Goal: Transaction & Acquisition: Obtain resource

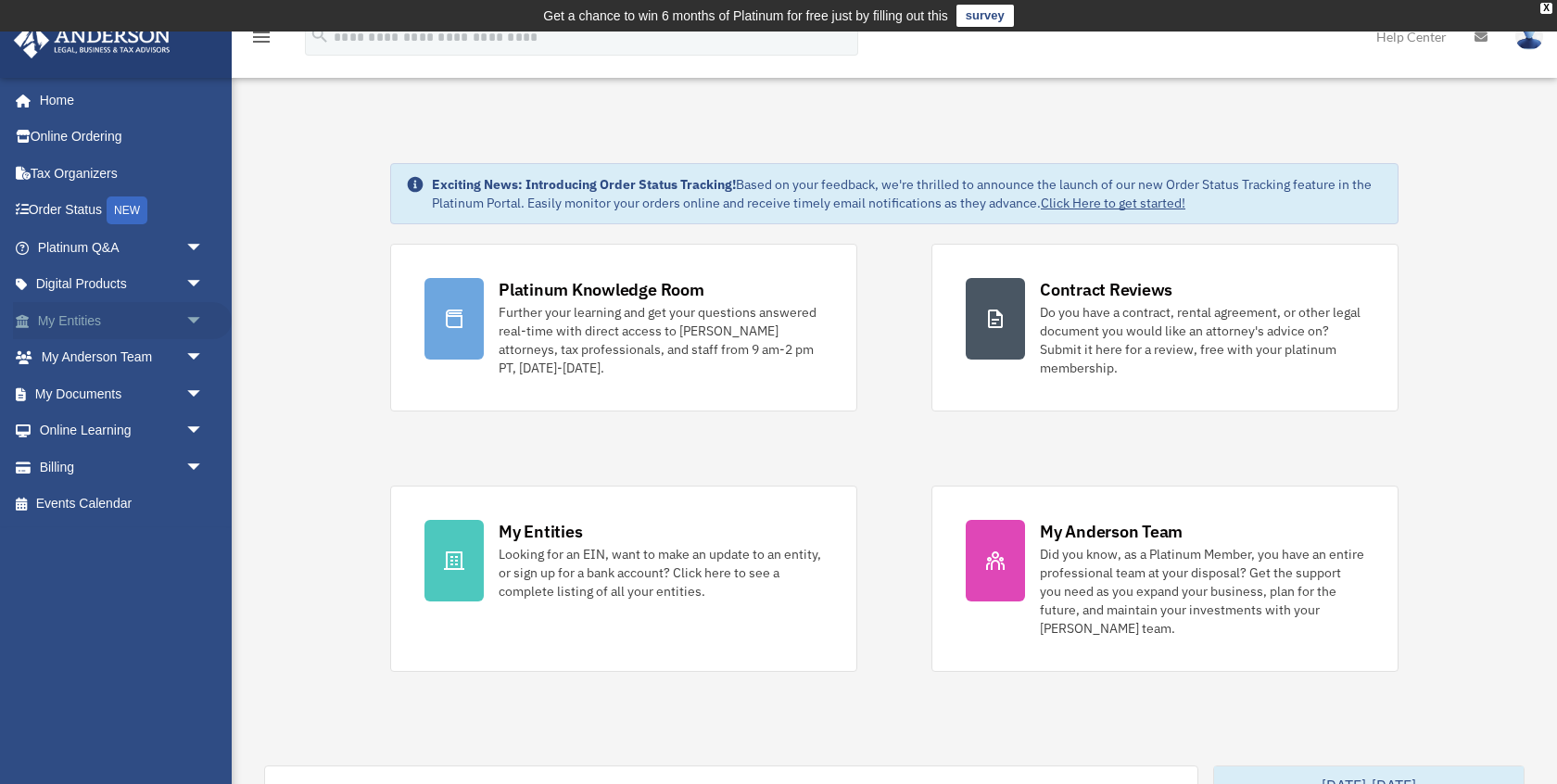
click at [125, 322] on link "My Entities arrow_drop_down" at bounding box center [122, 321] width 218 height 37
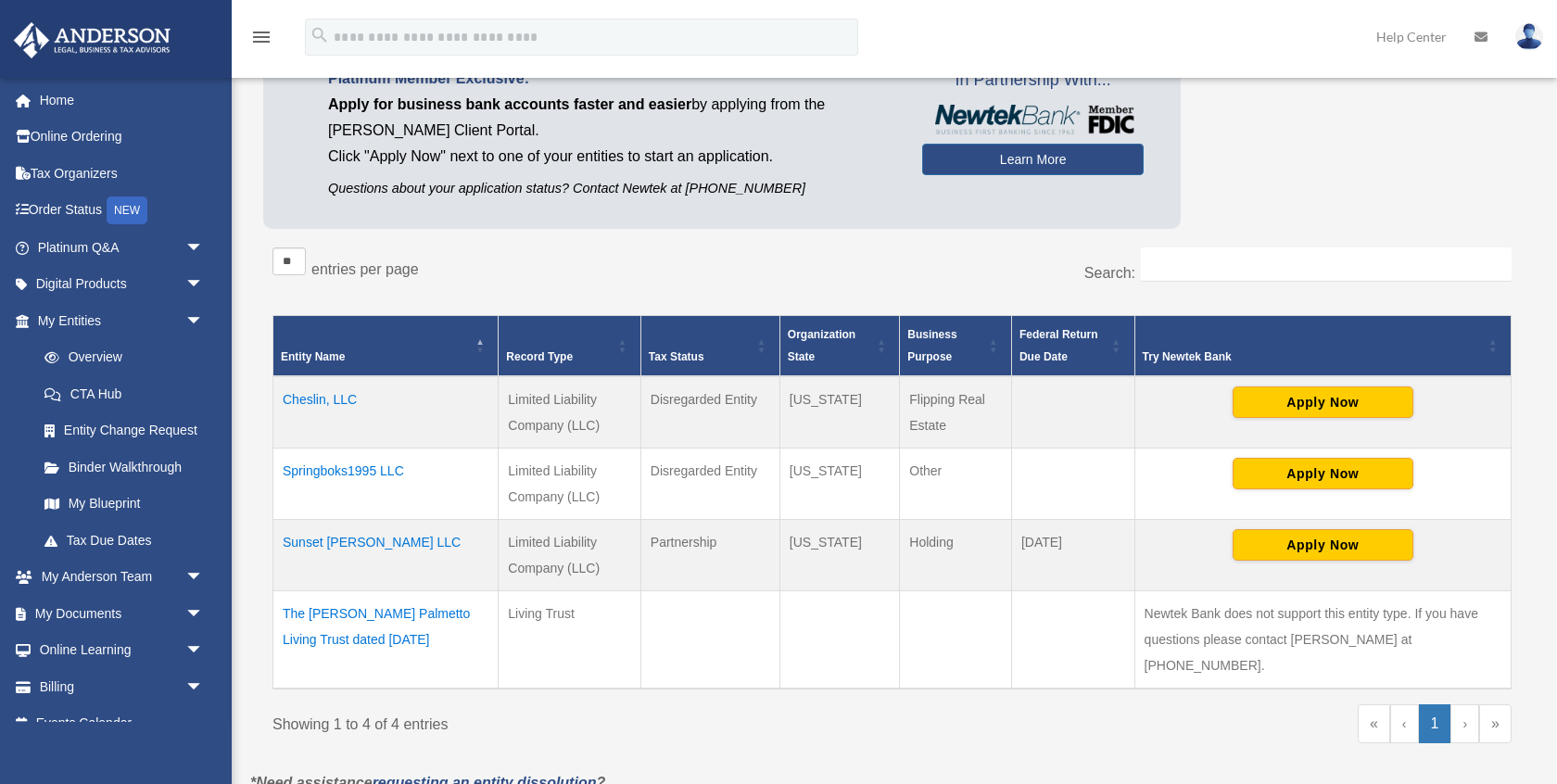
scroll to position [288, 0]
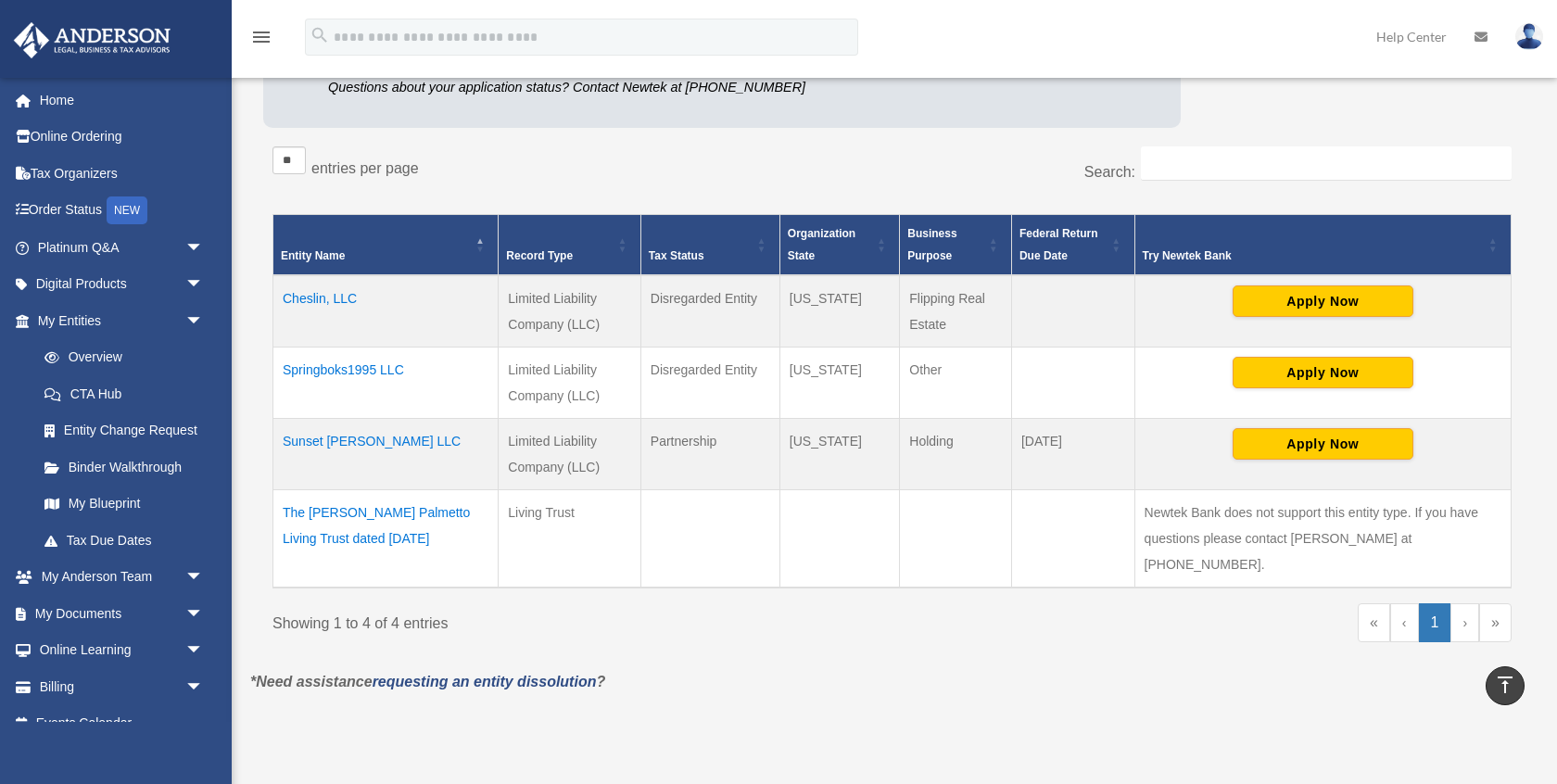
click at [343, 447] on td "Sunset [PERSON_NAME] LLC" at bounding box center [385, 455] width 225 height 71
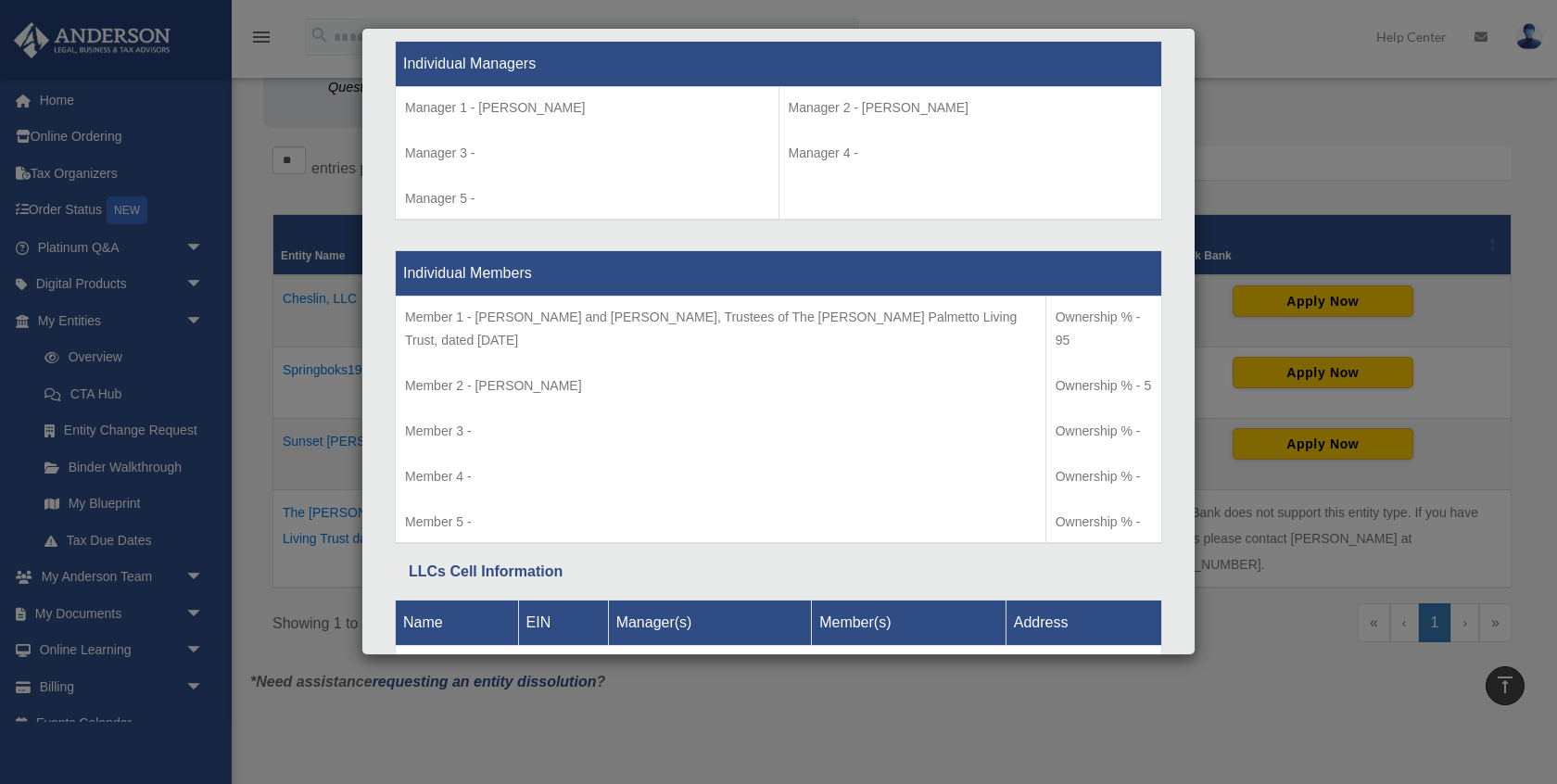
scroll to position [1838, 0]
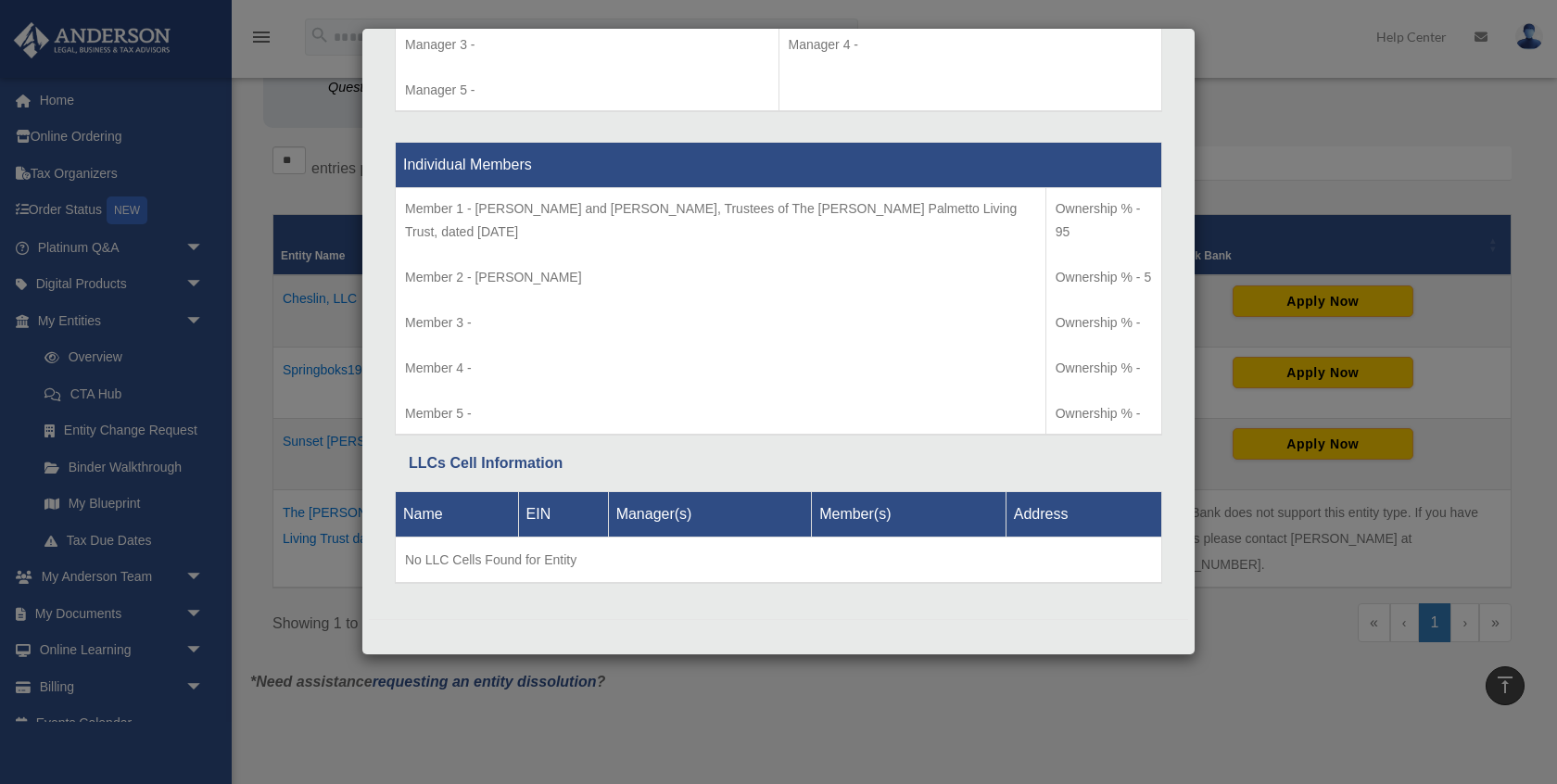
click at [307, 630] on div "Details × Articles Sent Organizational Date" at bounding box center [778, 392] width 1557 height 784
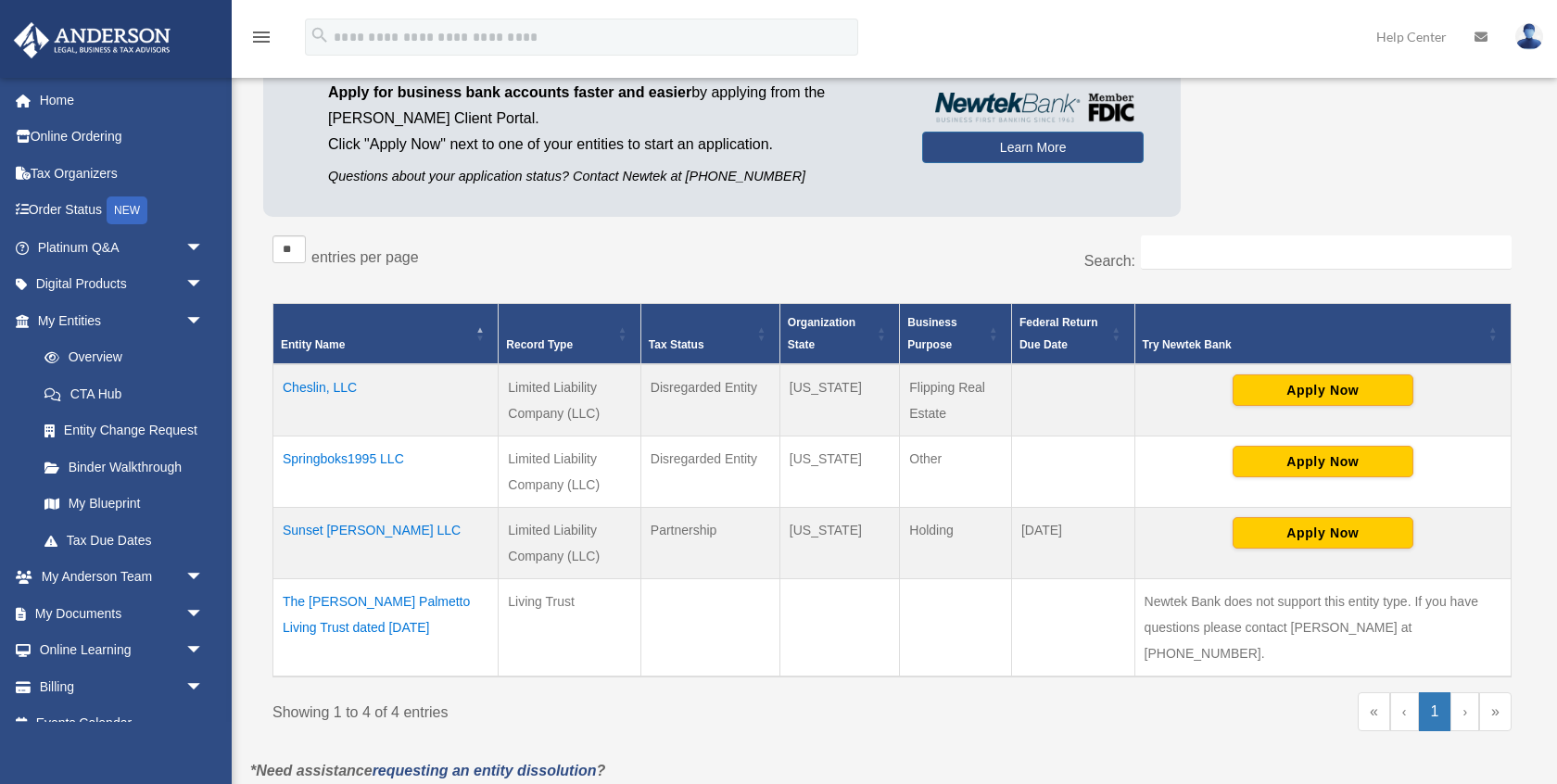
scroll to position [200, 0]
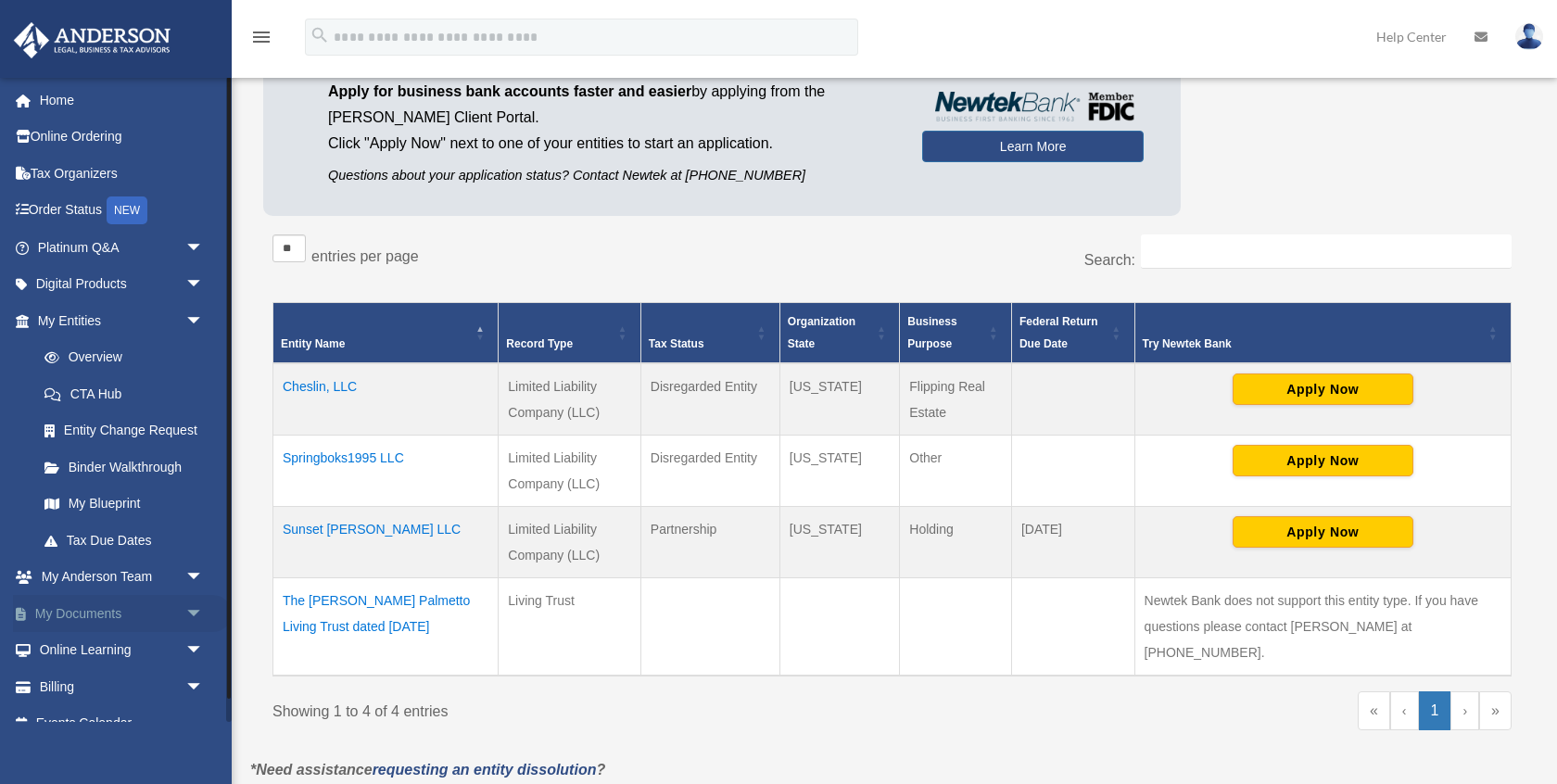
click at [102, 615] on link "My Documents arrow_drop_down" at bounding box center [122, 613] width 218 height 37
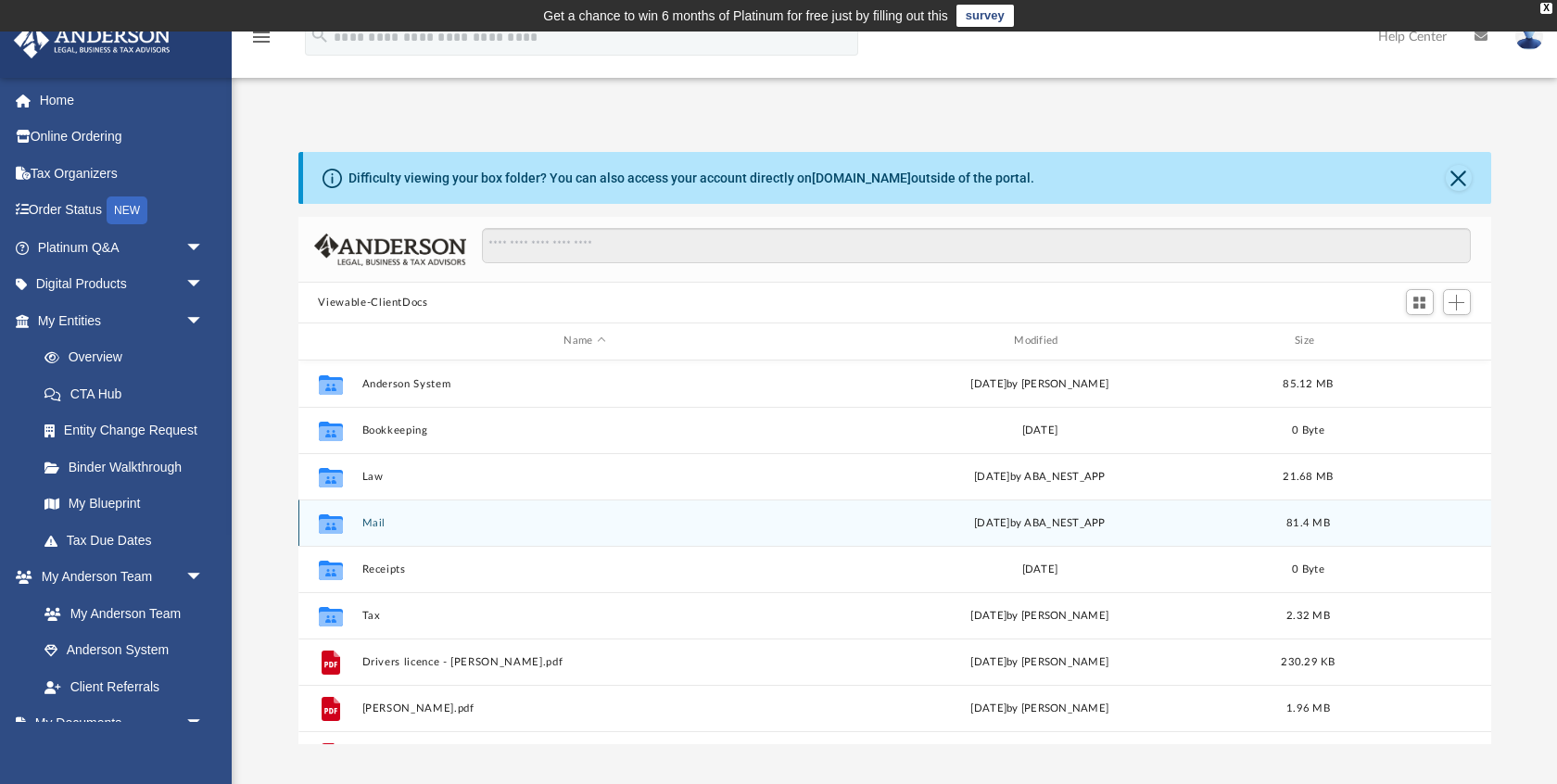
click at [363, 522] on button "Mail" at bounding box center [584, 522] width 446 height 12
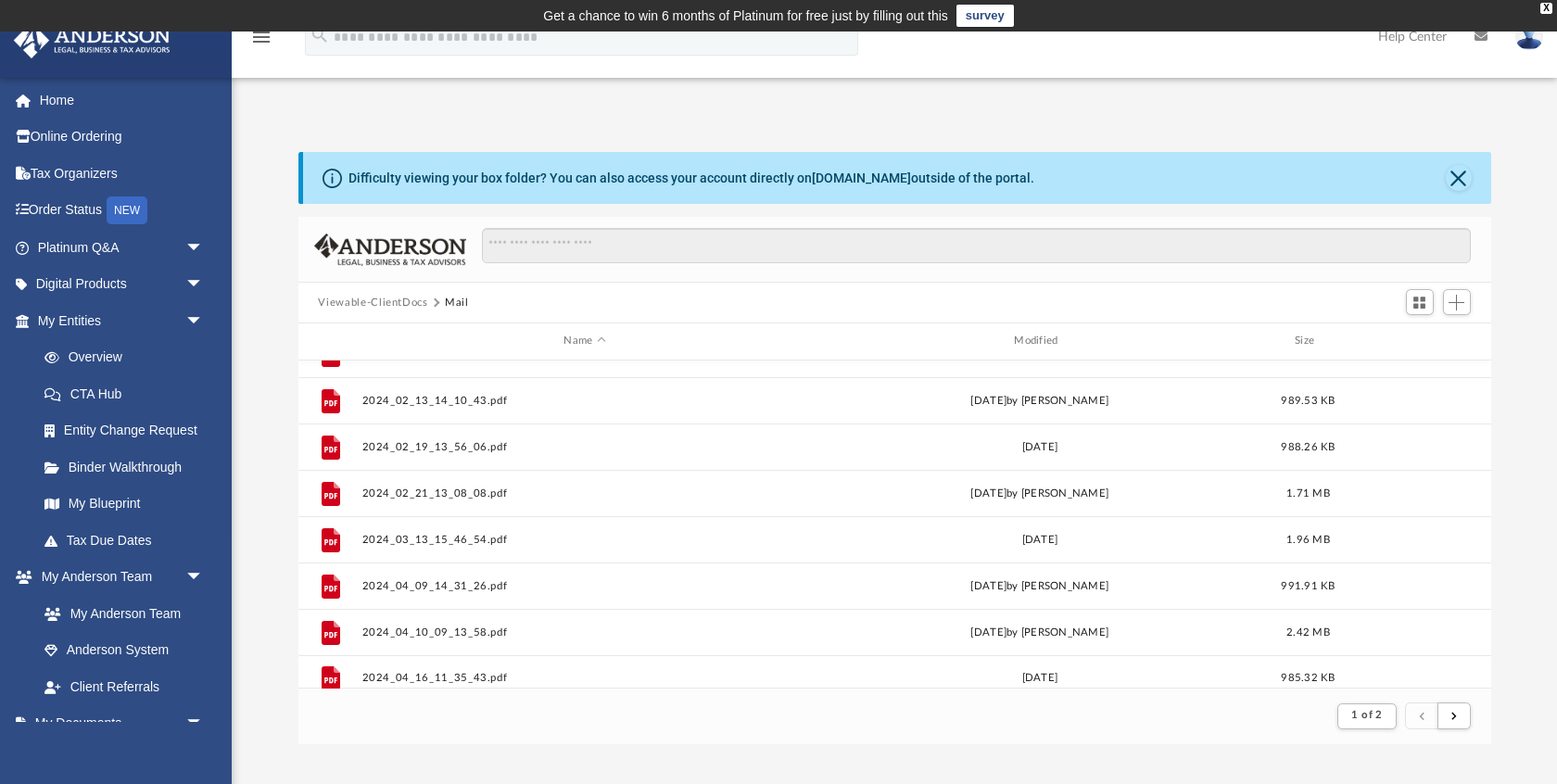
scroll to position [1988, 0]
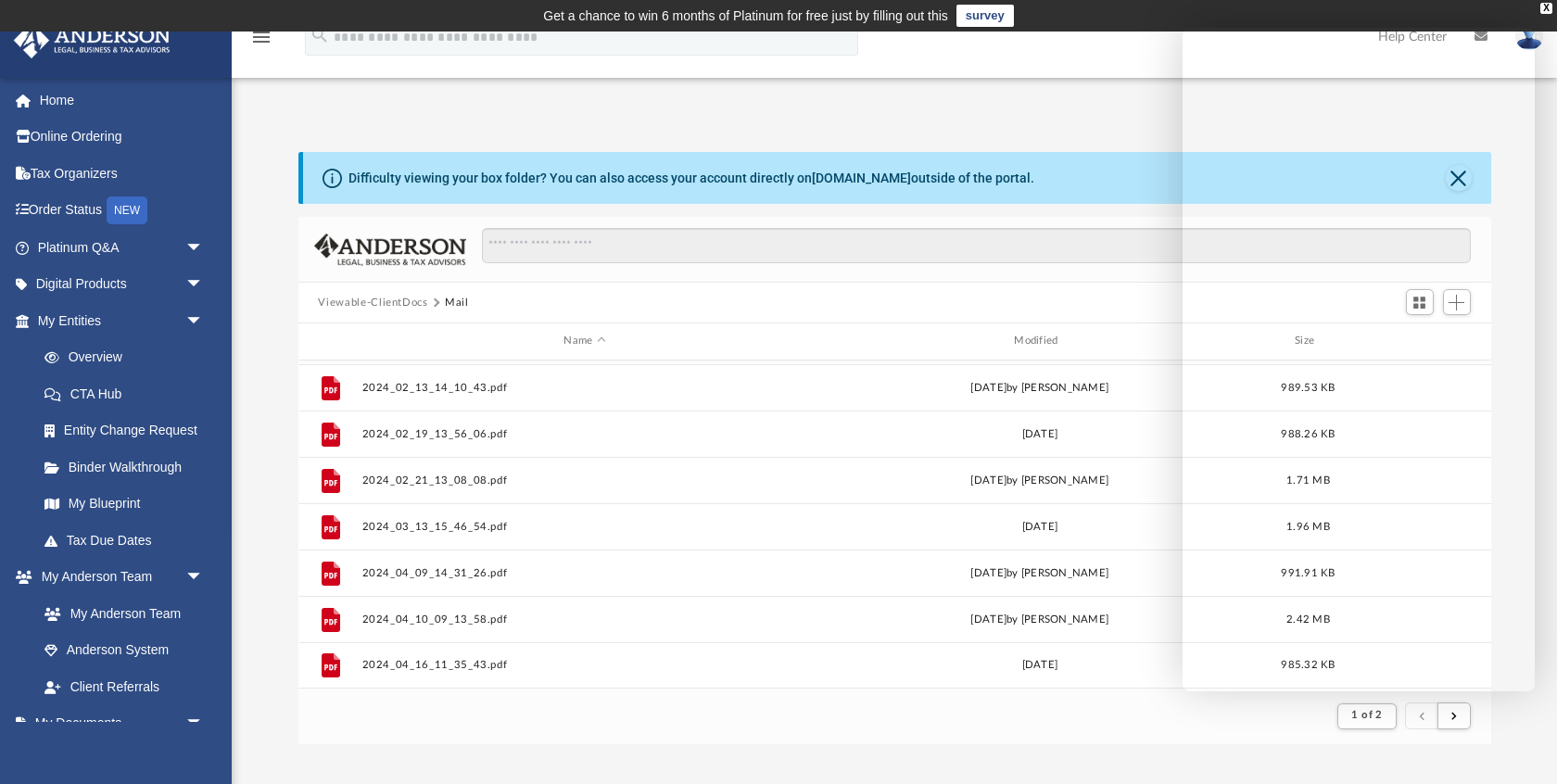
click at [1543, 14] on td "Get a chance to win 6 months of Platinum for free just by filling out this surv…" at bounding box center [778, 15] width 1557 height 32
click at [1546, 12] on div "X" at bounding box center [1546, 9] width 12 height 12
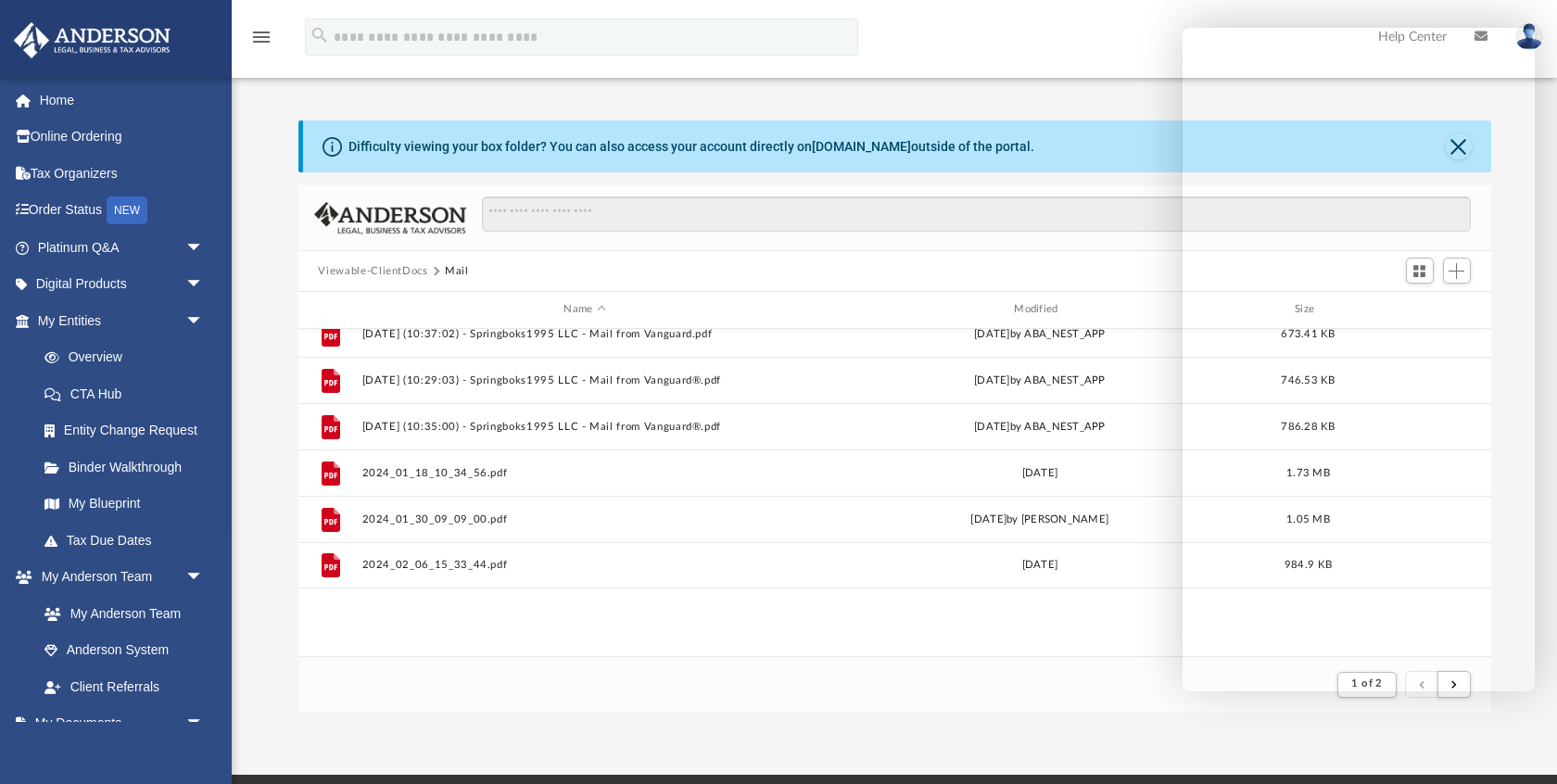
scroll to position [1363, 0]
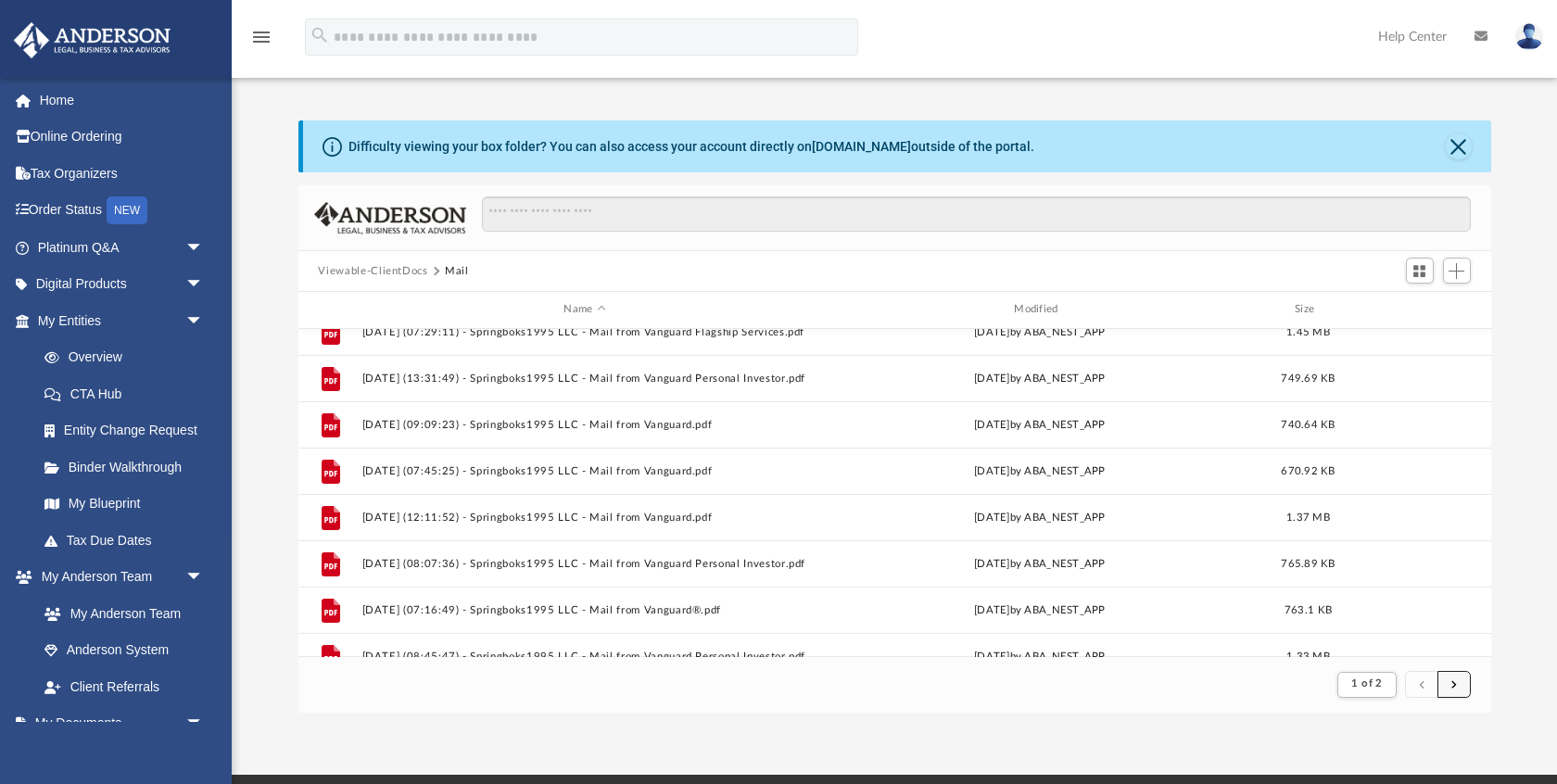
click at [1462, 684] on button "submit" at bounding box center [1454, 685] width 34 height 27
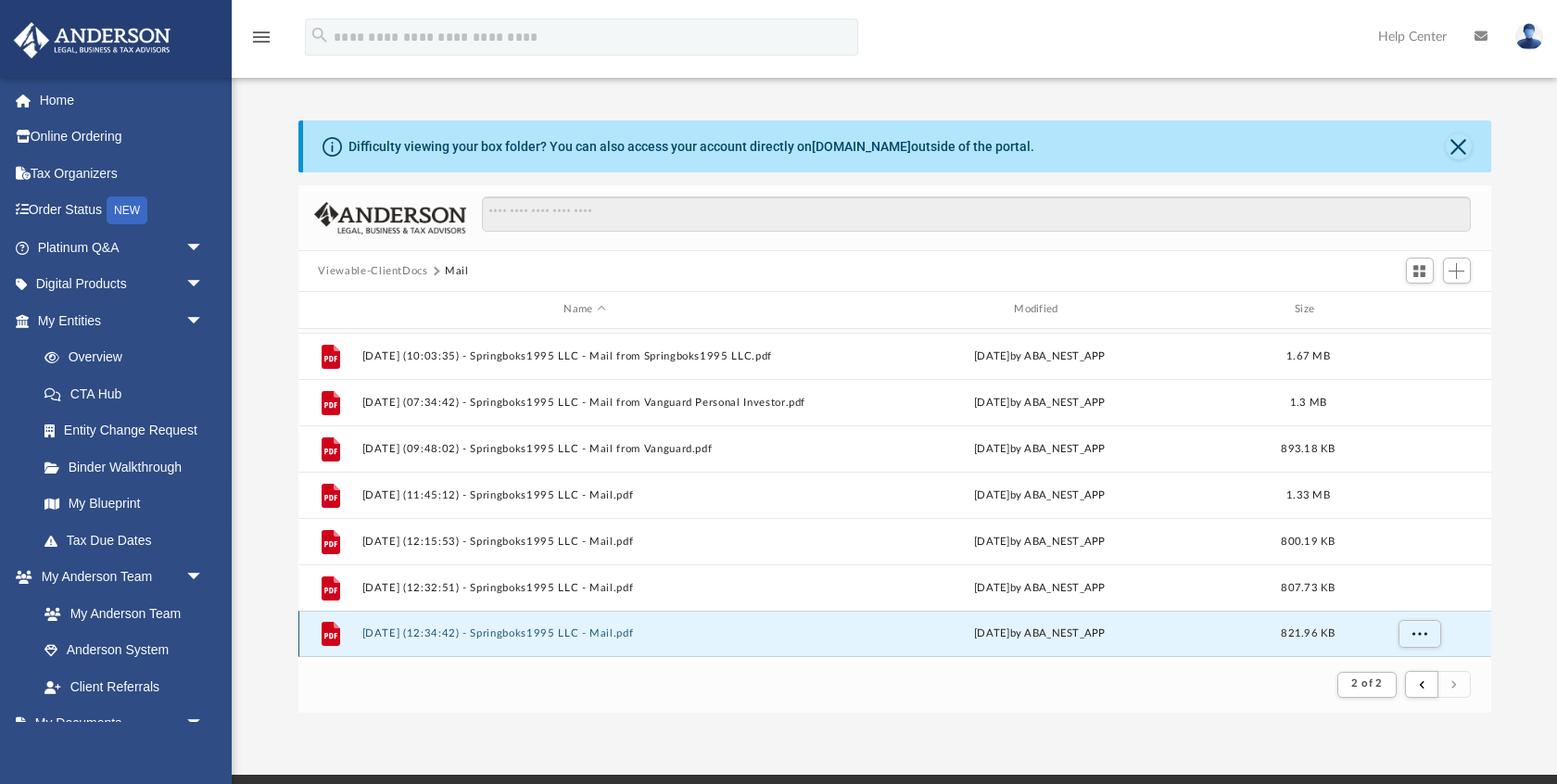
click at [583, 637] on button "2025.08.19 (12:34:42) - Springboks1995 LLC - Mail.pdf" at bounding box center [584, 633] width 446 height 12
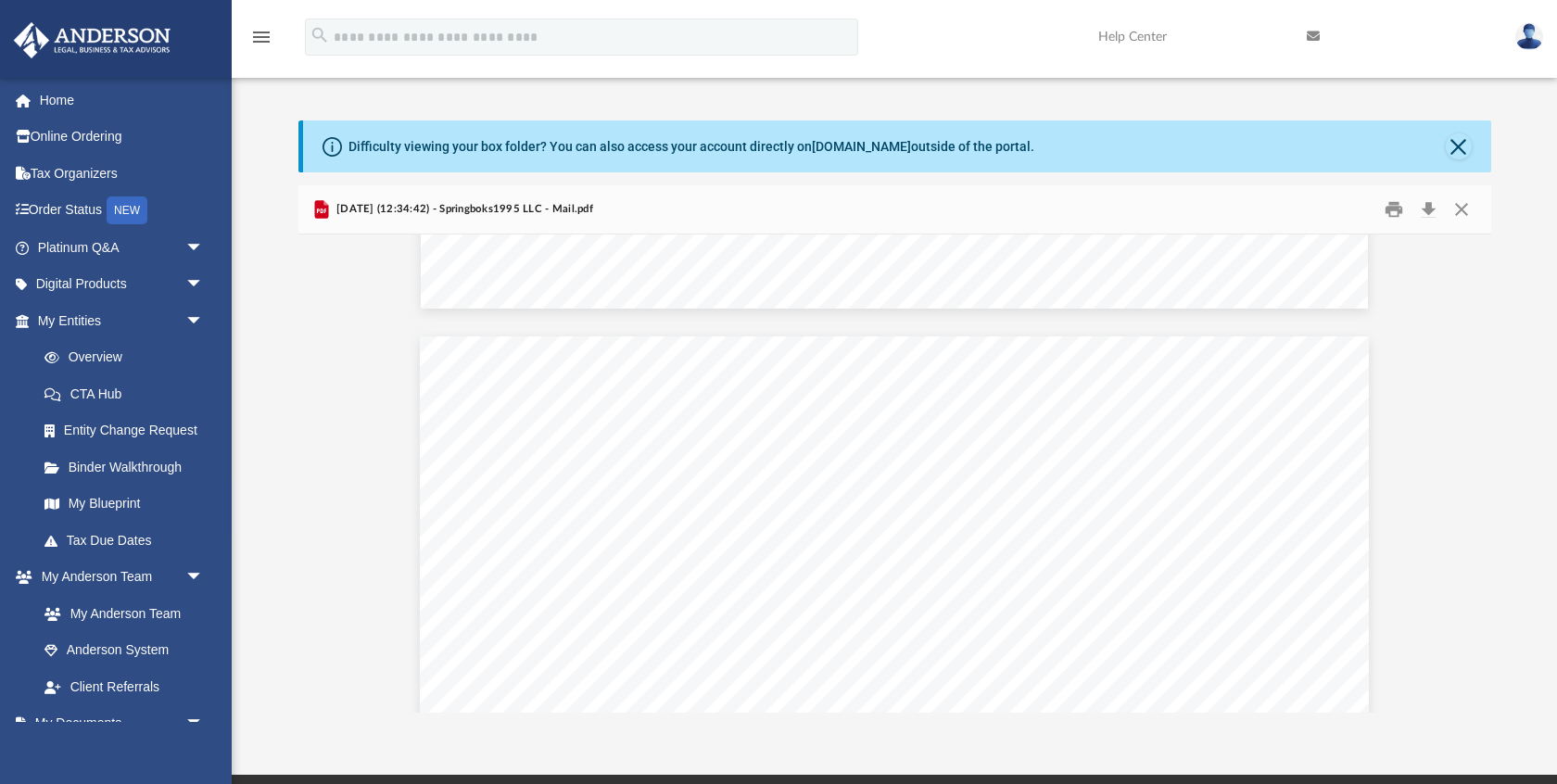
scroll to position [1544, 0]
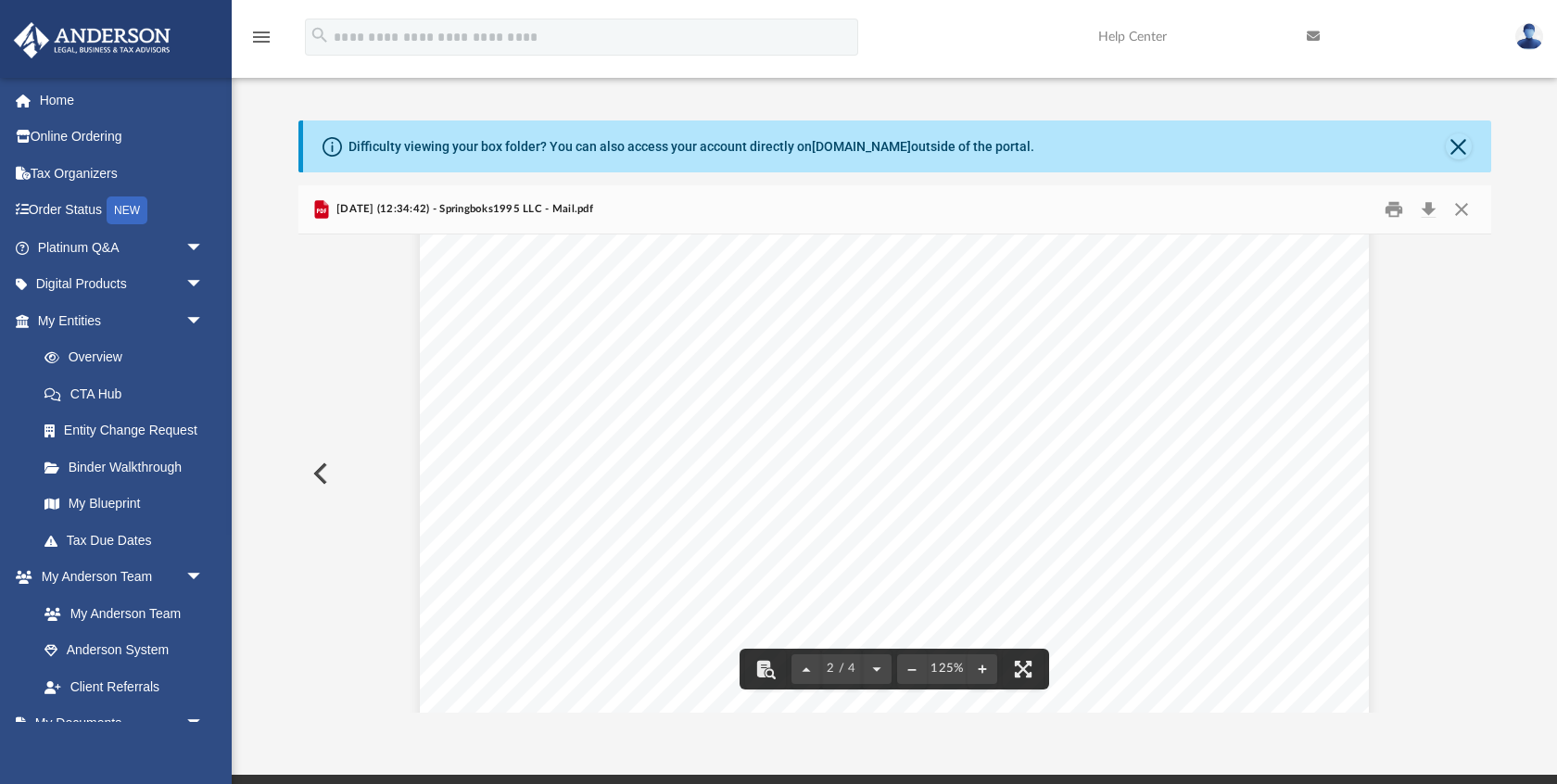
click at [1464, 149] on button "Close" at bounding box center [1458, 146] width 26 height 26
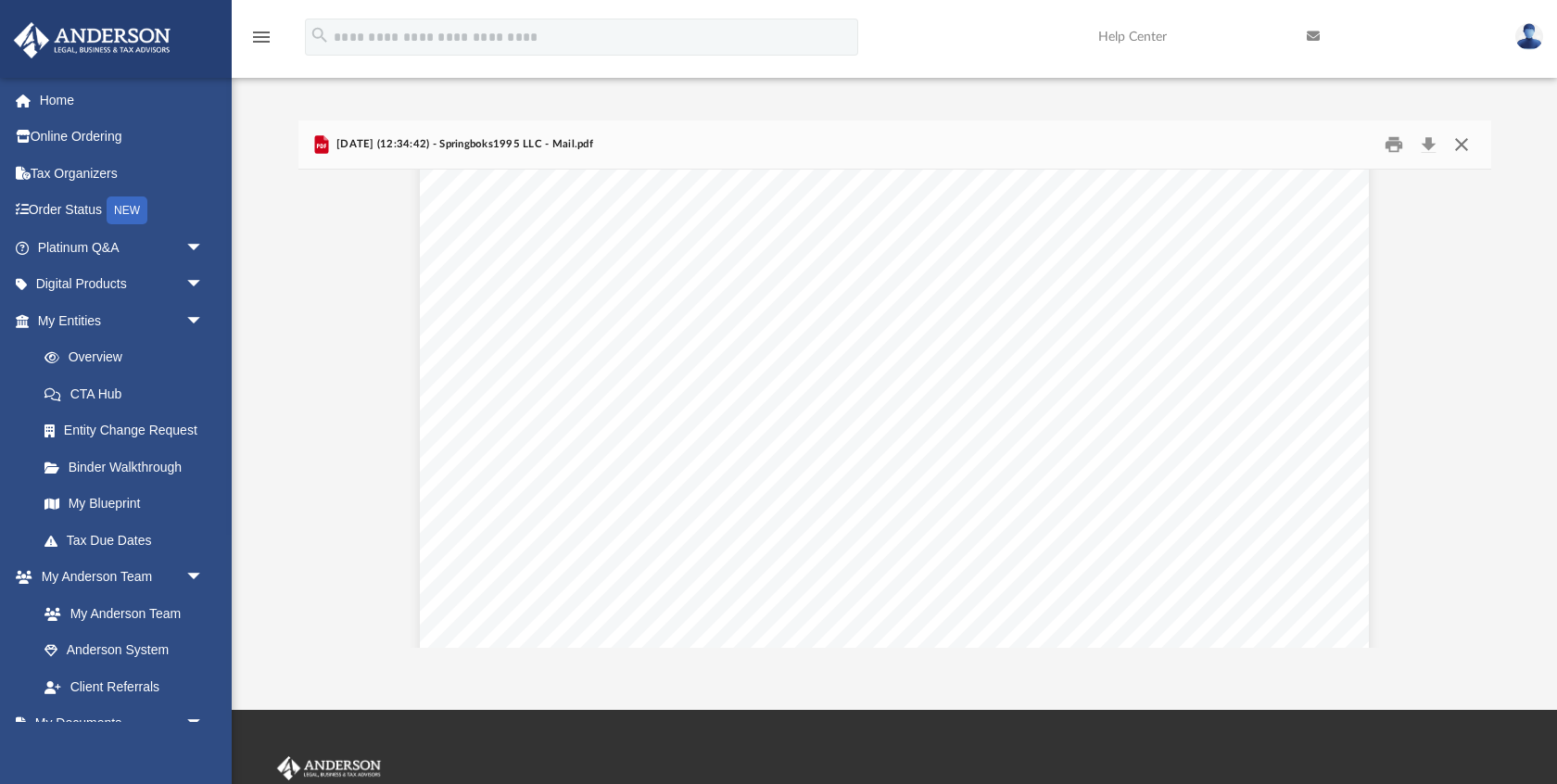
click at [1460, 149] on button "Close" at bounding box center [1461, 145] width 34 height 29
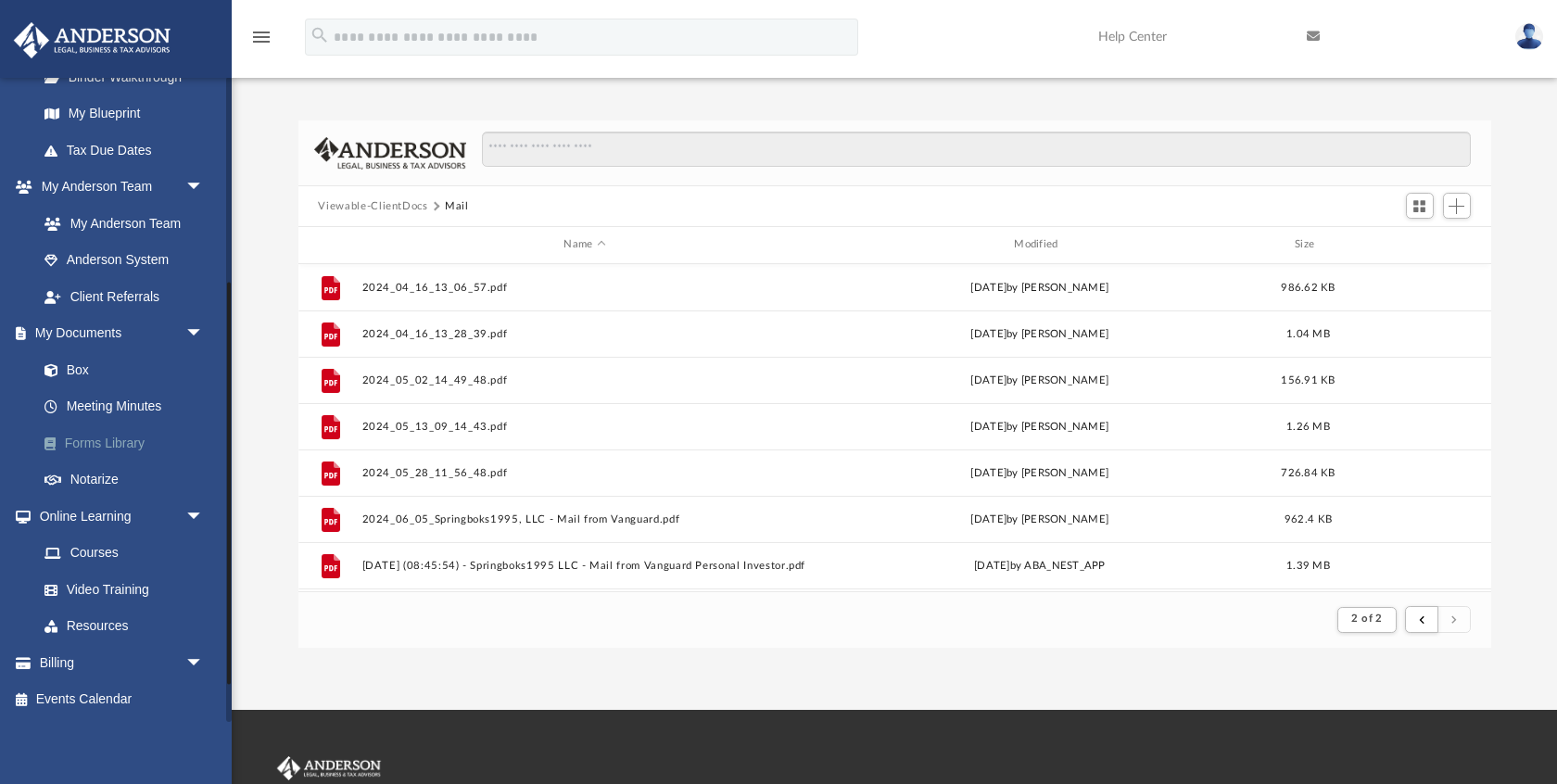
scroll to position [0, 0]
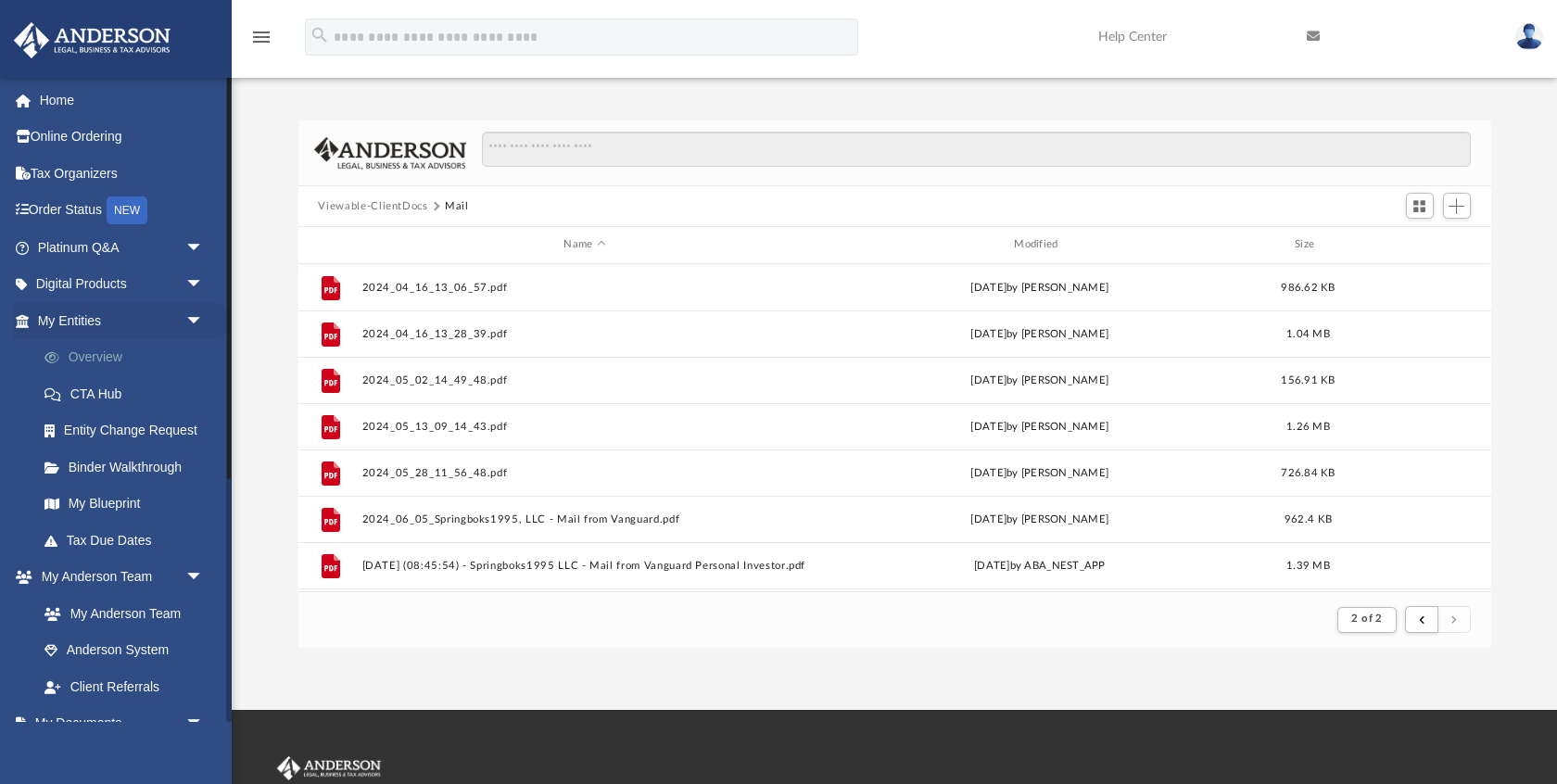
click at [102, 357] on link "Overview" at bounding box center [128, 357] width 206 height 37
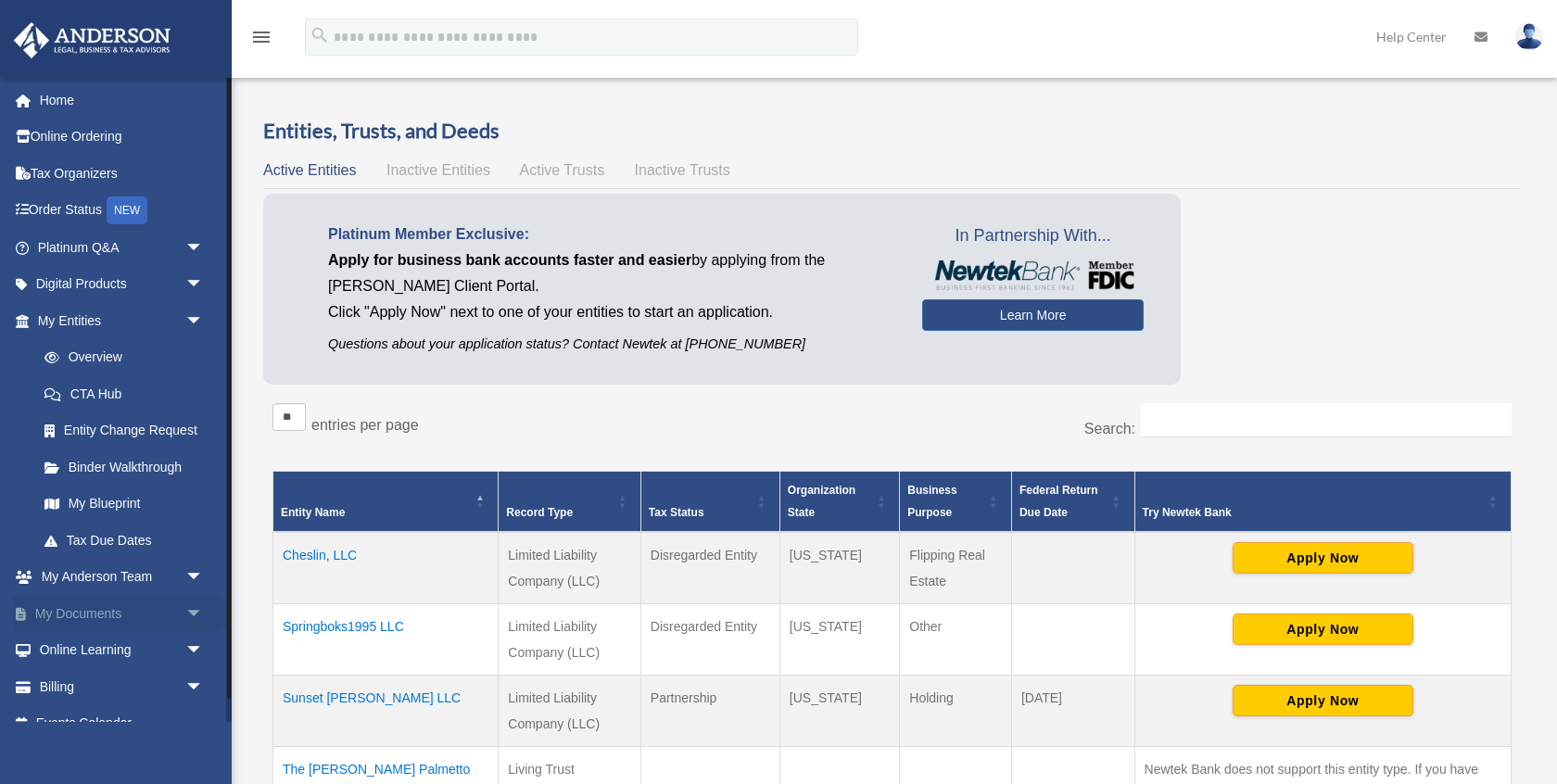
click at [109, 615] on link "My Documents arrow_drop_down" at bounding box center [122, 613] width 218 height 37
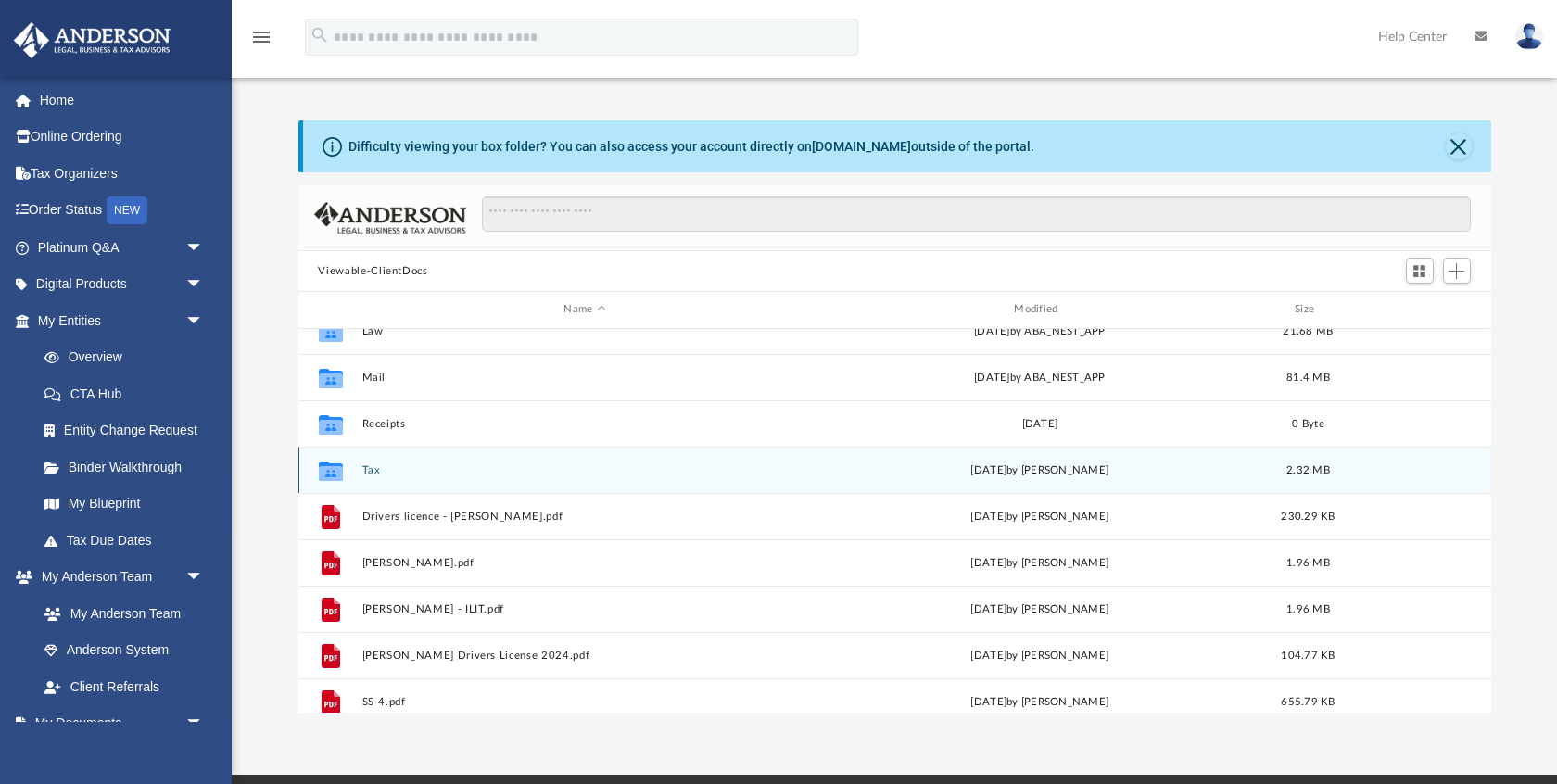
scroll to position [116, 0]
click at [371, 467] on button "Tax" at bounding box center [584, 468] width 446 height 12
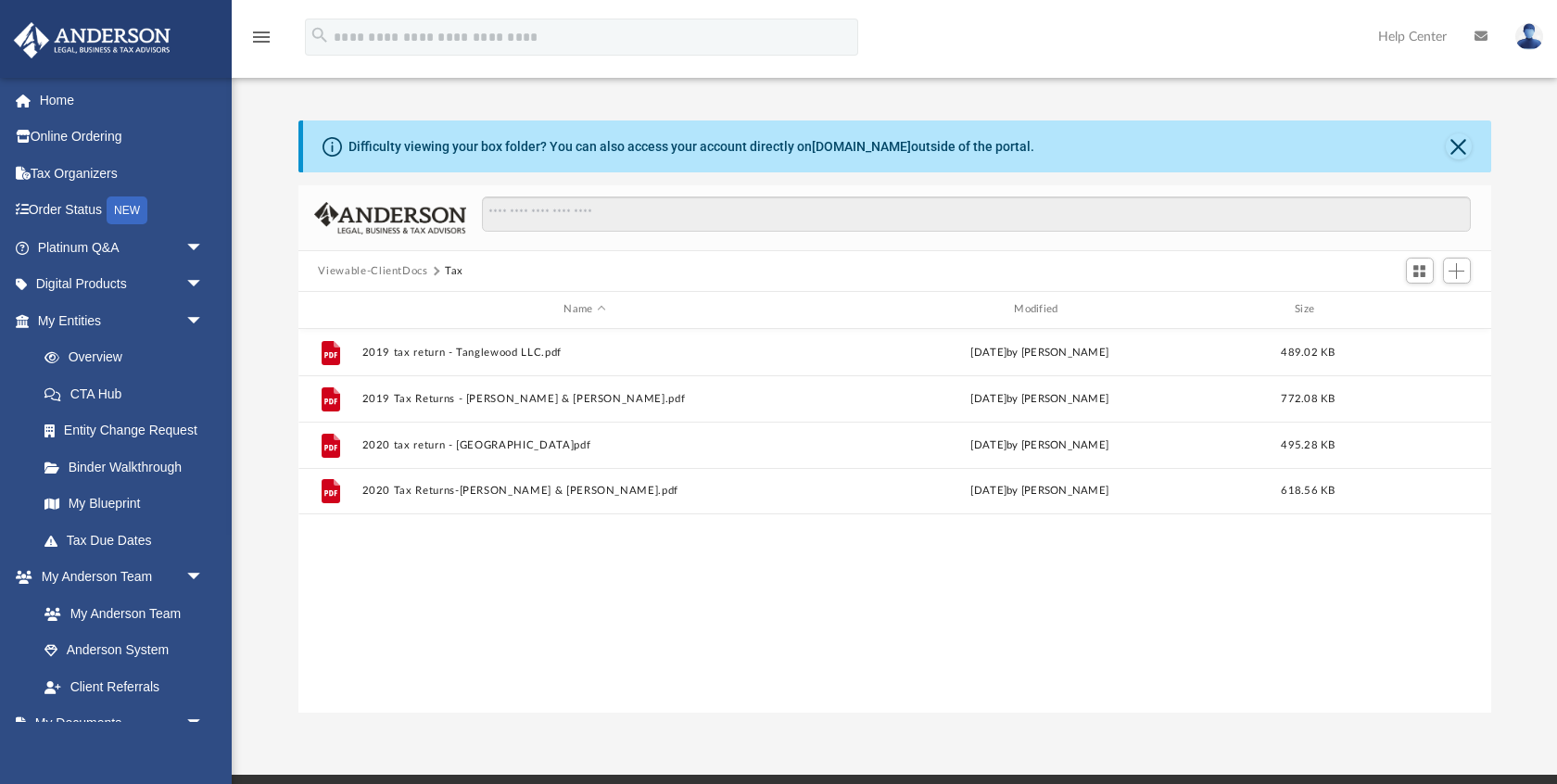
scroll to position [0, 0]
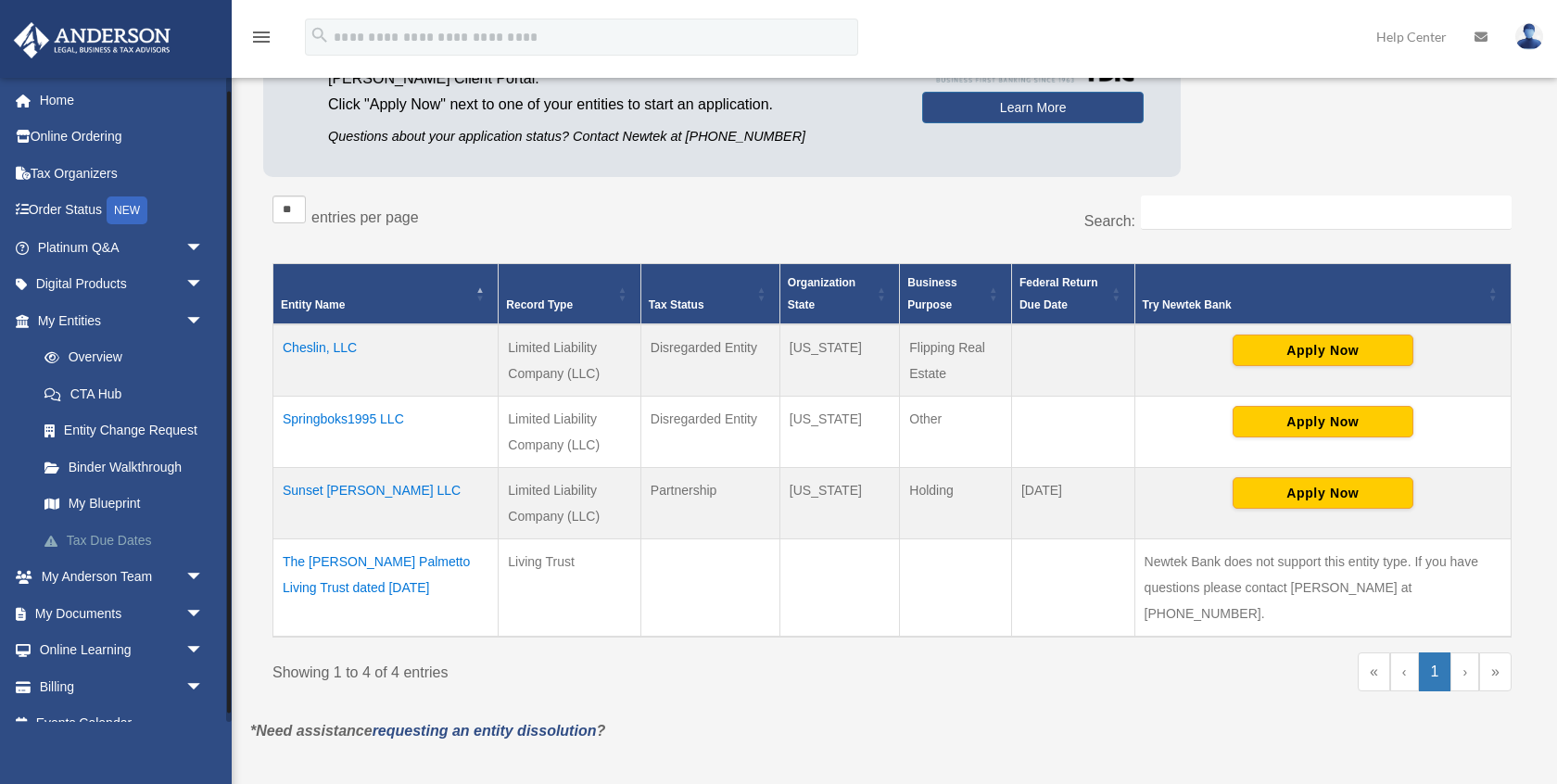
scroll to position [24, 0]
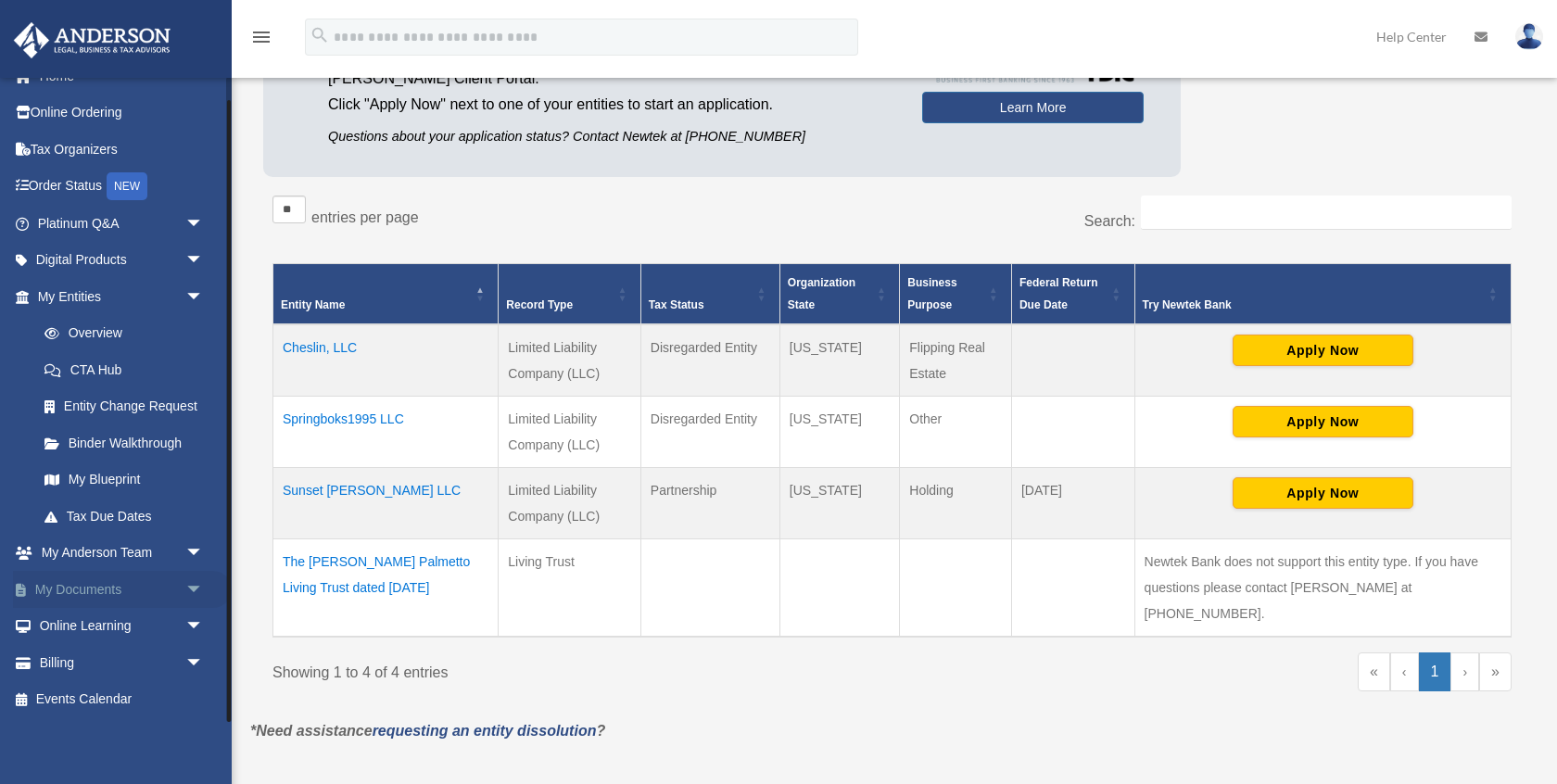
click at [185, 586] on span "arrow_drop_down" at bounding box center [204, 589] width 37 height 38
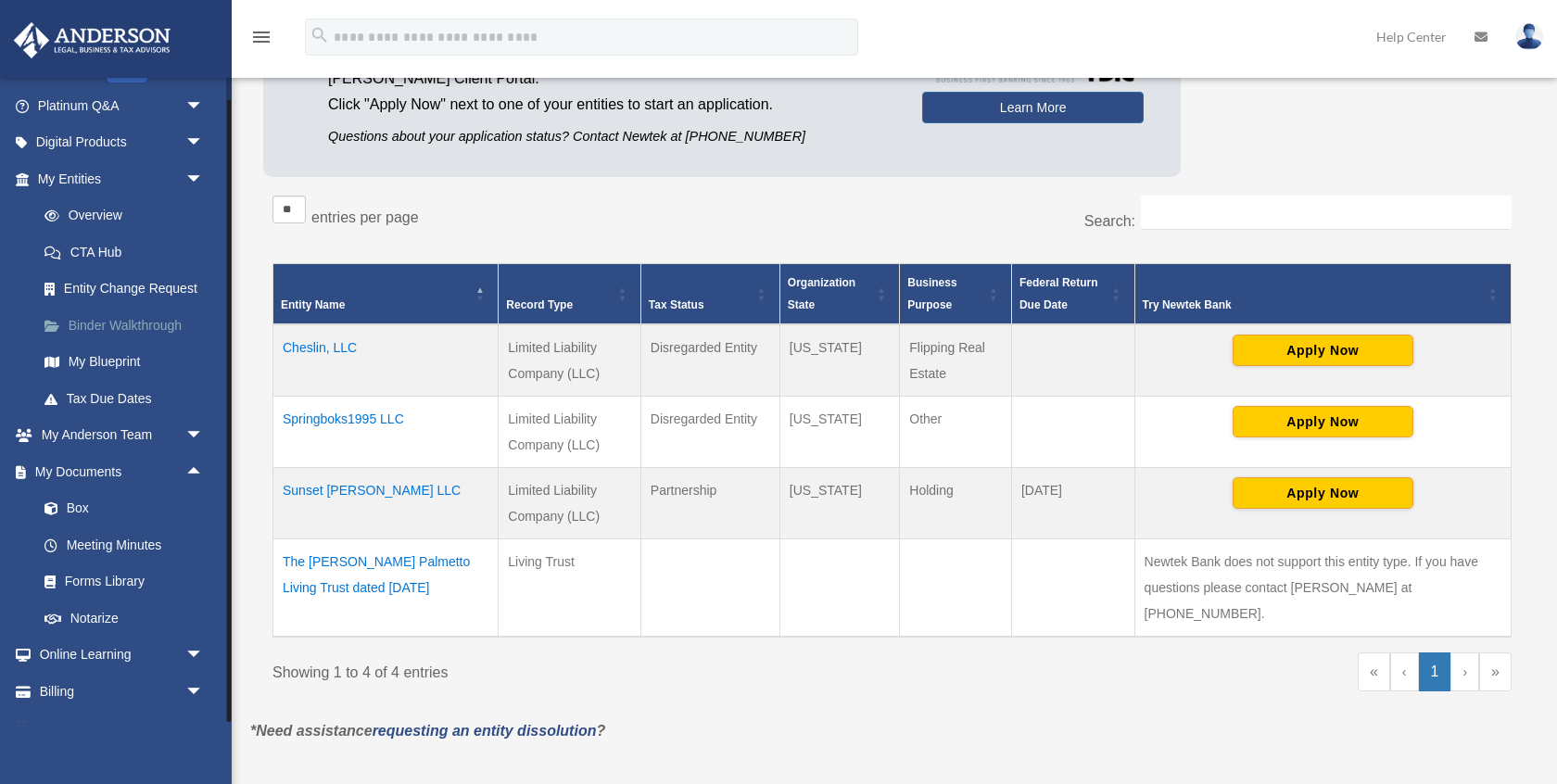
scroll to position [171, 0]
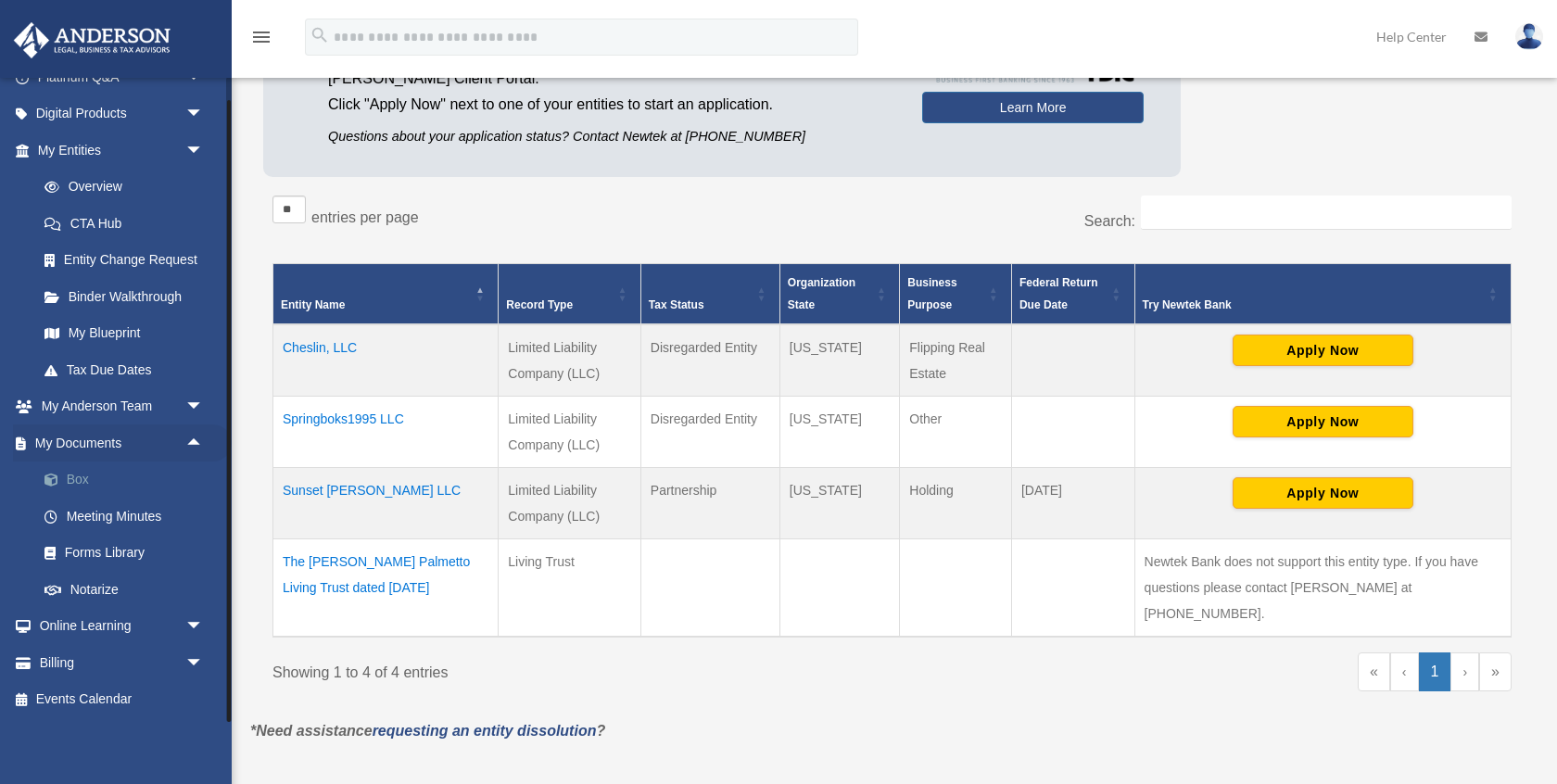
click at [79, 477] on link "Box" at bounding box center [128, 480] width 206 height 37
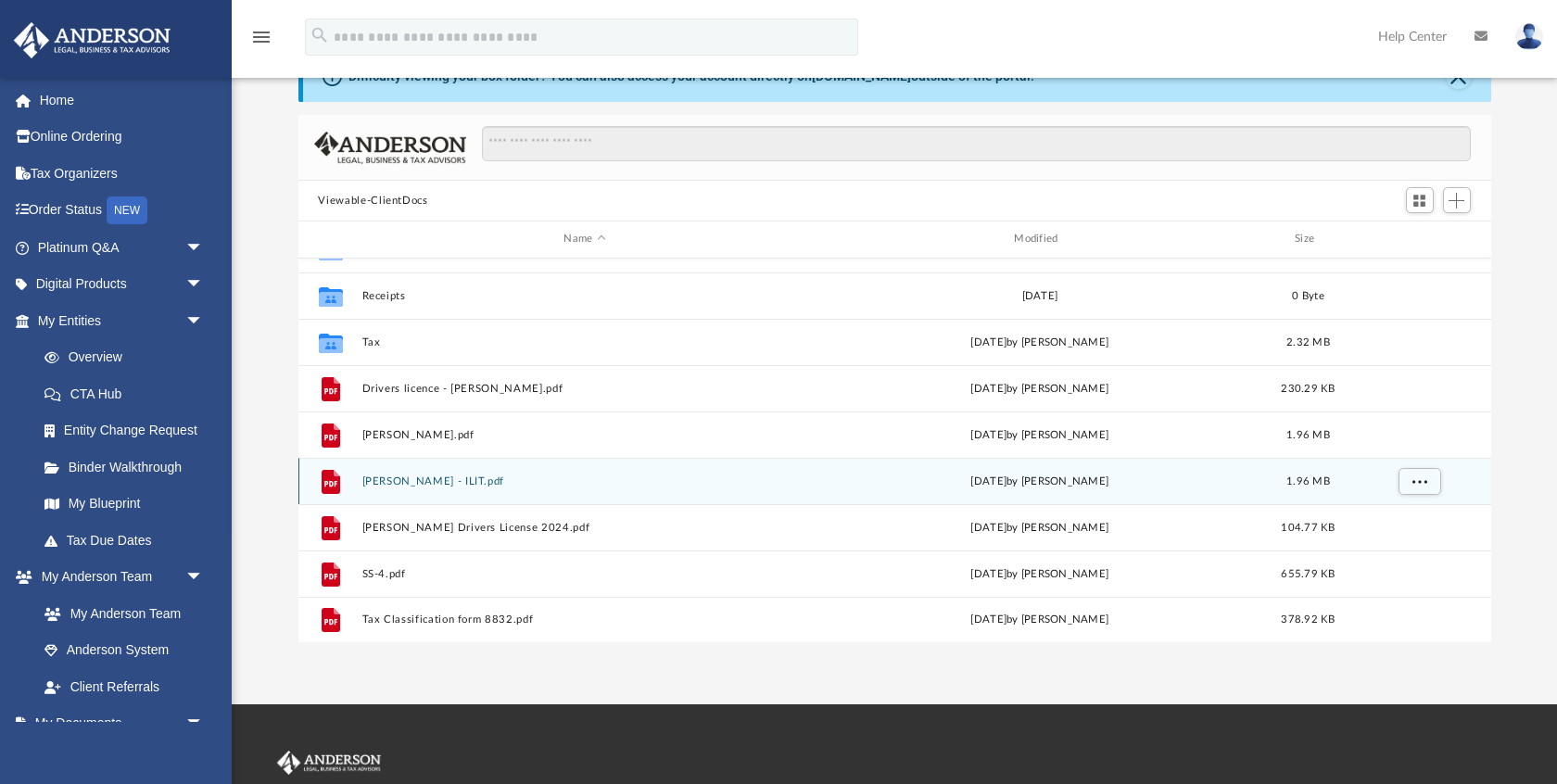
scroll to position [322, 0]
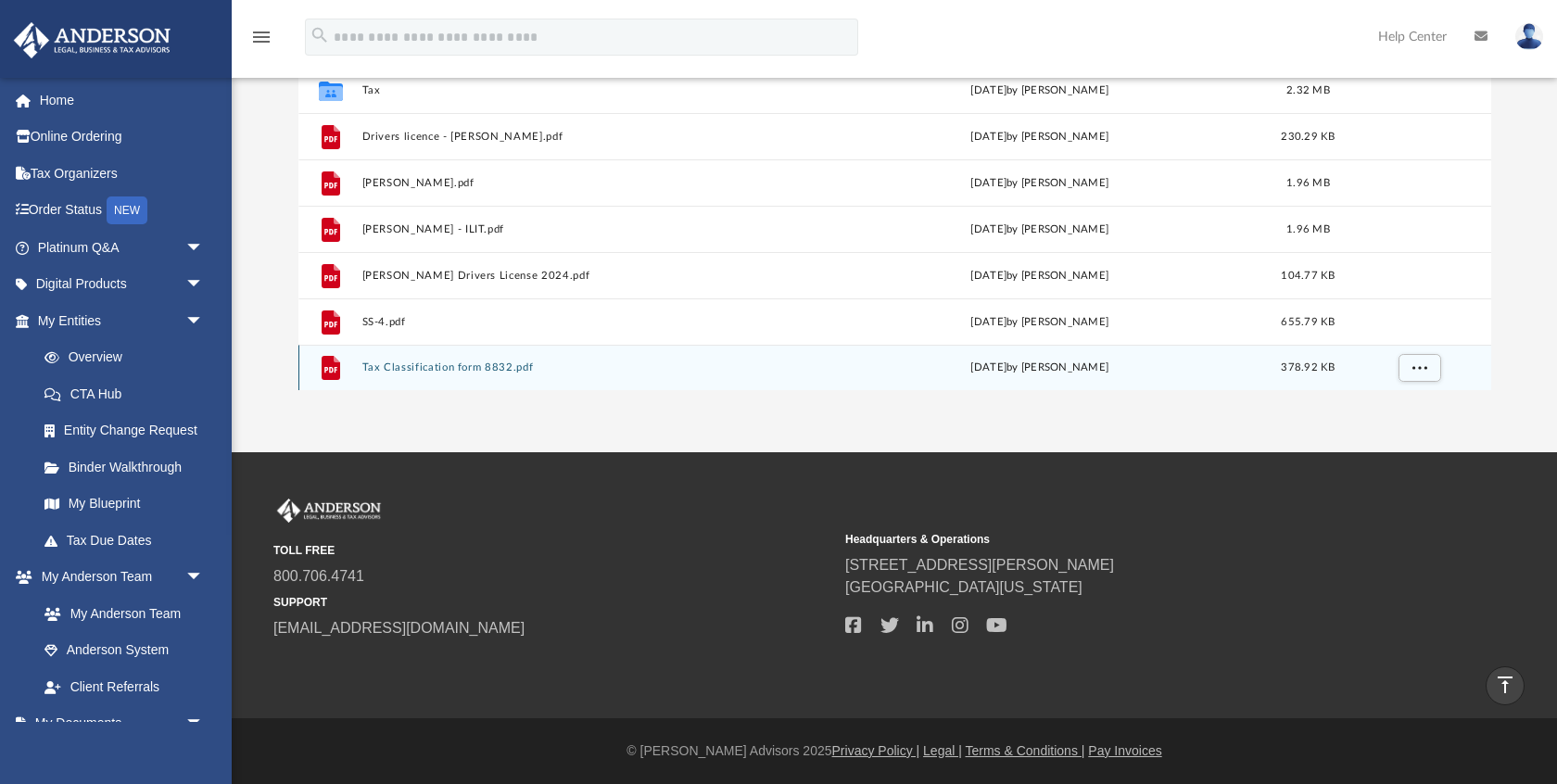
click at [437, 369] on button "Tax Classification form 8832.pdf" at bounding box center [584, 367] width 446 height 12
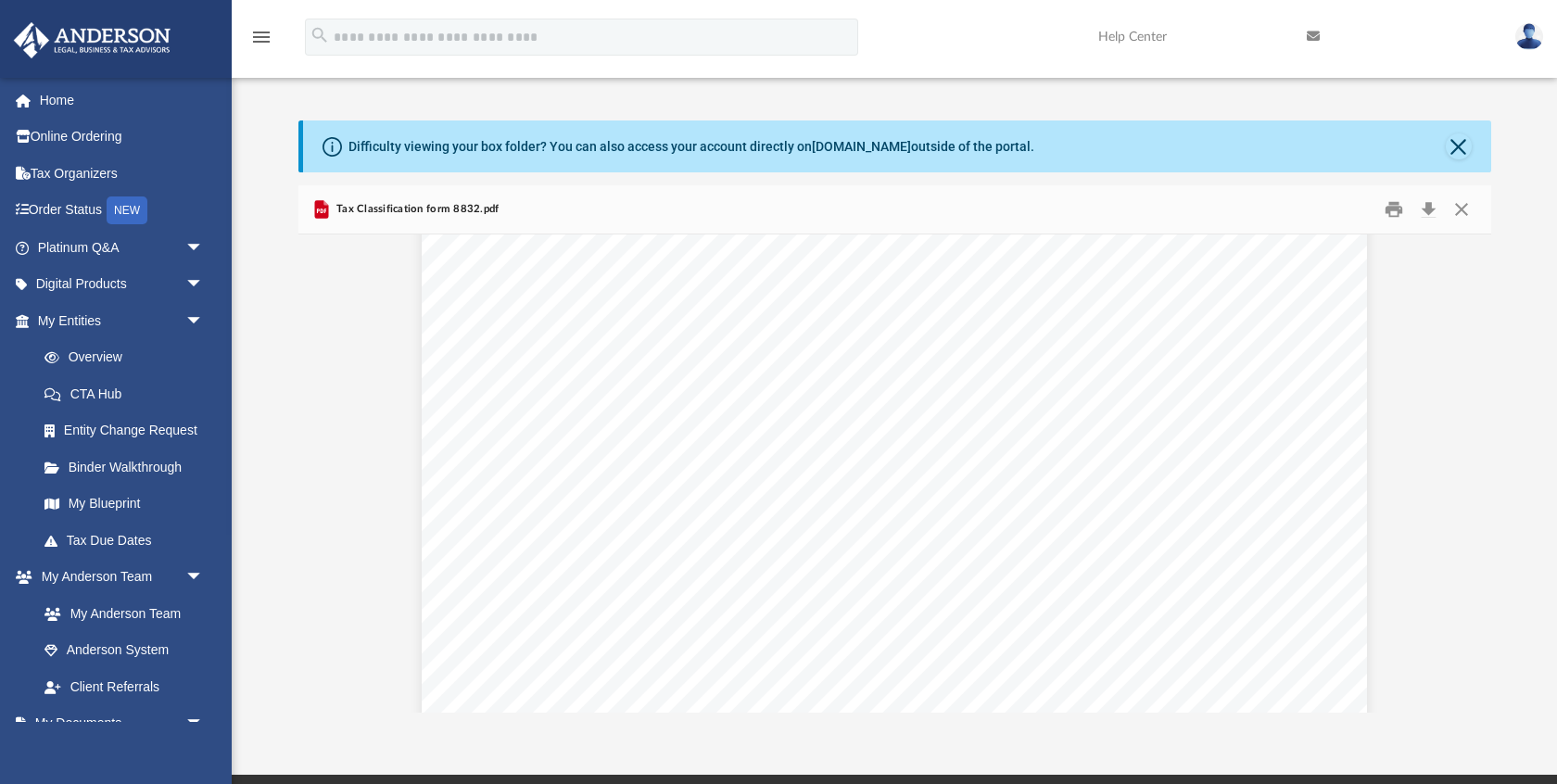
scroll to position [0, 0]
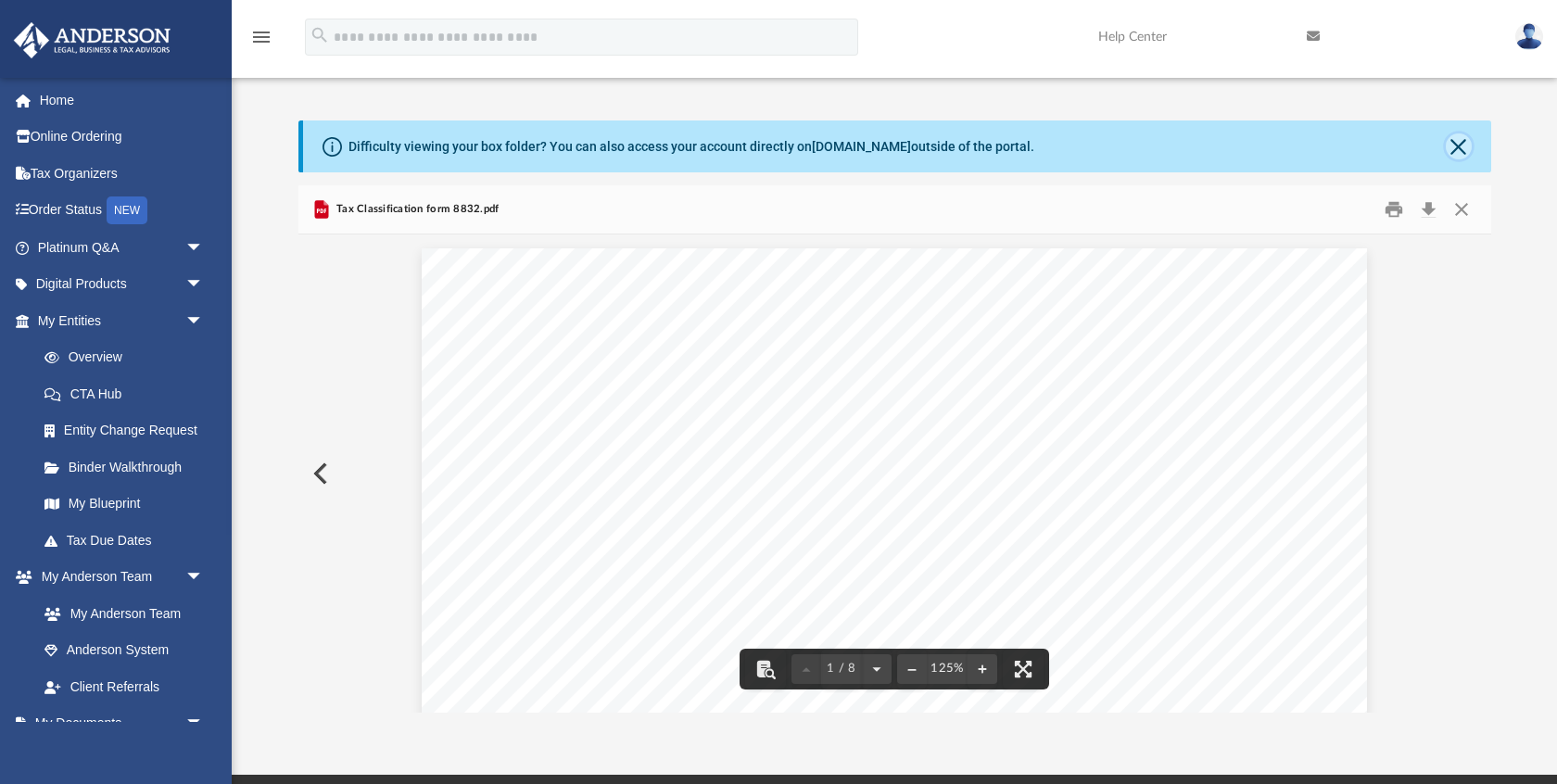
click at [1458, 146] on button "Close" at bounding box center [1458, 146] width 26 height 26
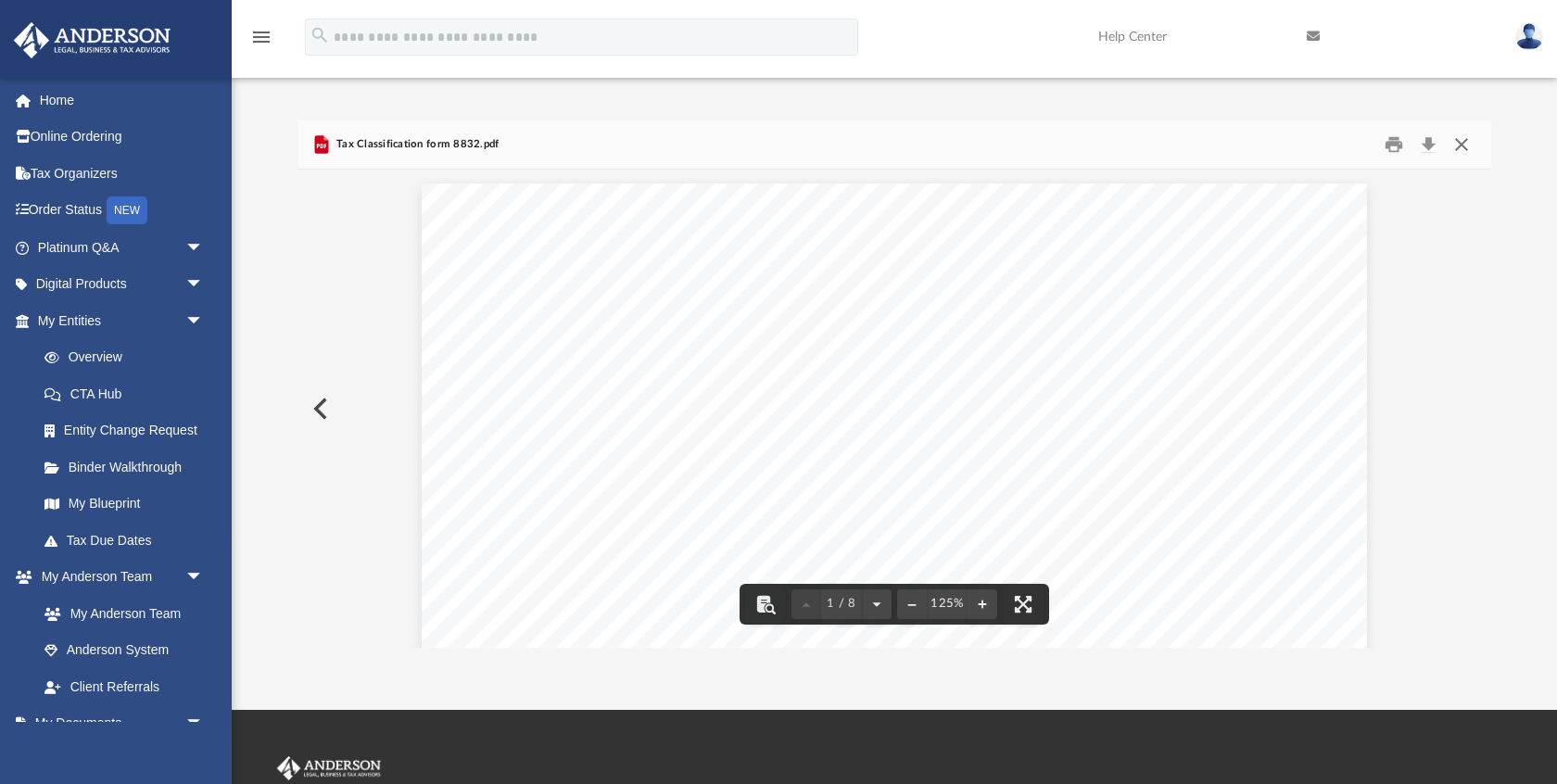
click at [1458, 146] on button "Close" at bounding box center [1461, 145] width 34 height 29
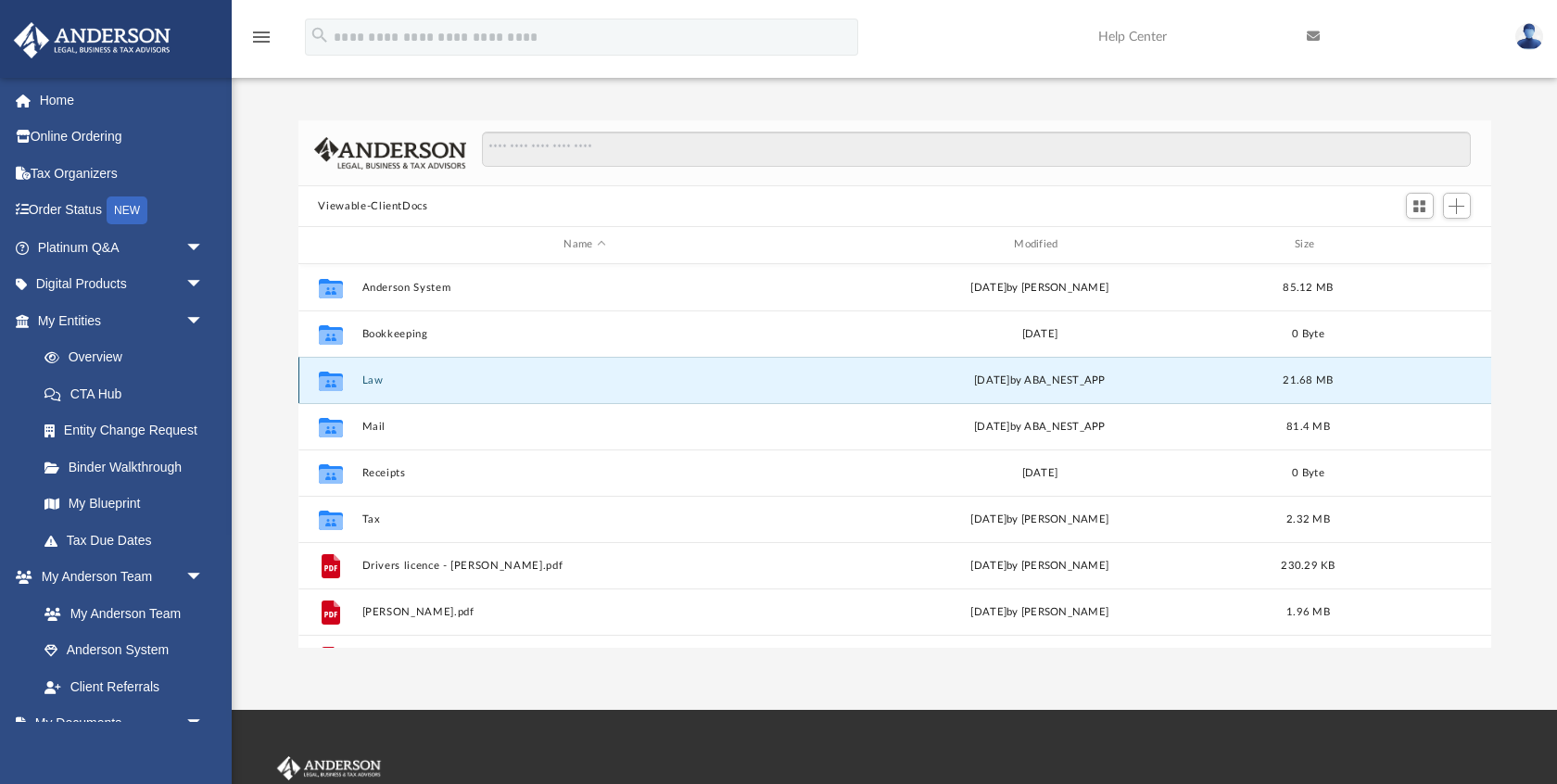
click at [374, 380] on button "Law" at bounding box center [584, 380] width 446 height 12
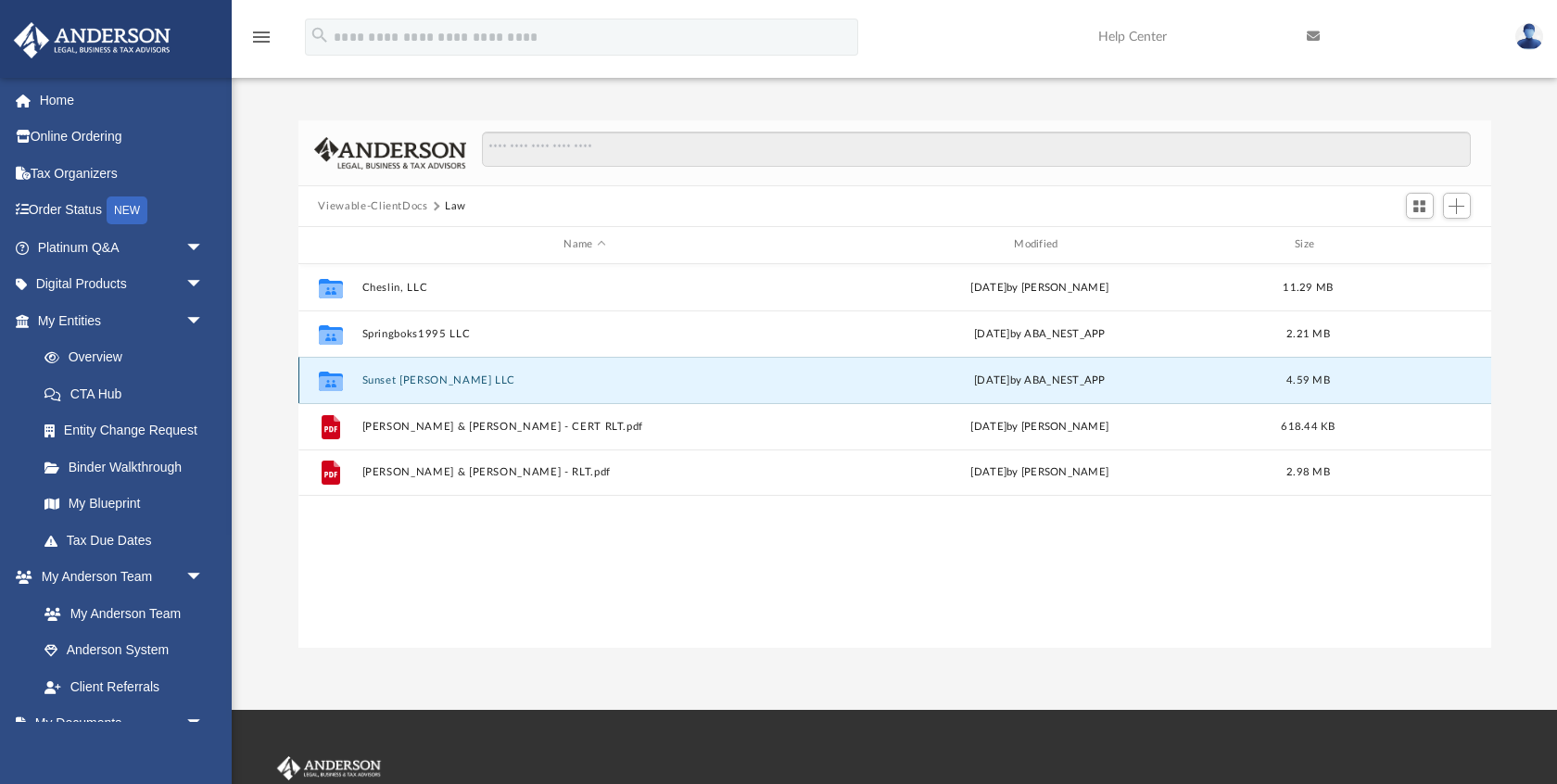
click at [390, 379] on button "Sunset [PERSON_NAME] LLC" at bounding box center [584, 380] width 446 height 12
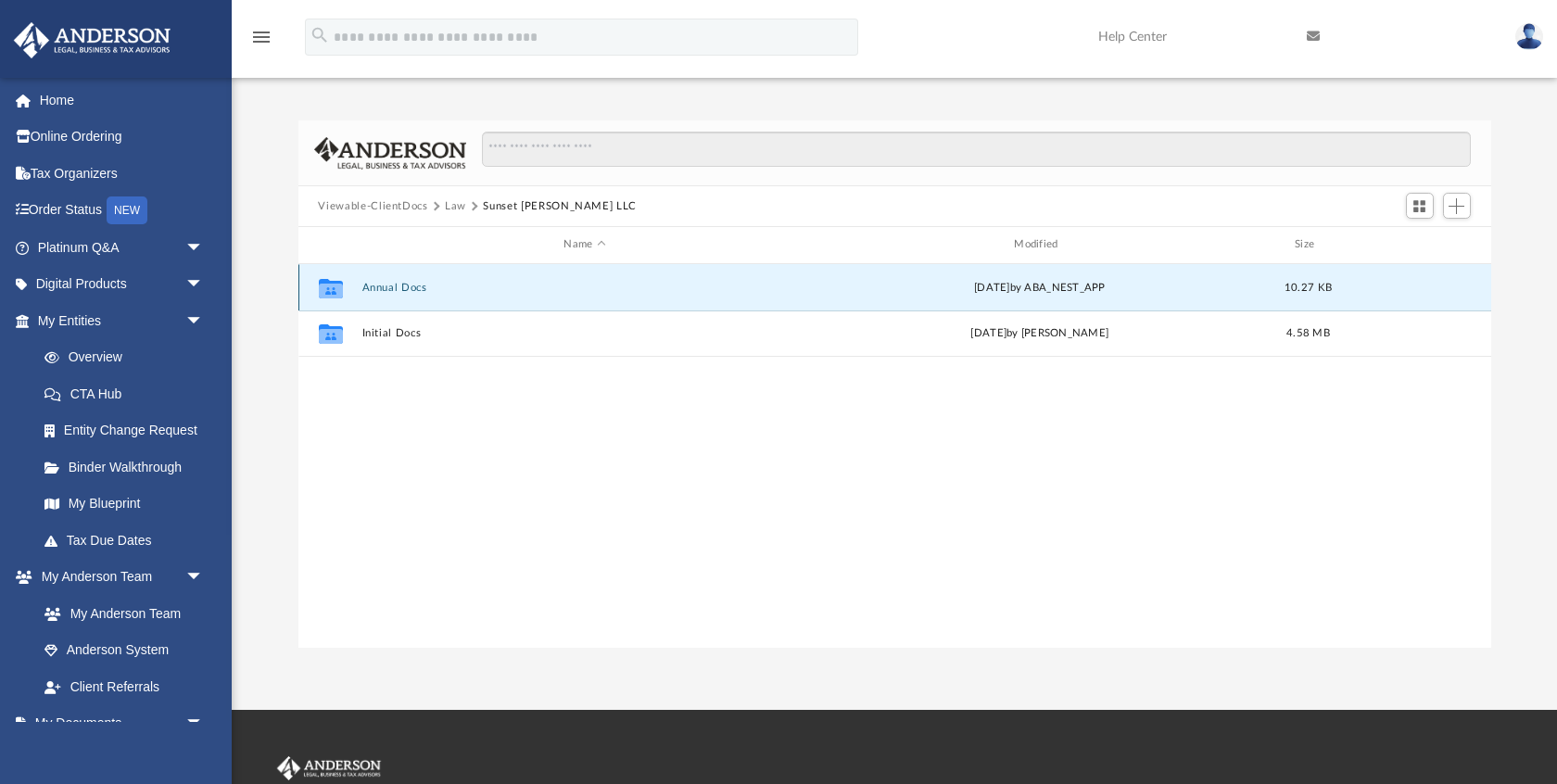
click at [383, 282] on button "Annual Docs" at bounding box center [584, 288] width 446 height 12
click at [1419, 287] on span "More options" at bounding box center [1418, 287] width 14 height 11
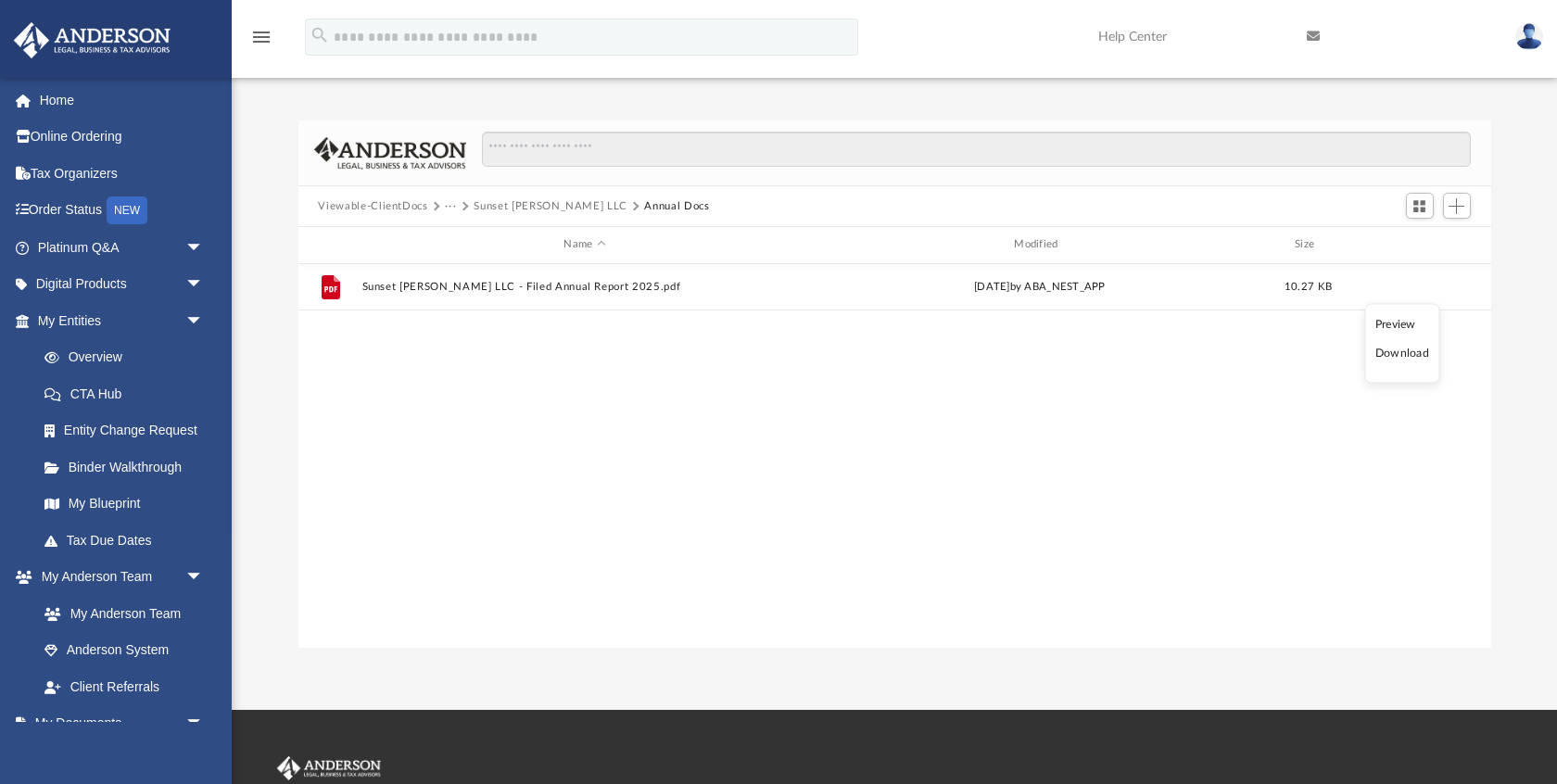
click at [1390, 353] on li "Download" at bounding box center [1402, 353] width 54 height 19
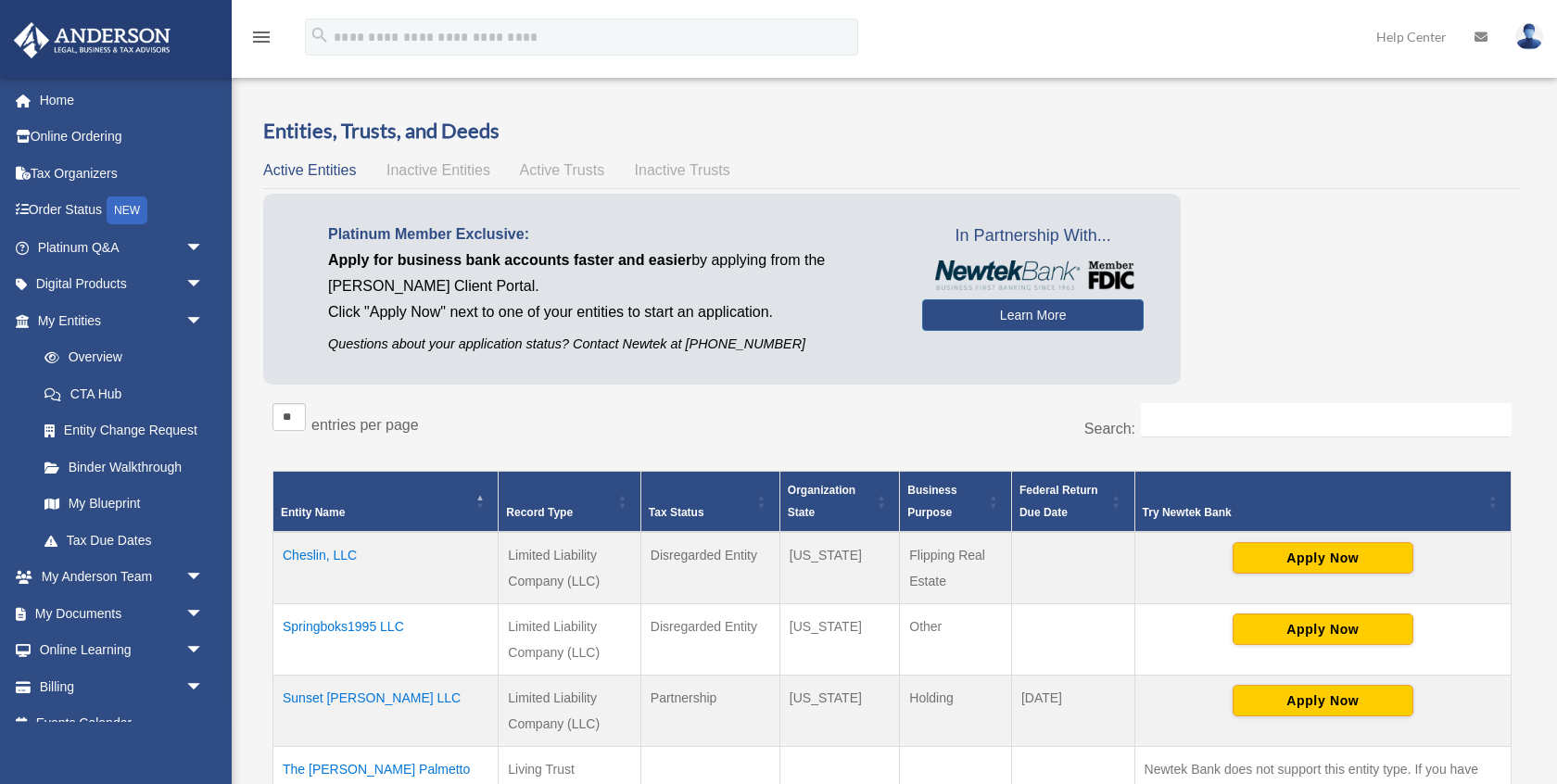
scroll to position [208, 0]
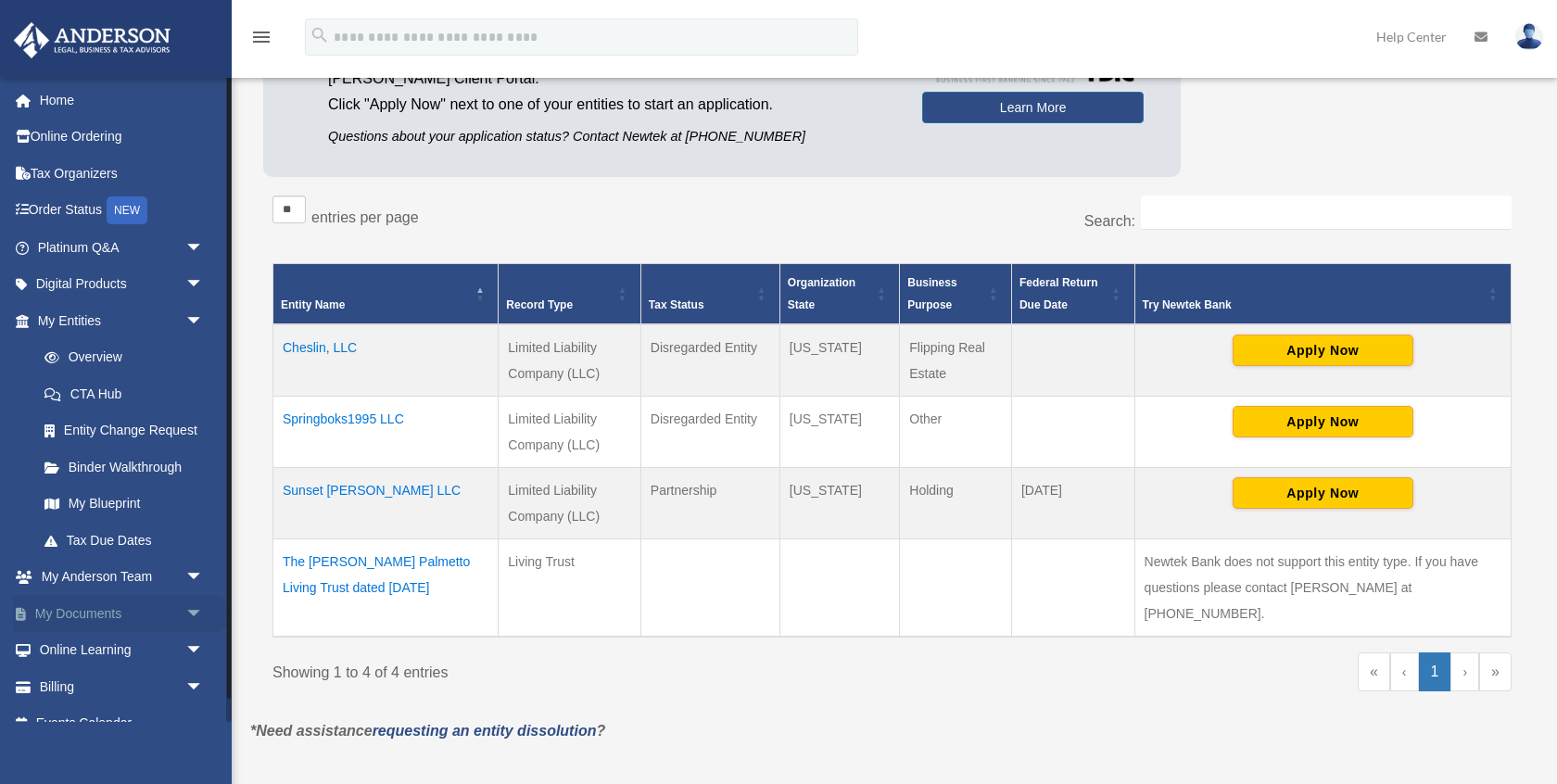
click at [99, 608] on link "My Documents arrow_drop_down" at bounding box center [122, 613] width 218 height 37
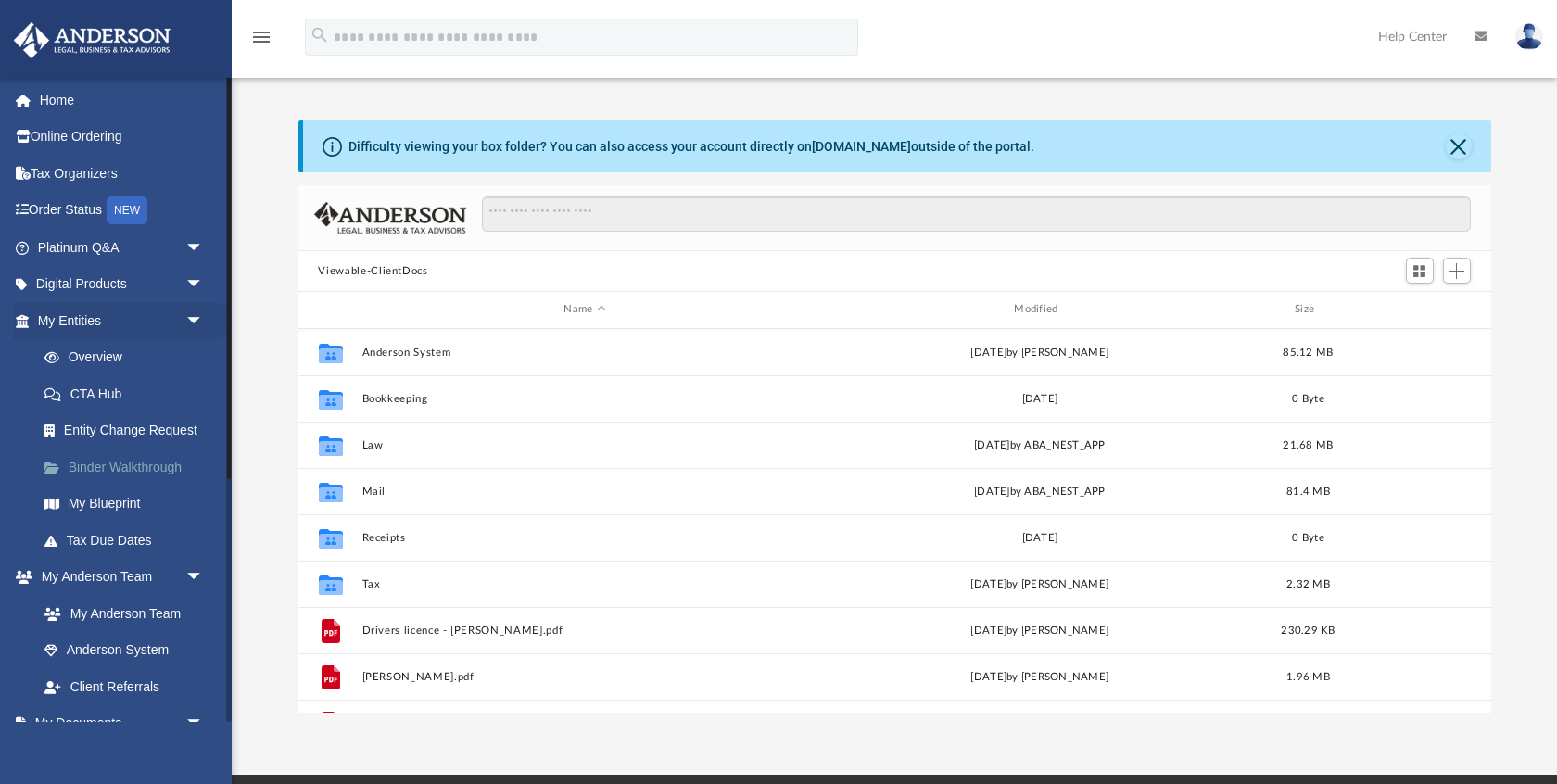
scroll to position [421, 1193]
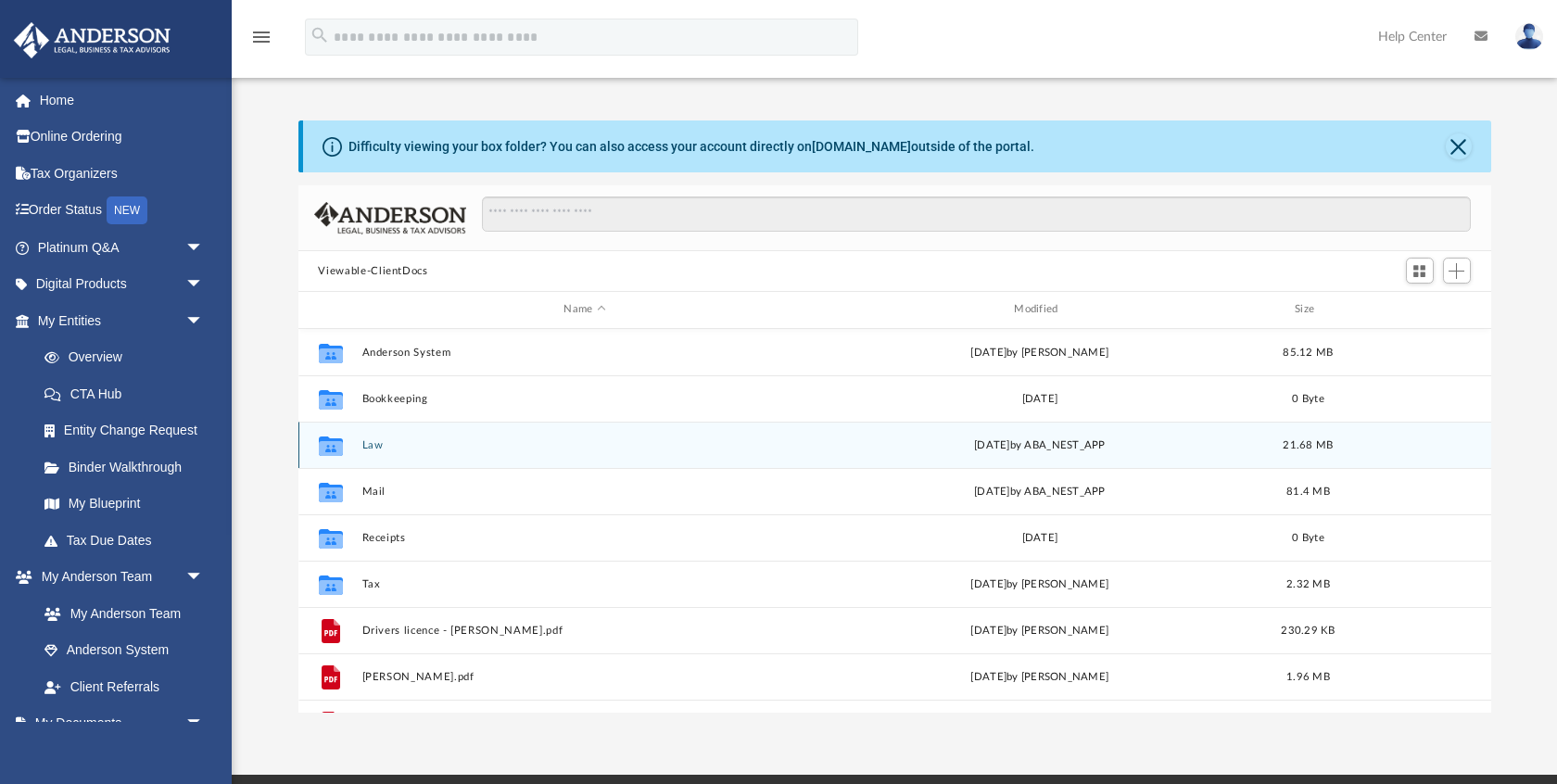
click at [370, 447] on button "Law" at bounding box center [584, 445] width 446 height 12
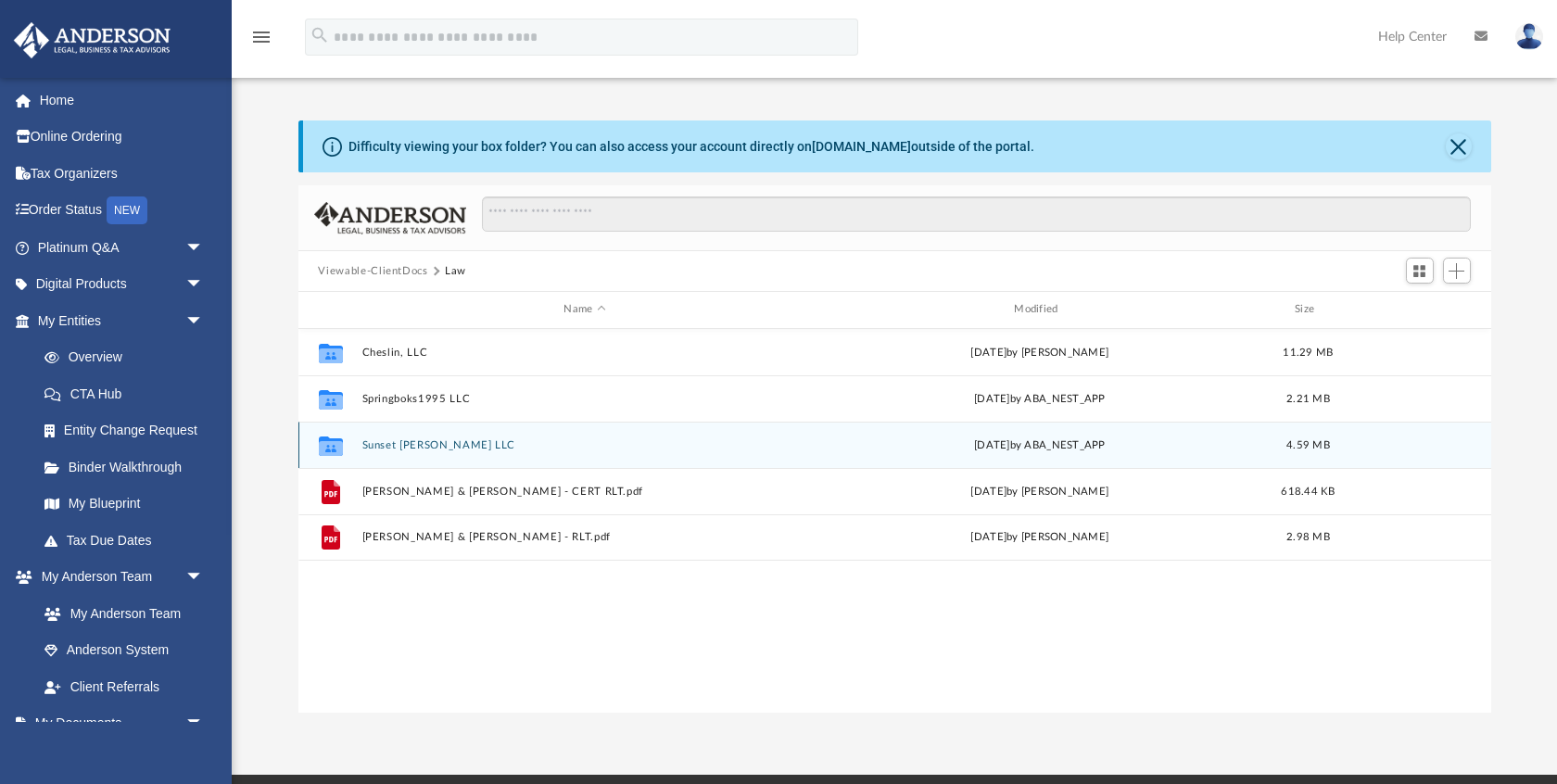
click at [370, 447] on button "Sunset [PERSON_NAME] LLC" at bounding box center [584, 445] width 446 height 12
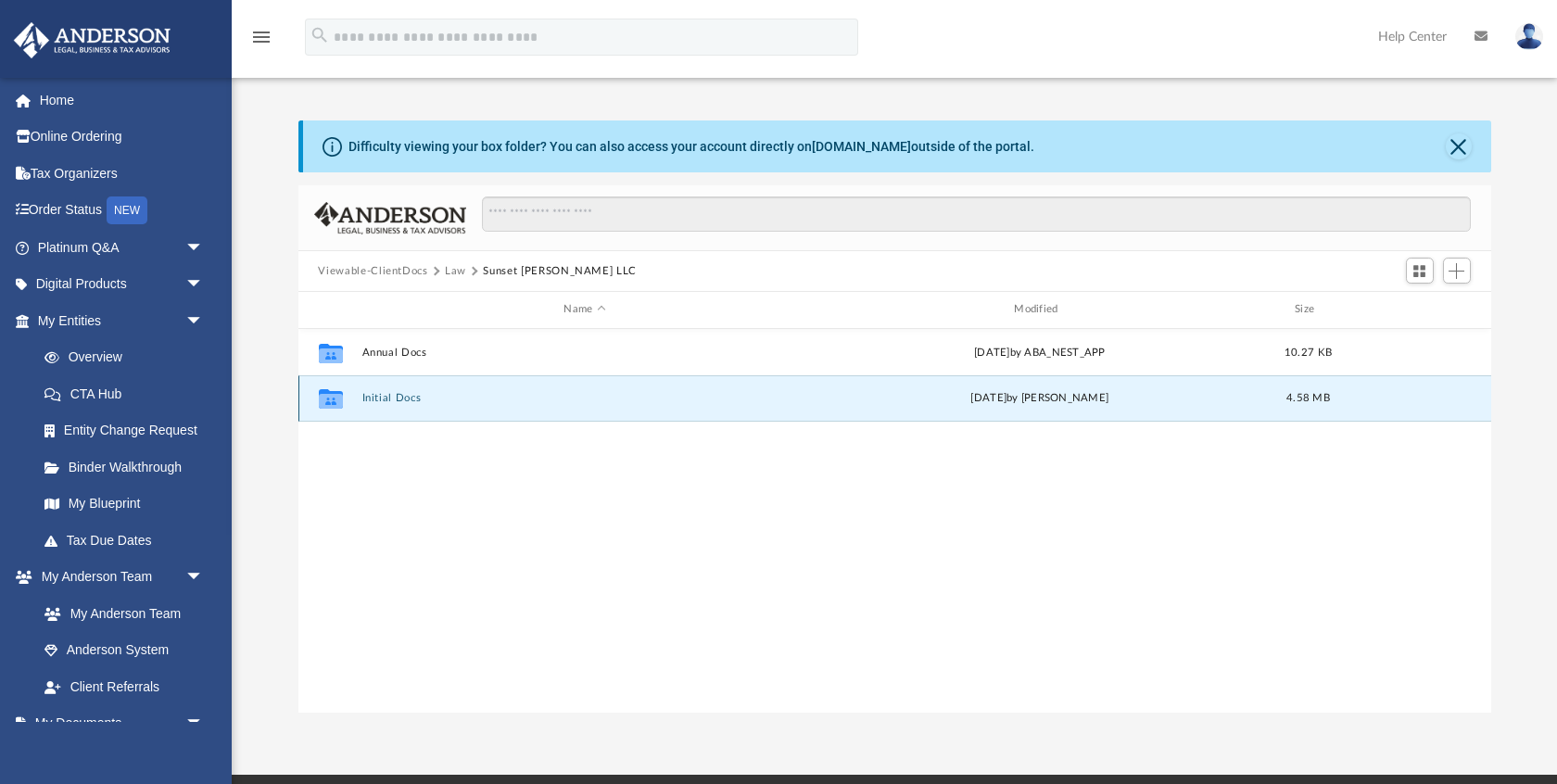
click at [381, 400] on button "Initial Docs" at bounding box center [584, 398] width 446 height 12
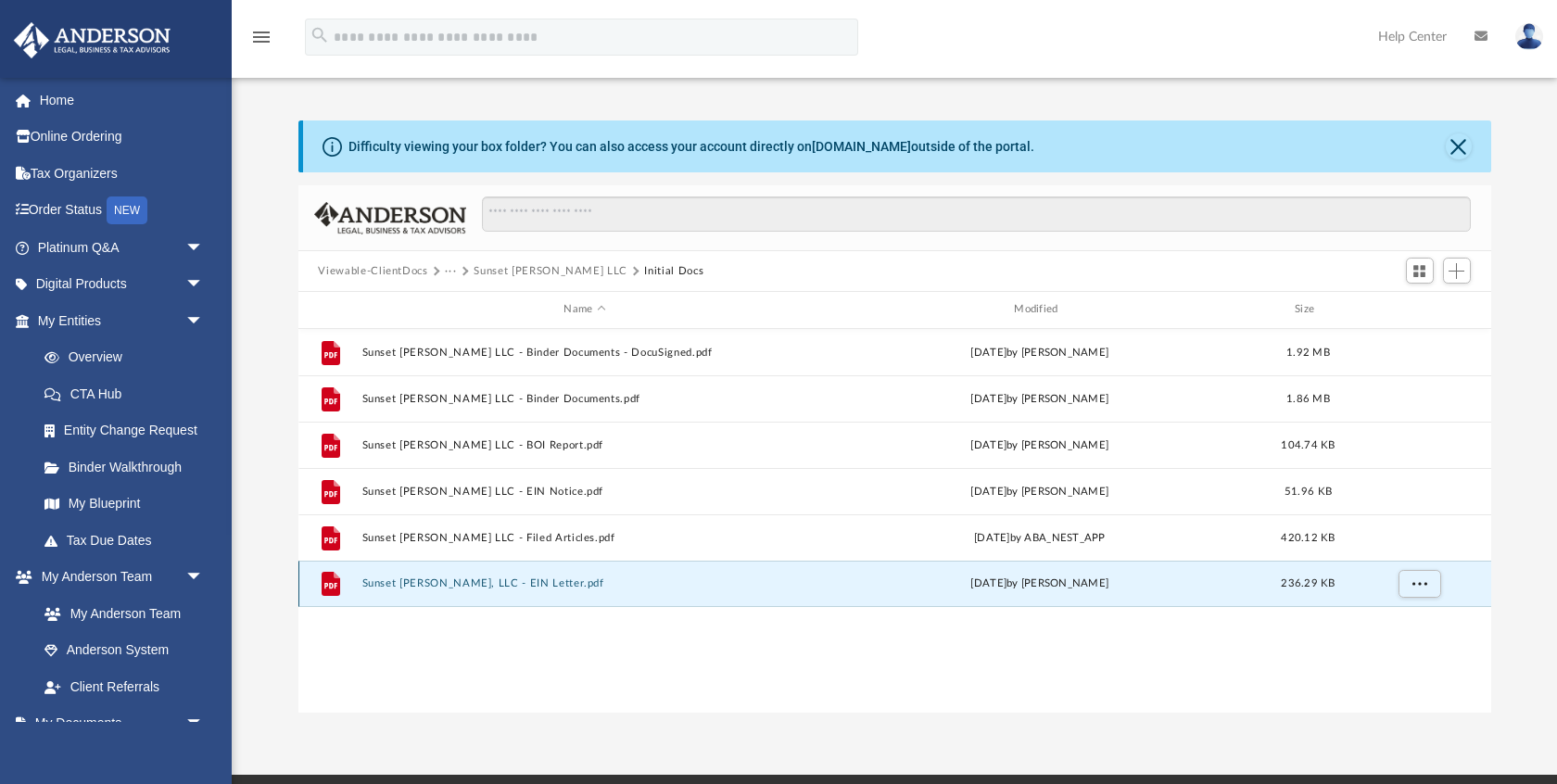
click at [453, 587] on button "Sunset Knox, LLC - EIN Letter.pdf" at bounding box center [584, 583] width 446 height 12
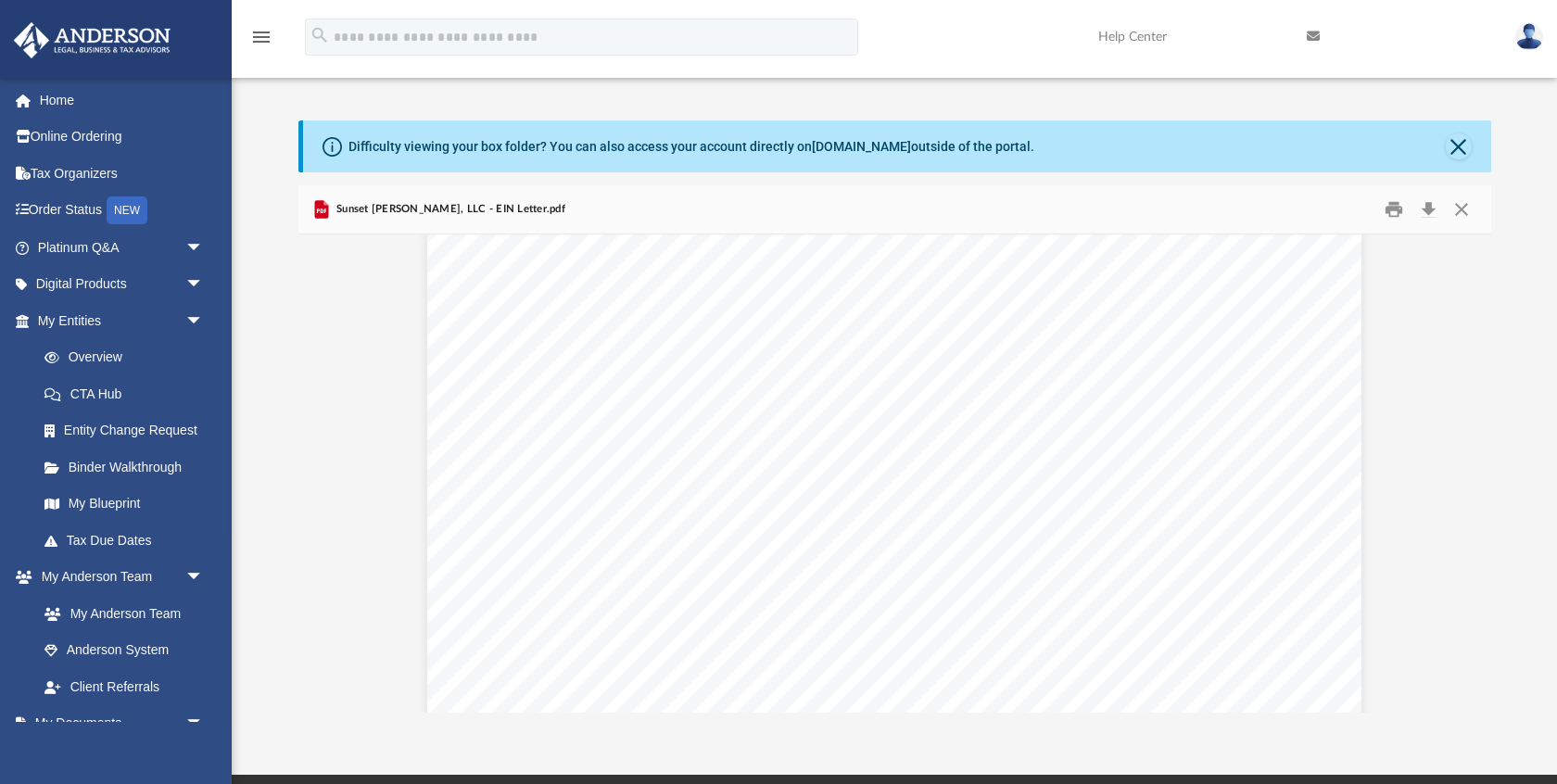
scroll to position [0, 0]
click at [1462, 152] on button "Close" at bounding box center [1458, 146] width 26 height 26
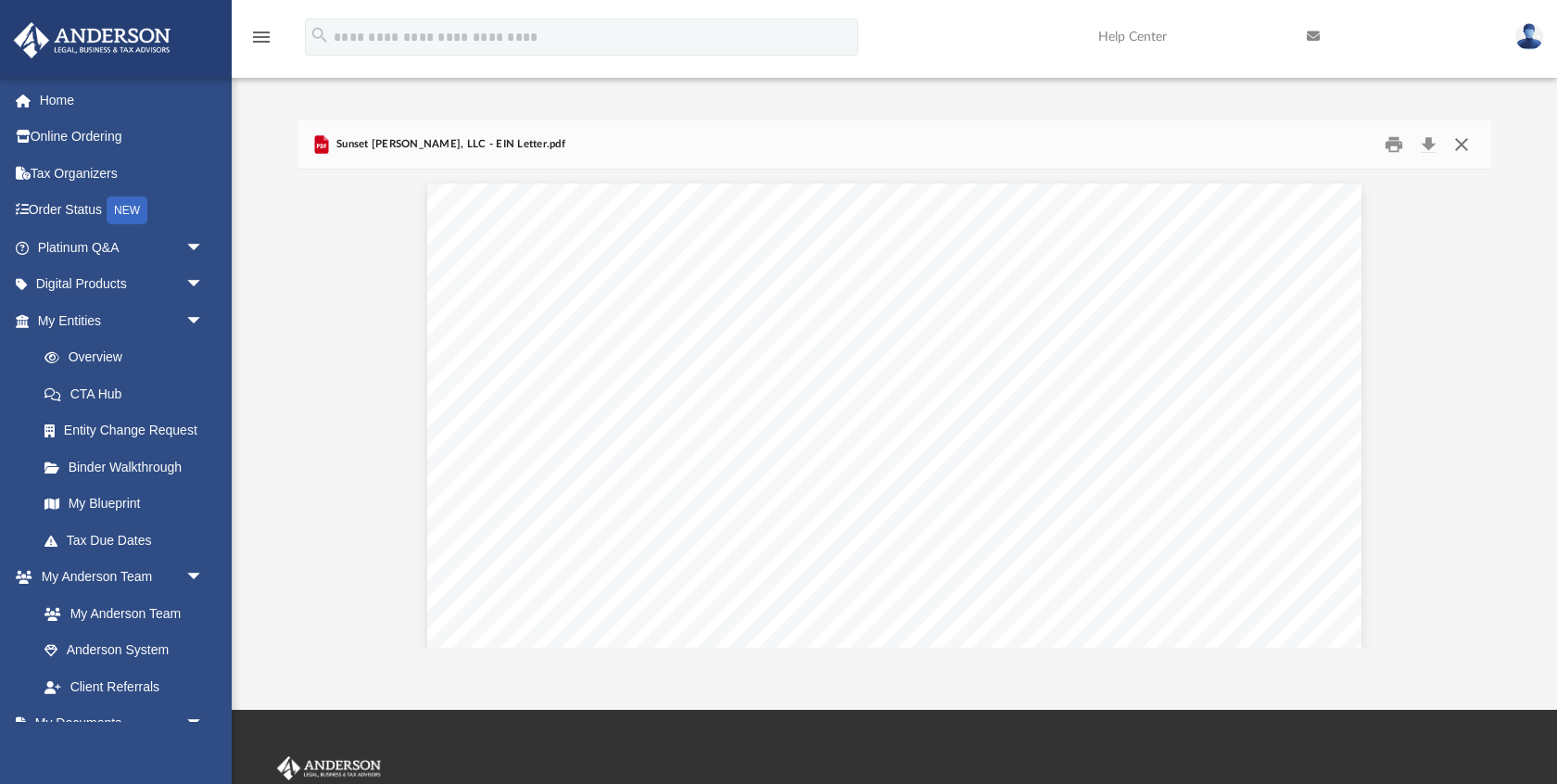
click at [1458, 142] on button "Close" at bounding box center [1461, 145] width 34 height 29
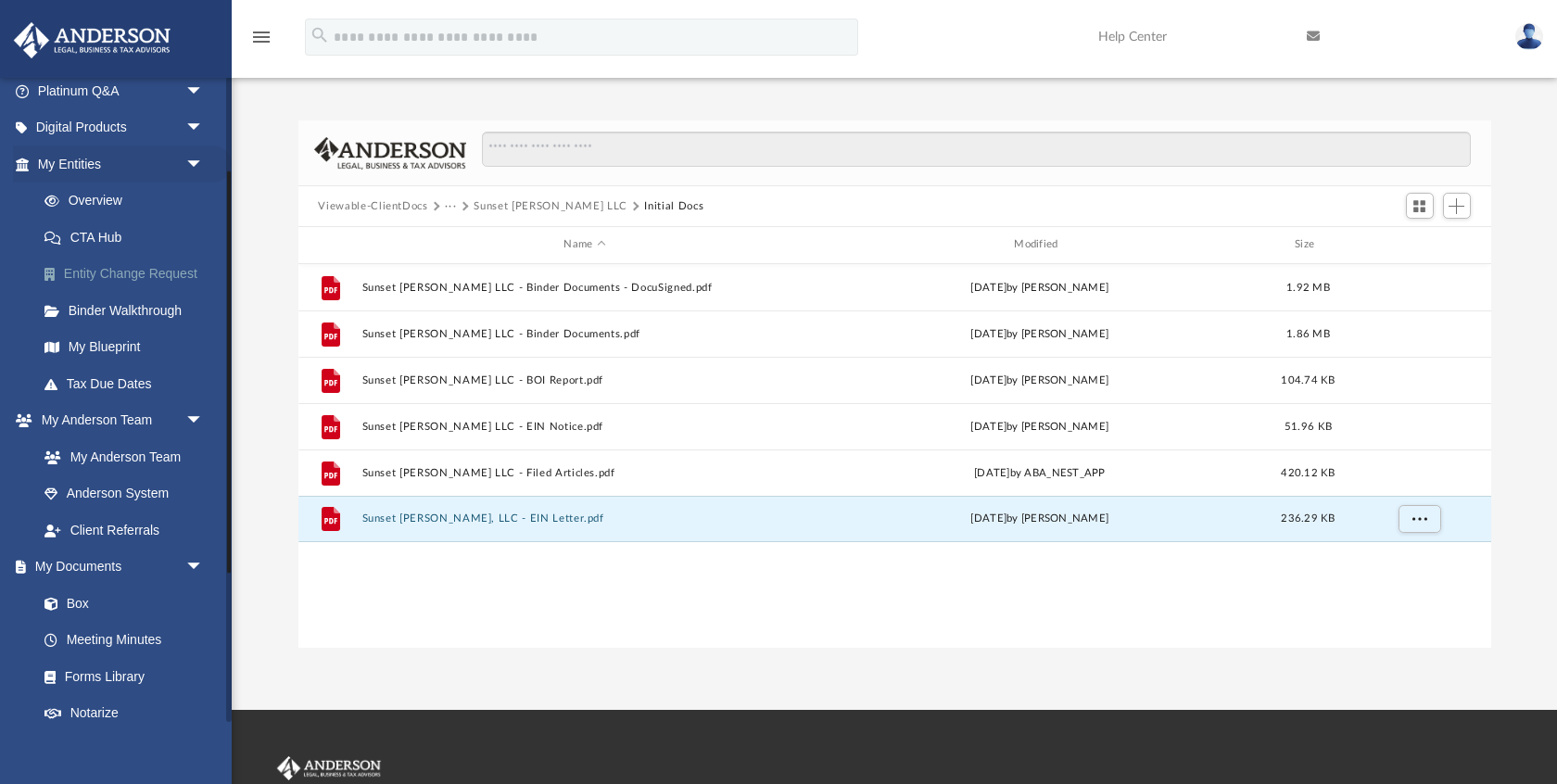
scroll to position [172, 0]
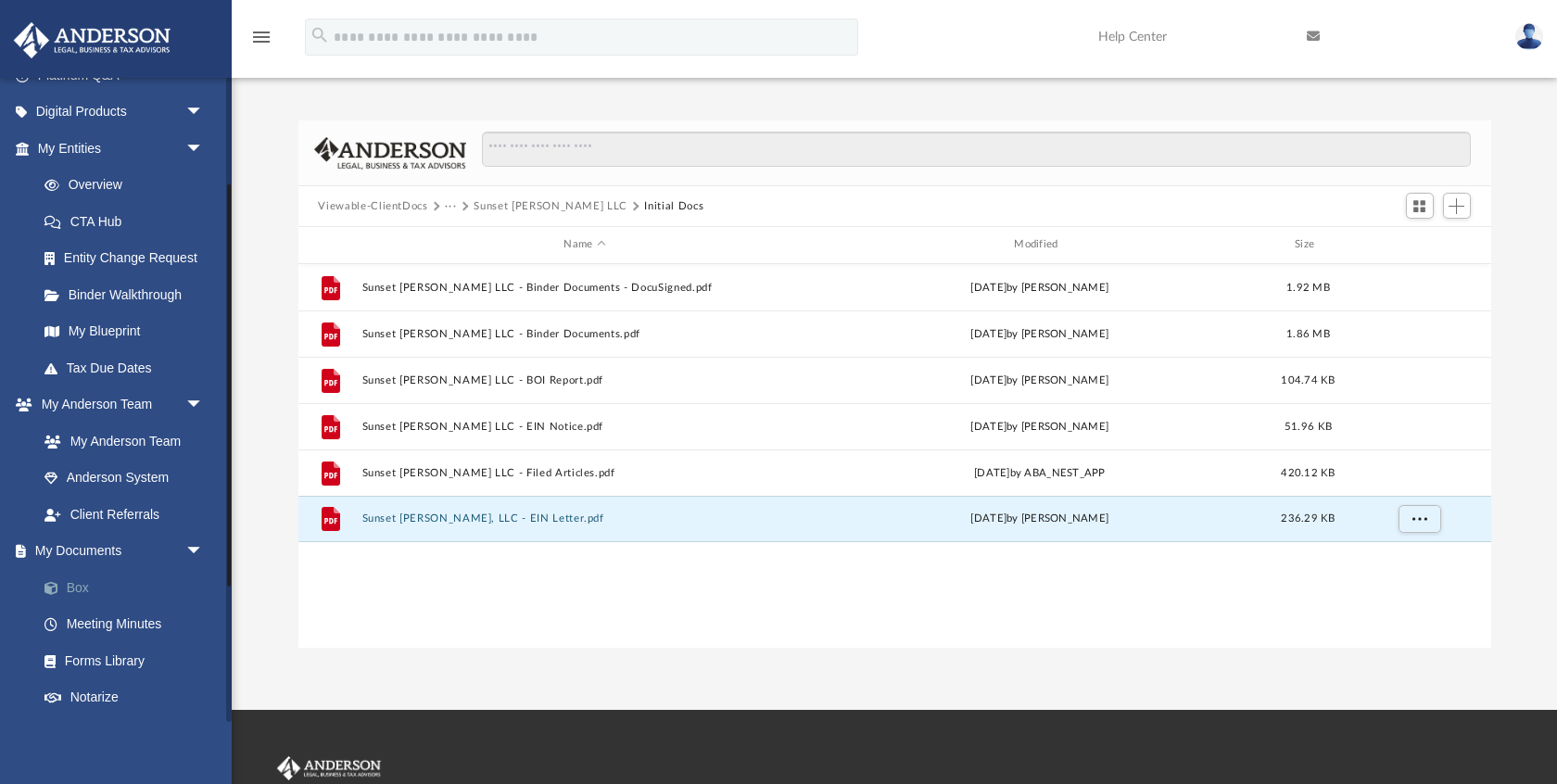
click at [75, 588] on link "Box" at bounding box center [128, 587] width 206 height 37
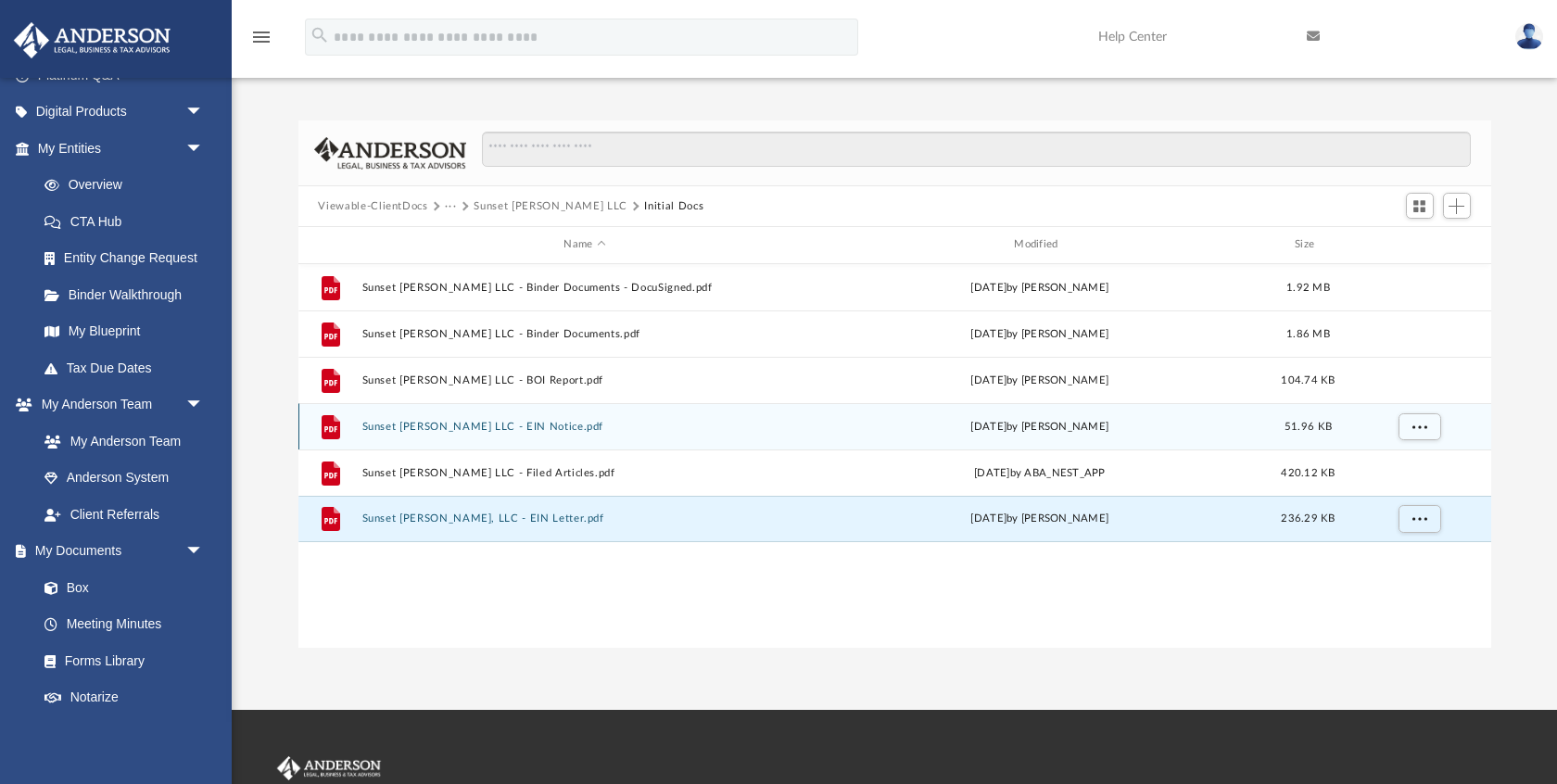
click at [457, 427] on button "Sunset Knox LLC - EIN Notice.pdf" at bounding box center [584, 427] width 446 height 12
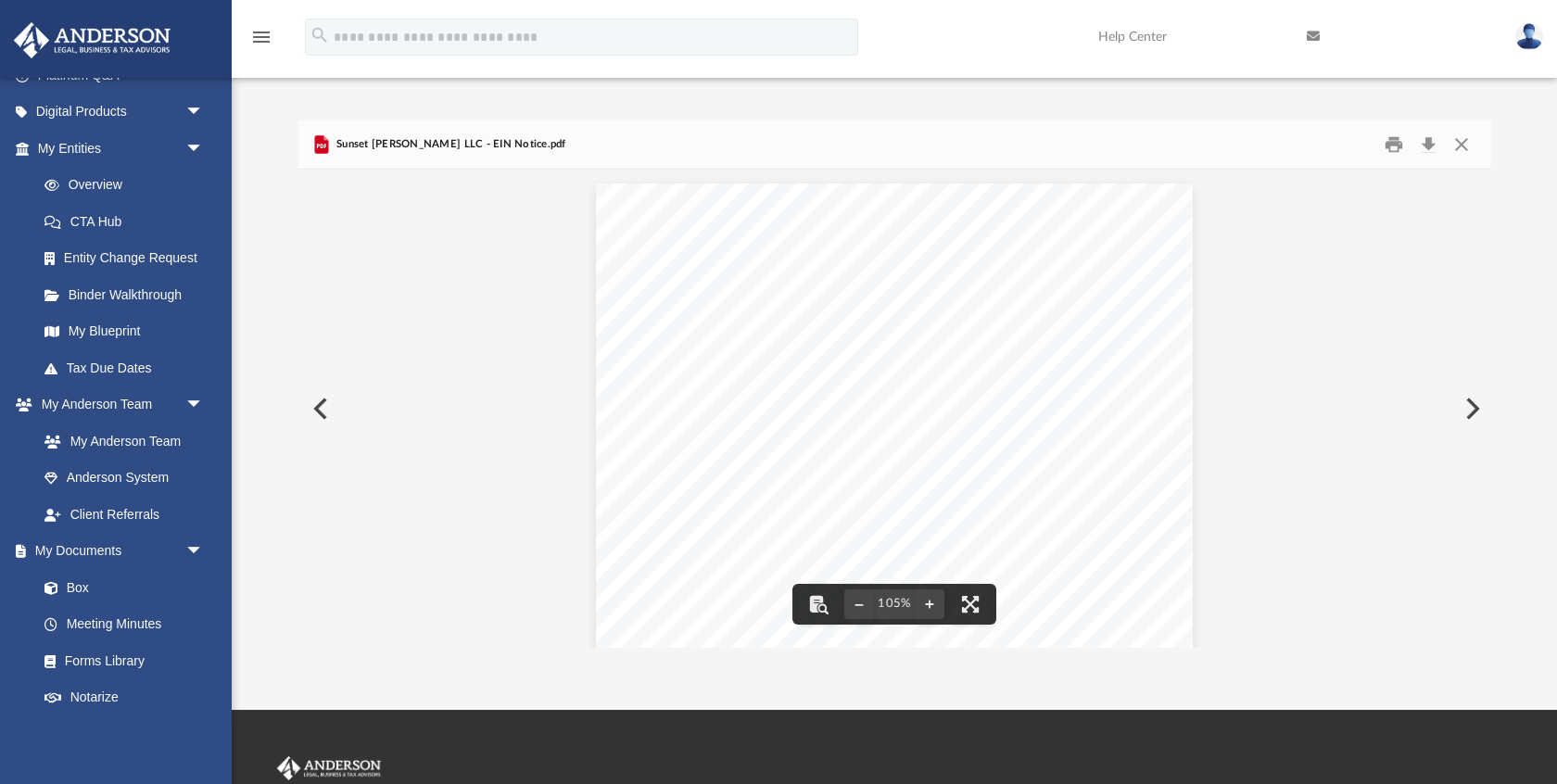
scroll to position [22, 0]
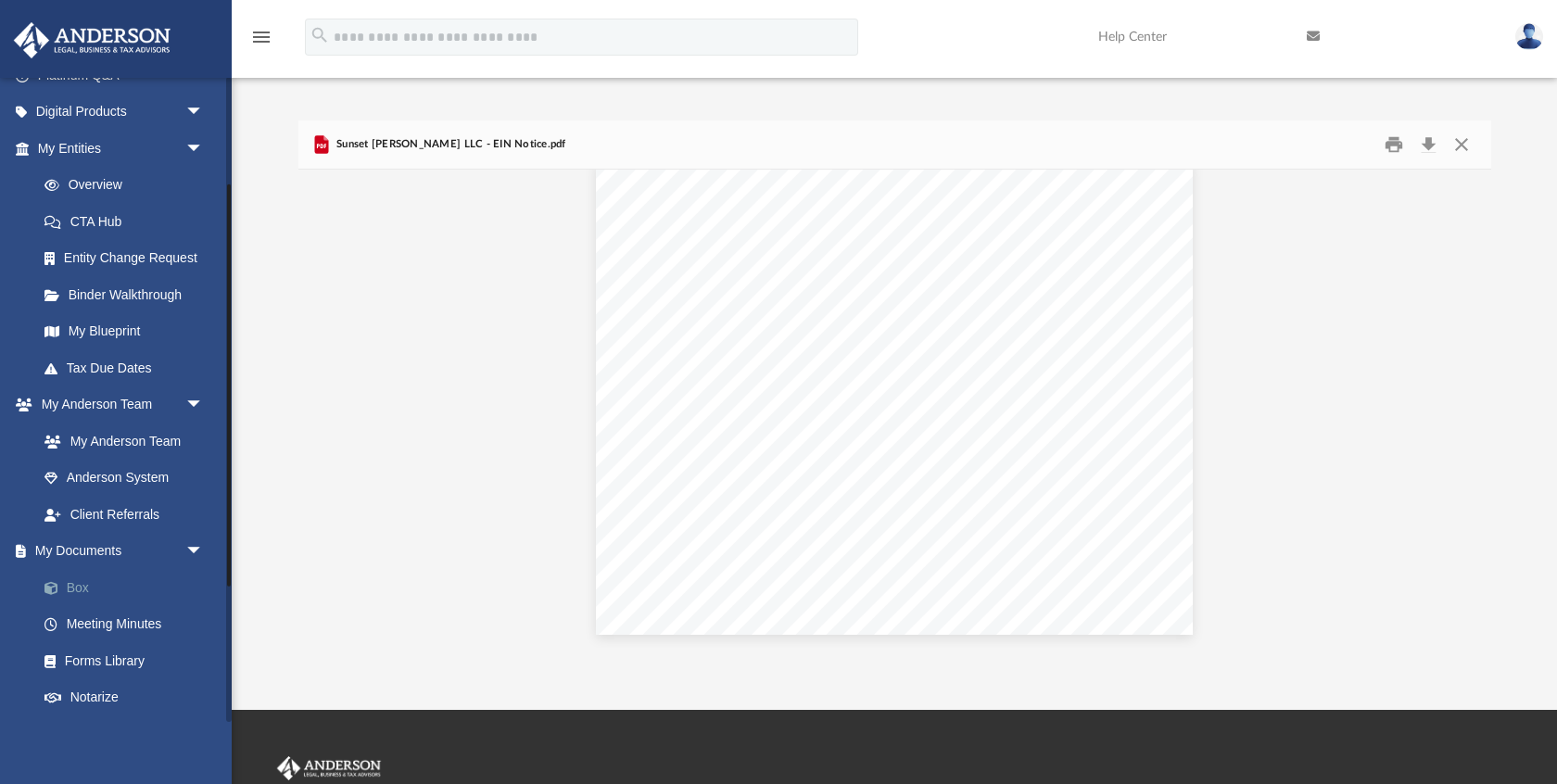
click at [86, 593] on link "Box" at bounding box center [128, 587] width 206 height 37
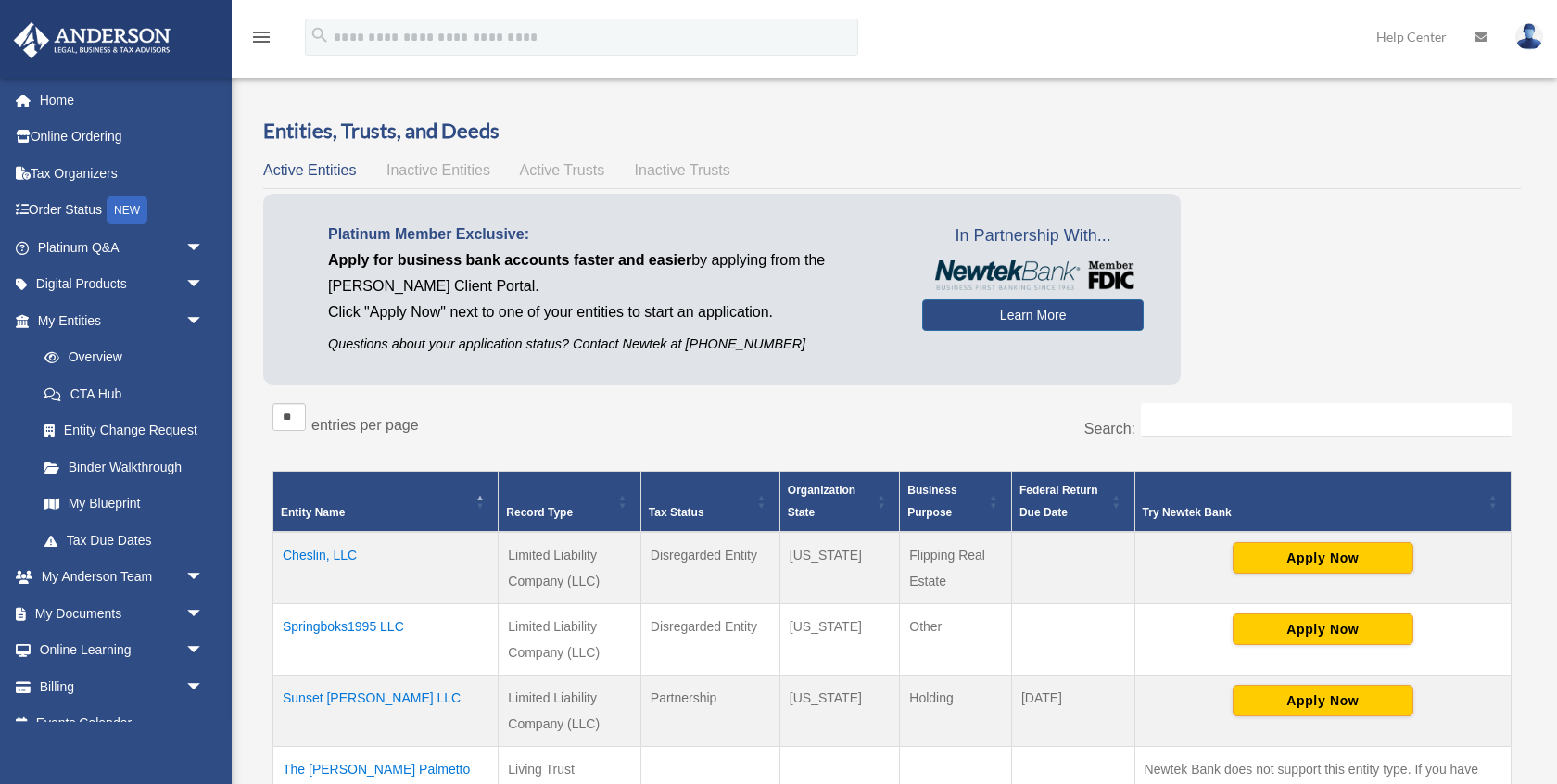
scroll to position [208, 0]
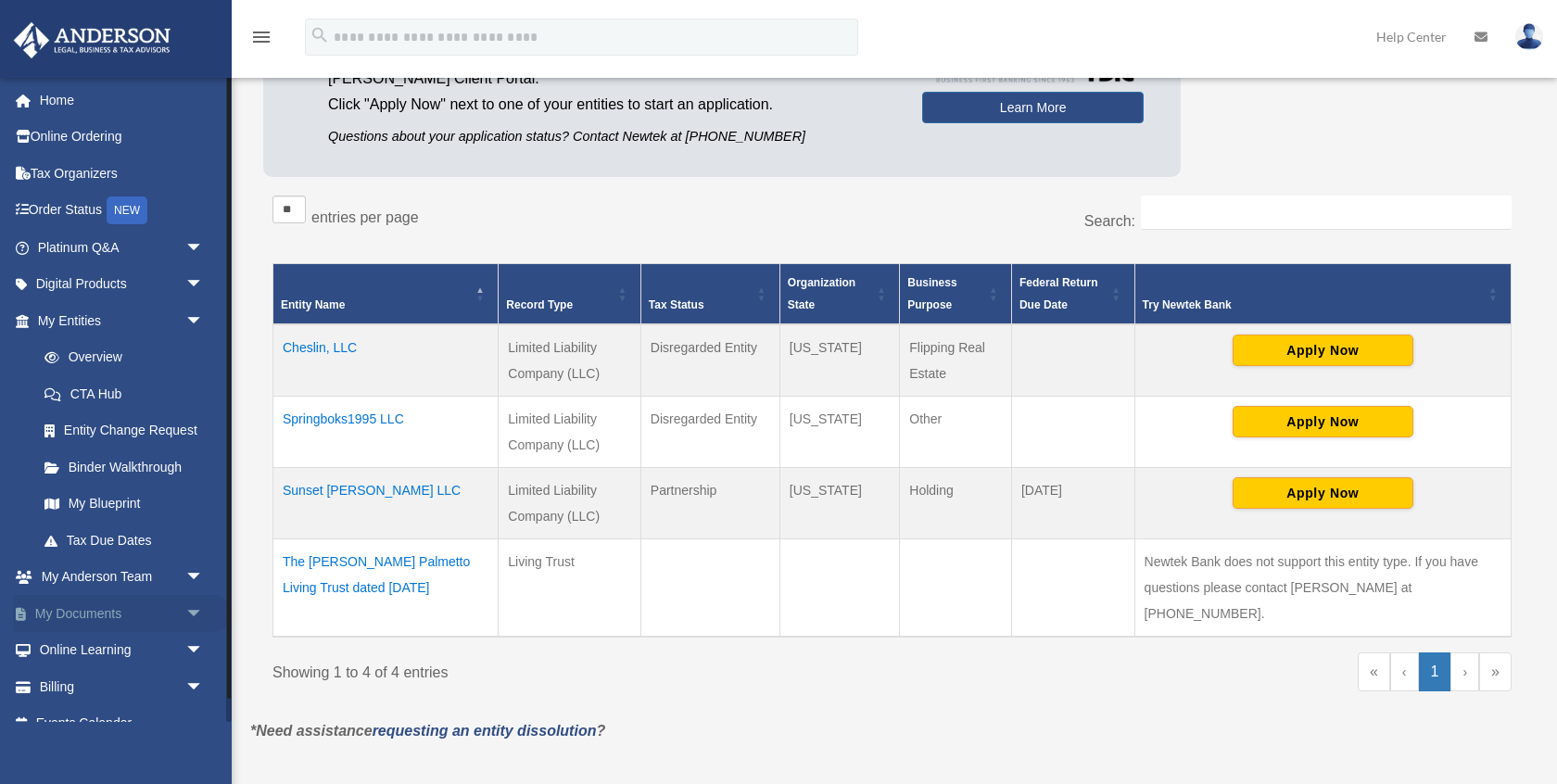
click at [110, 612] on link "My Documents arrow_drop_down" at bounding box center [122, 613] width 218 height 37
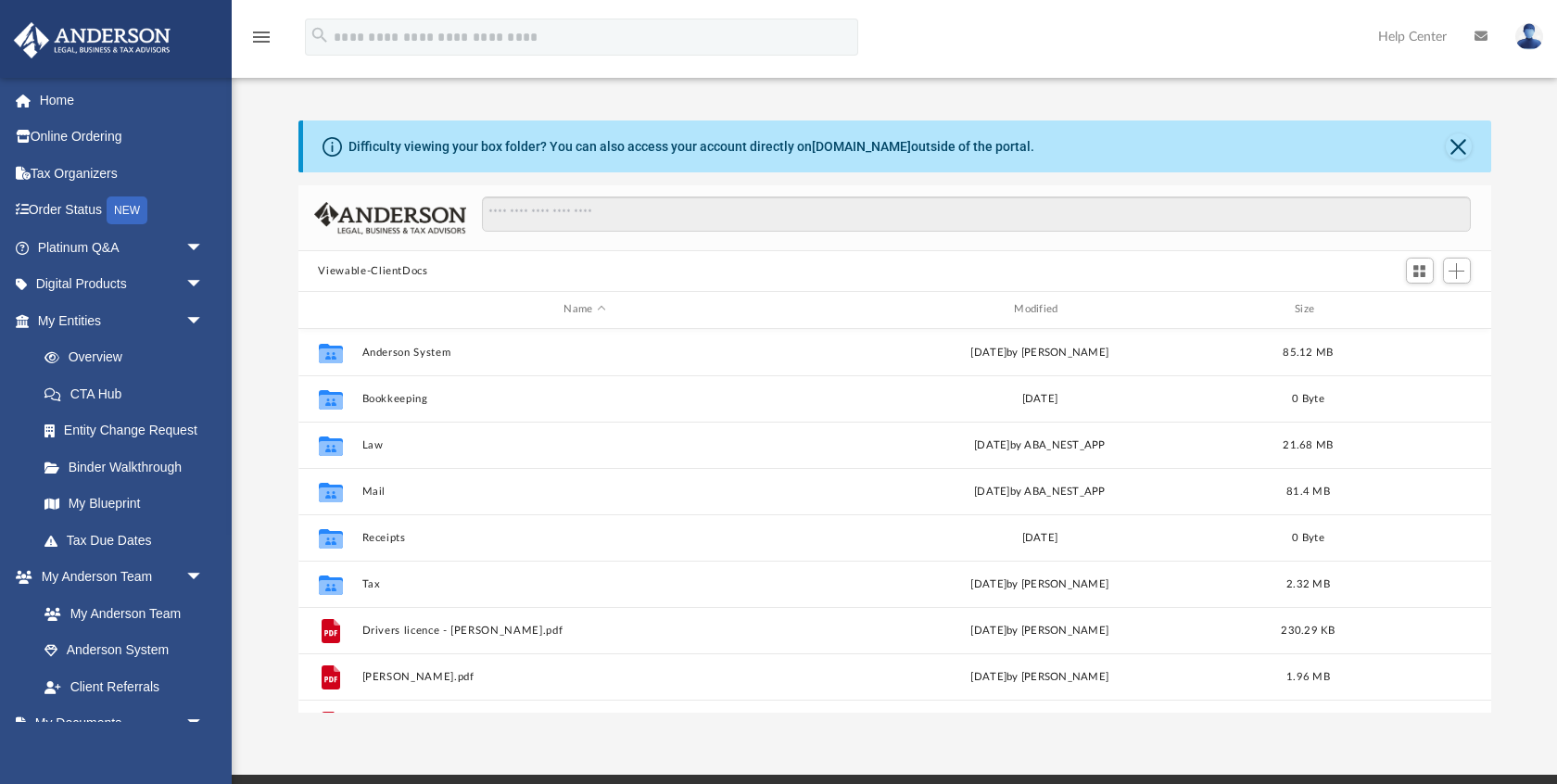
scroll to position [421, 1193]
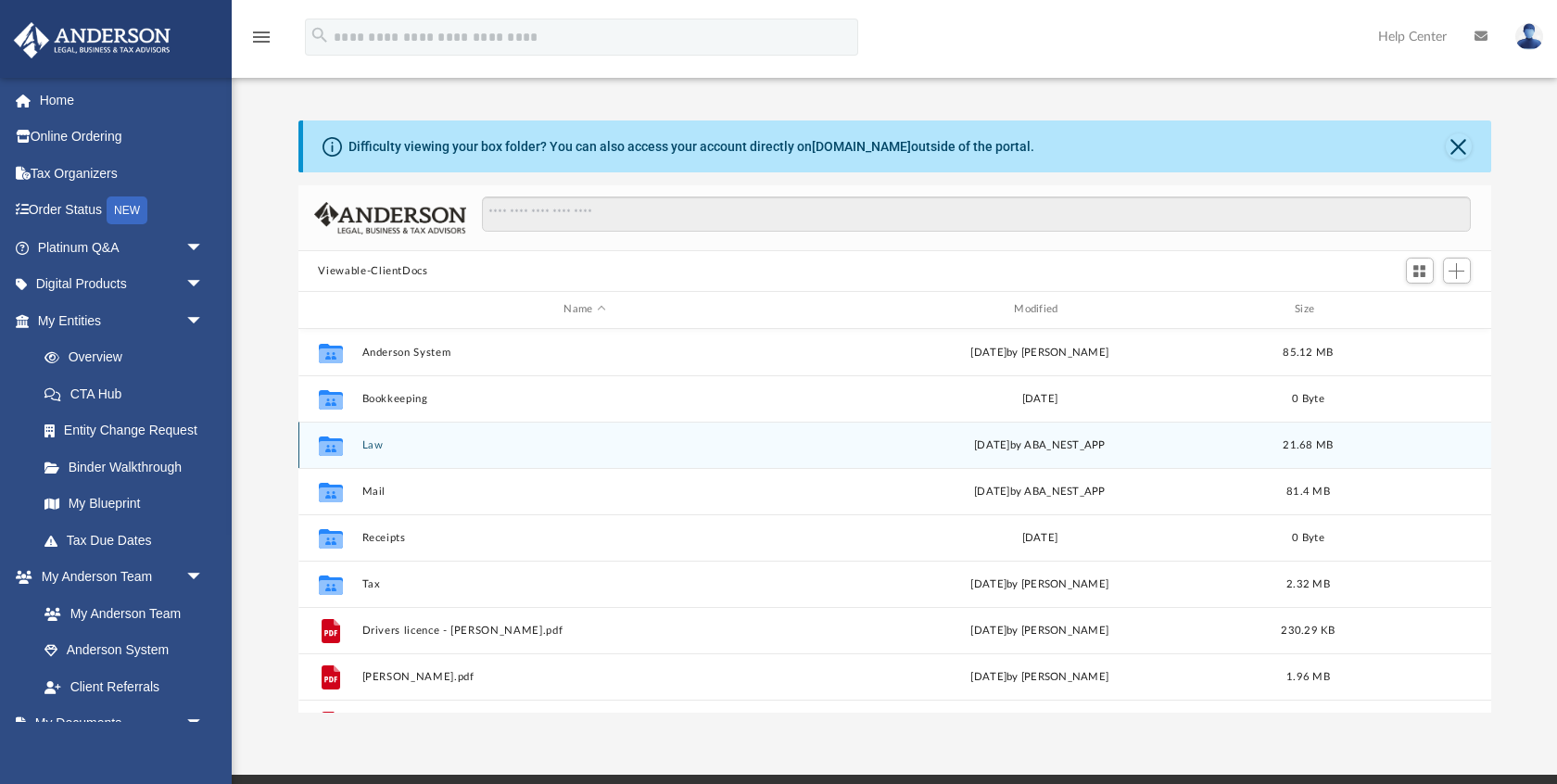
click at [386, 445] on button "Law" at bounding box center [584, 445] width 446 height 12
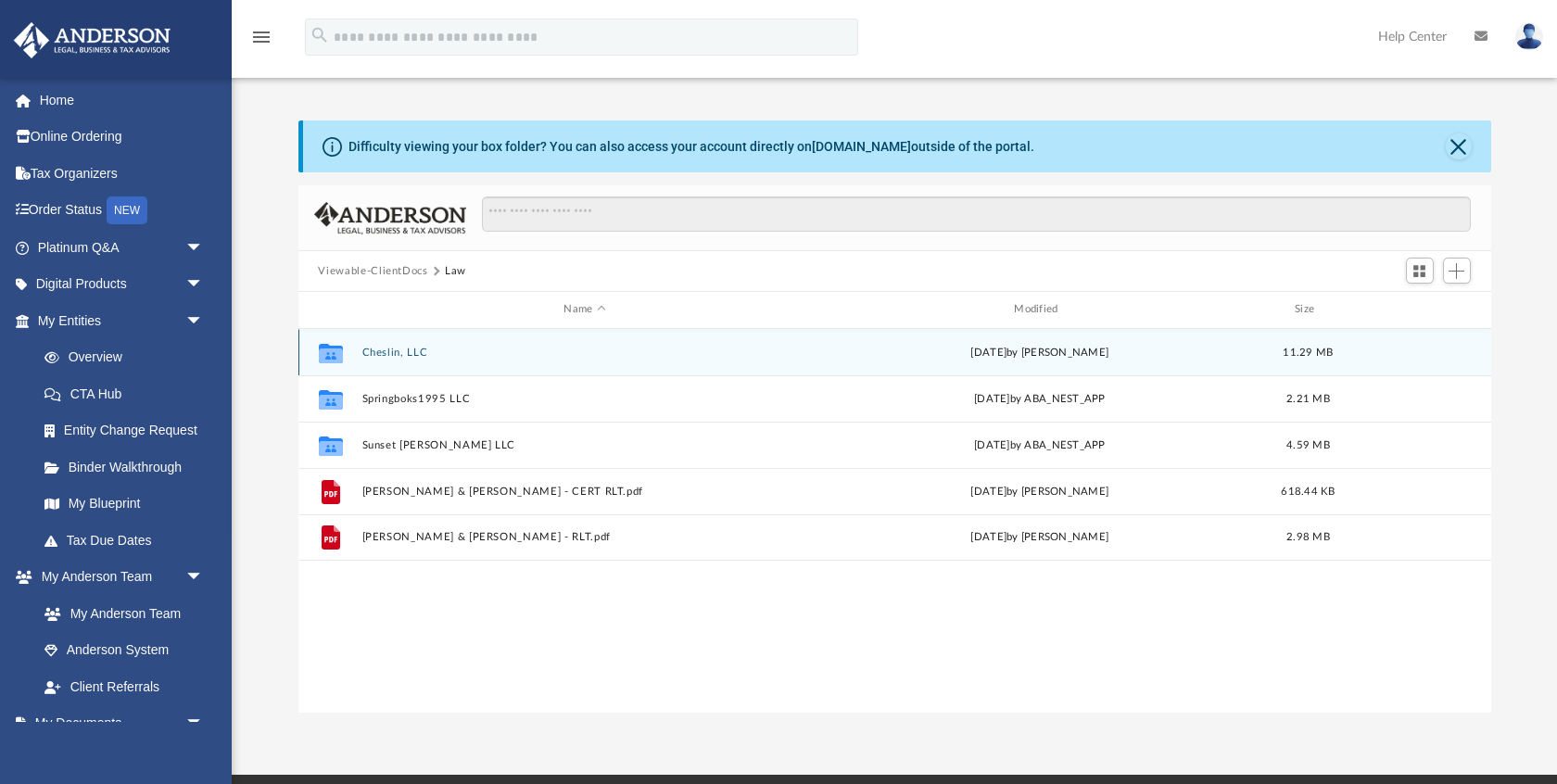
click at [385, 350] on button "Cheslin, LLC" at bounding box center [584, 352] width 446 height 12
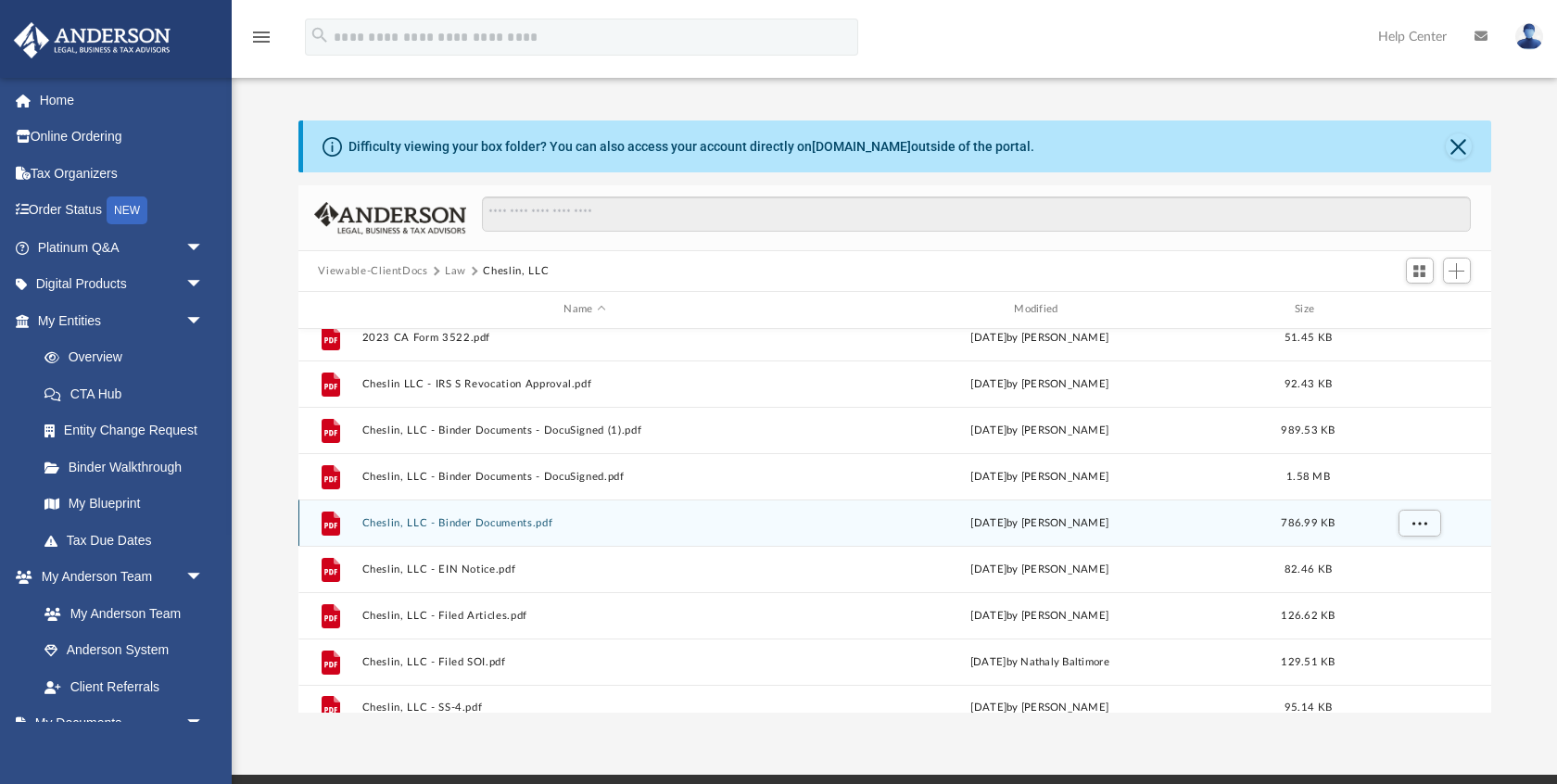
scroll to position [0, 0]
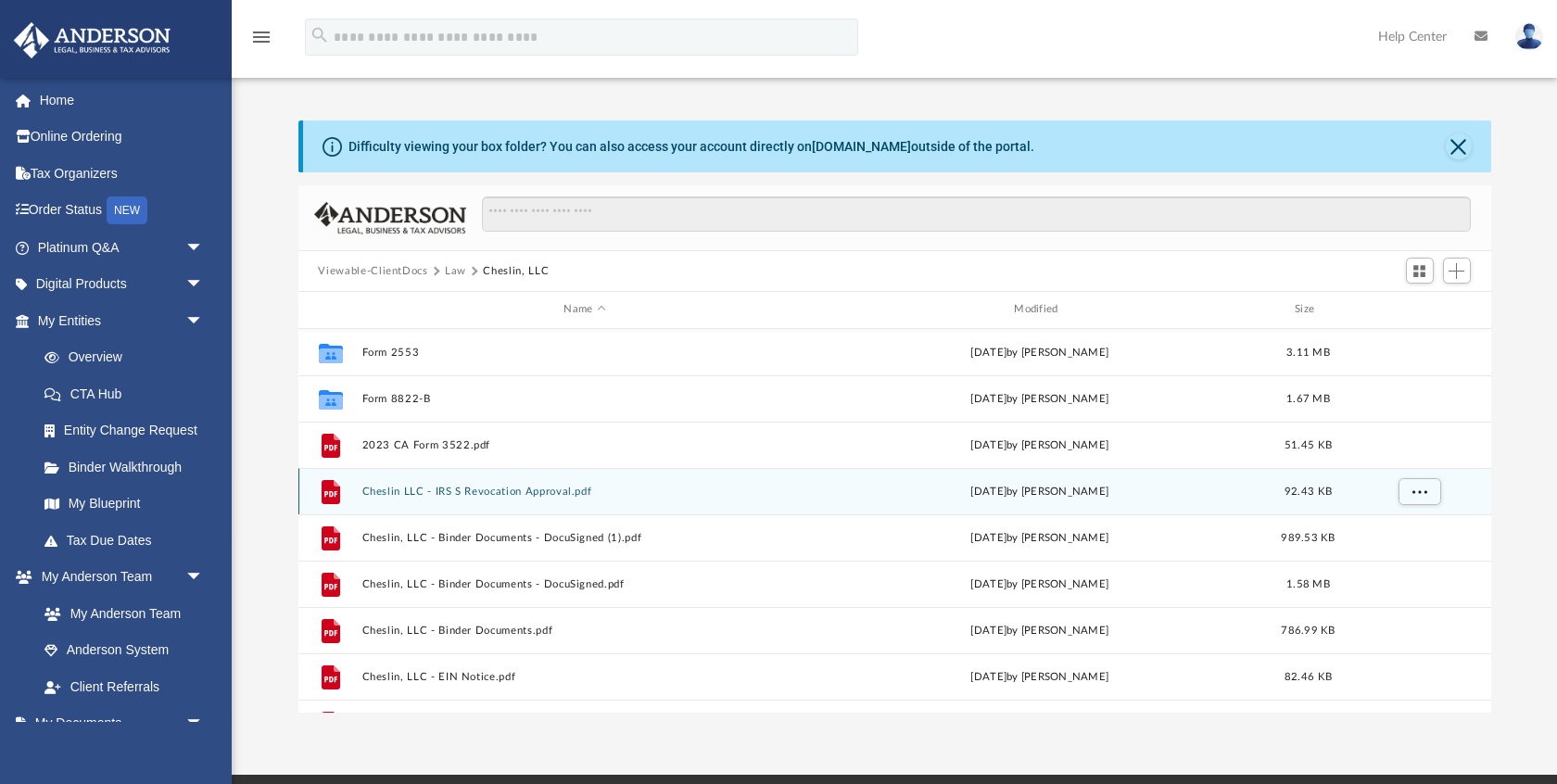
click at [482, 490] on button "Cheslin LLC - IRS S Revocation Approval.pdf" at bounding box center [584, 491] width 446 height 12
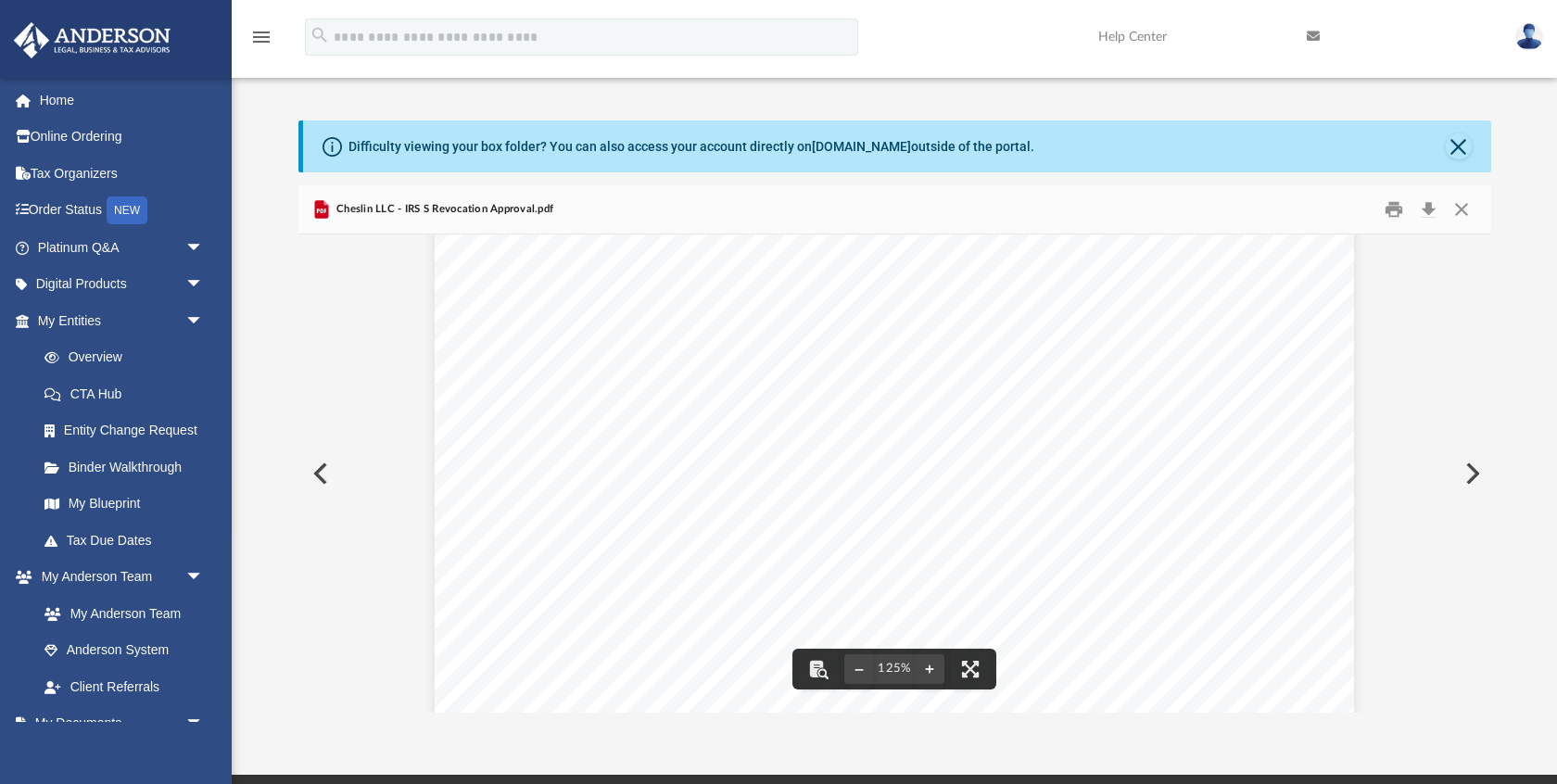
scroll to position [436, 0]
click at [1466, 471] on button "Preview" at bounding box center [1470, 473] width 41 height 52
click at [1461, 141] on button "Close" at bounding box center [1458, 146] width 26 height 26
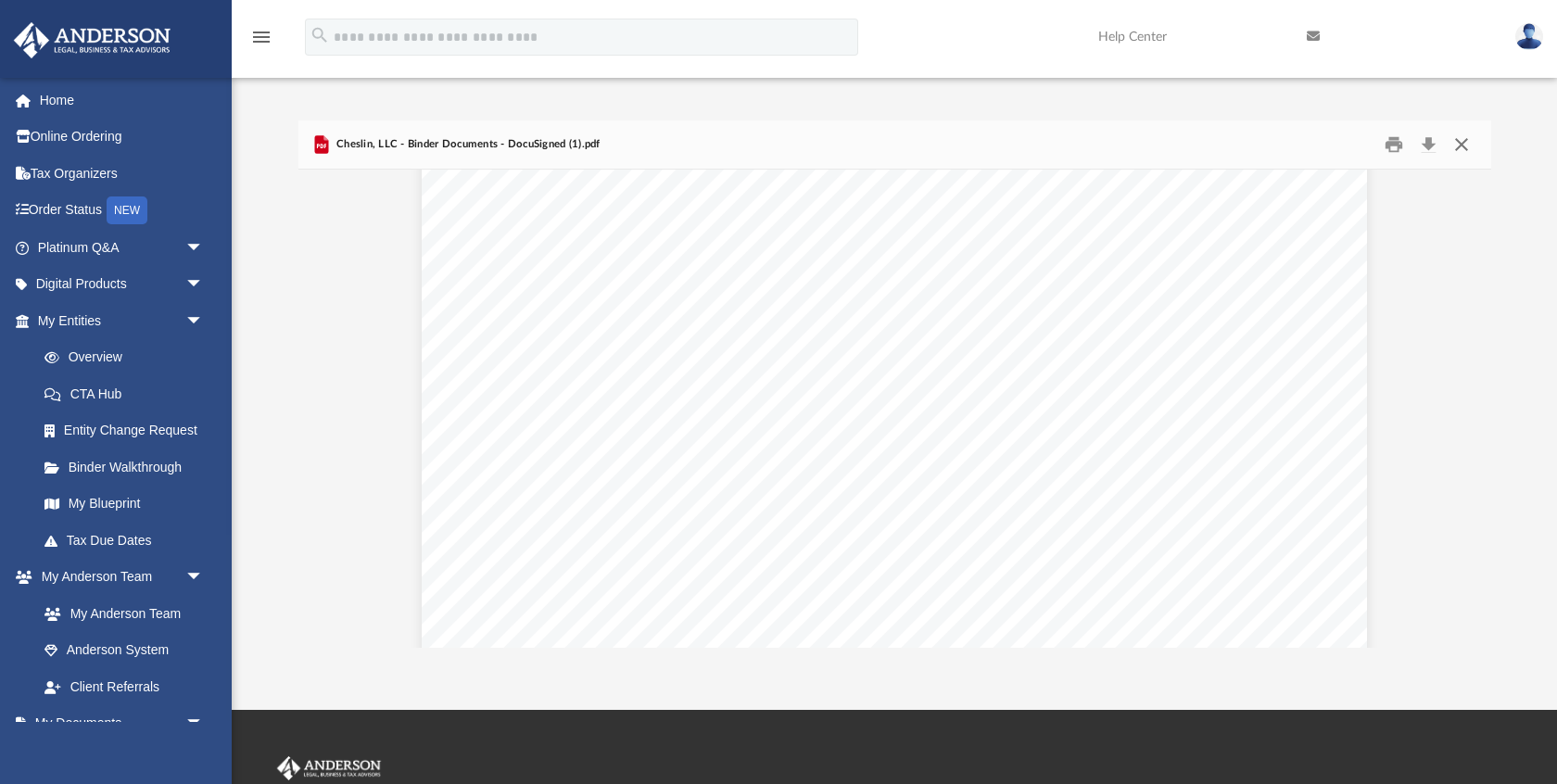
click at [1462, 141] on button "Close" at bounding box center [1461, 145] width 34 height 29
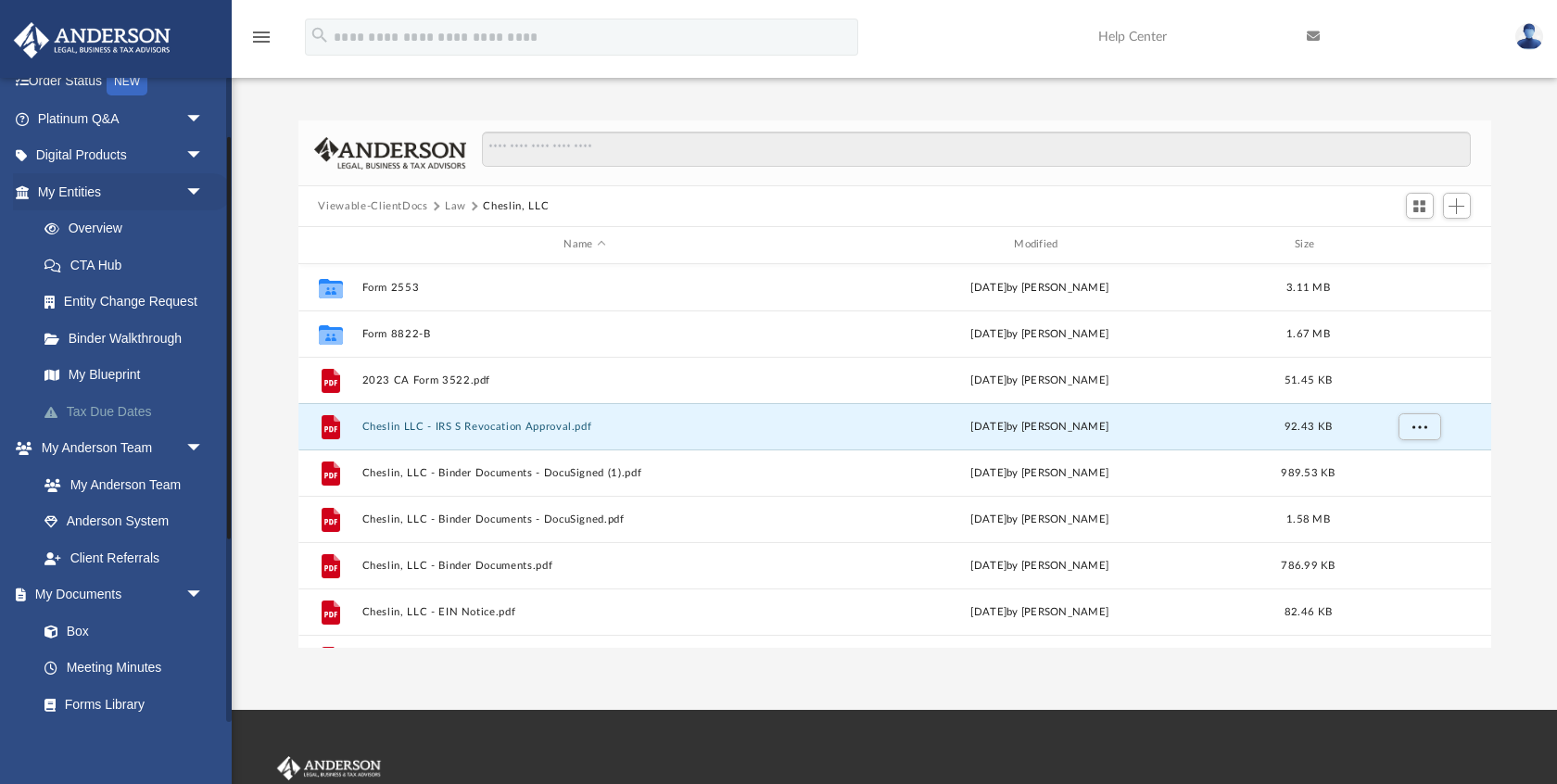
scroll to position [183, 0]
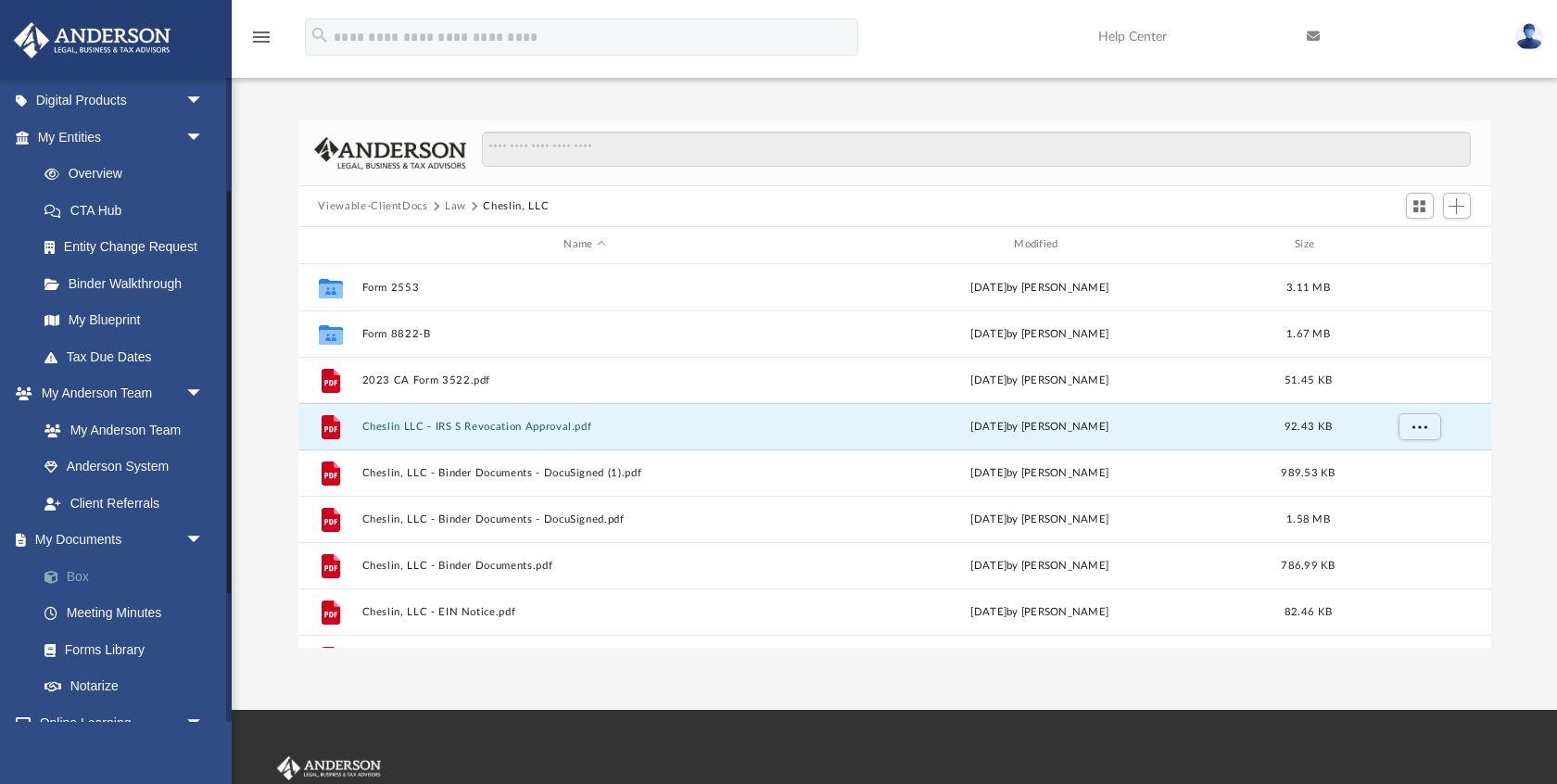
click at [80, 575] on link "Box" at bounding box center [128, 576] width 206 height 37
